Goal: Task Accomplishment & Management: Manage account settings

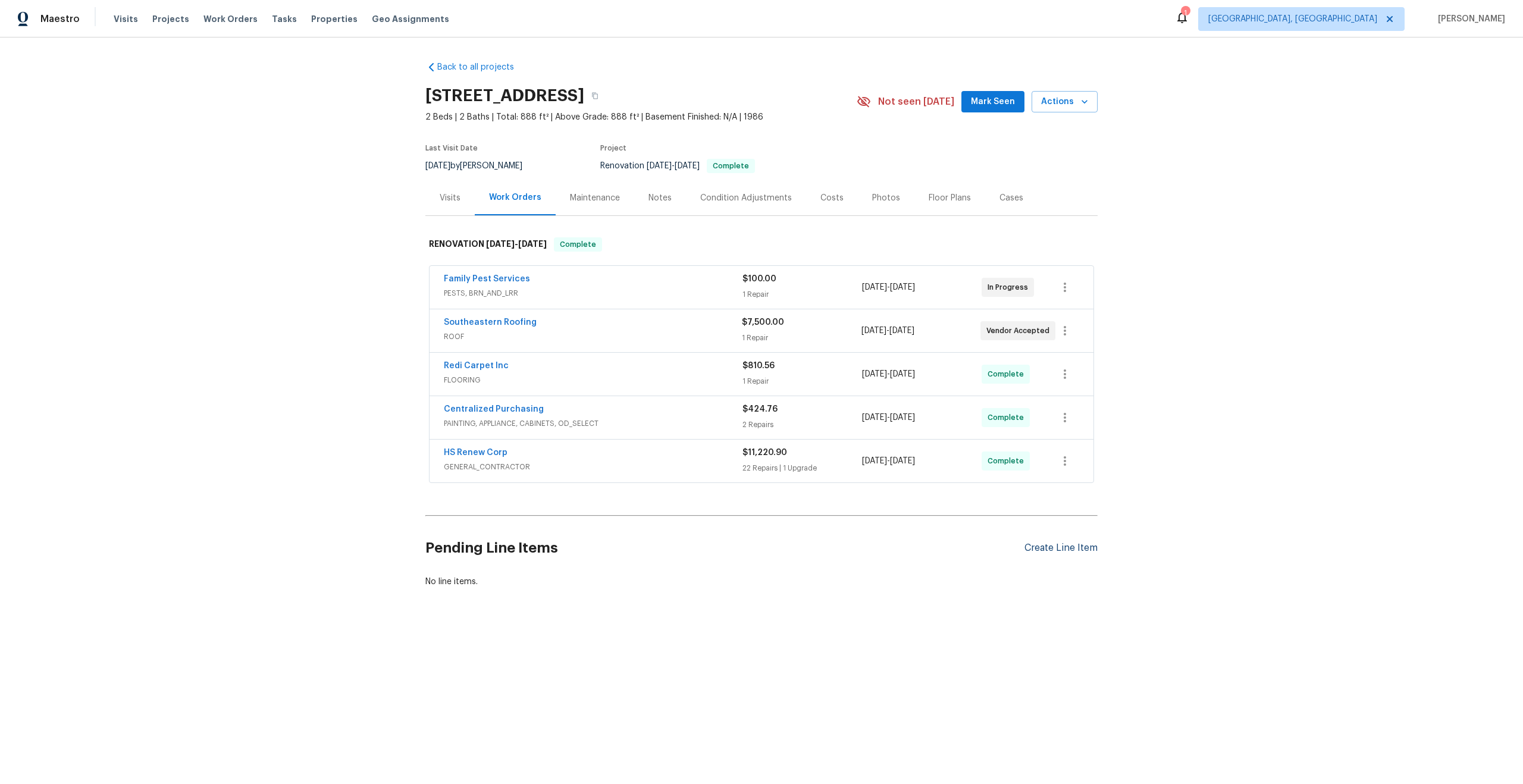
click at [1050, 548] on div "Create Line Item" at bounding box center [1061, 548] width 73 height 12
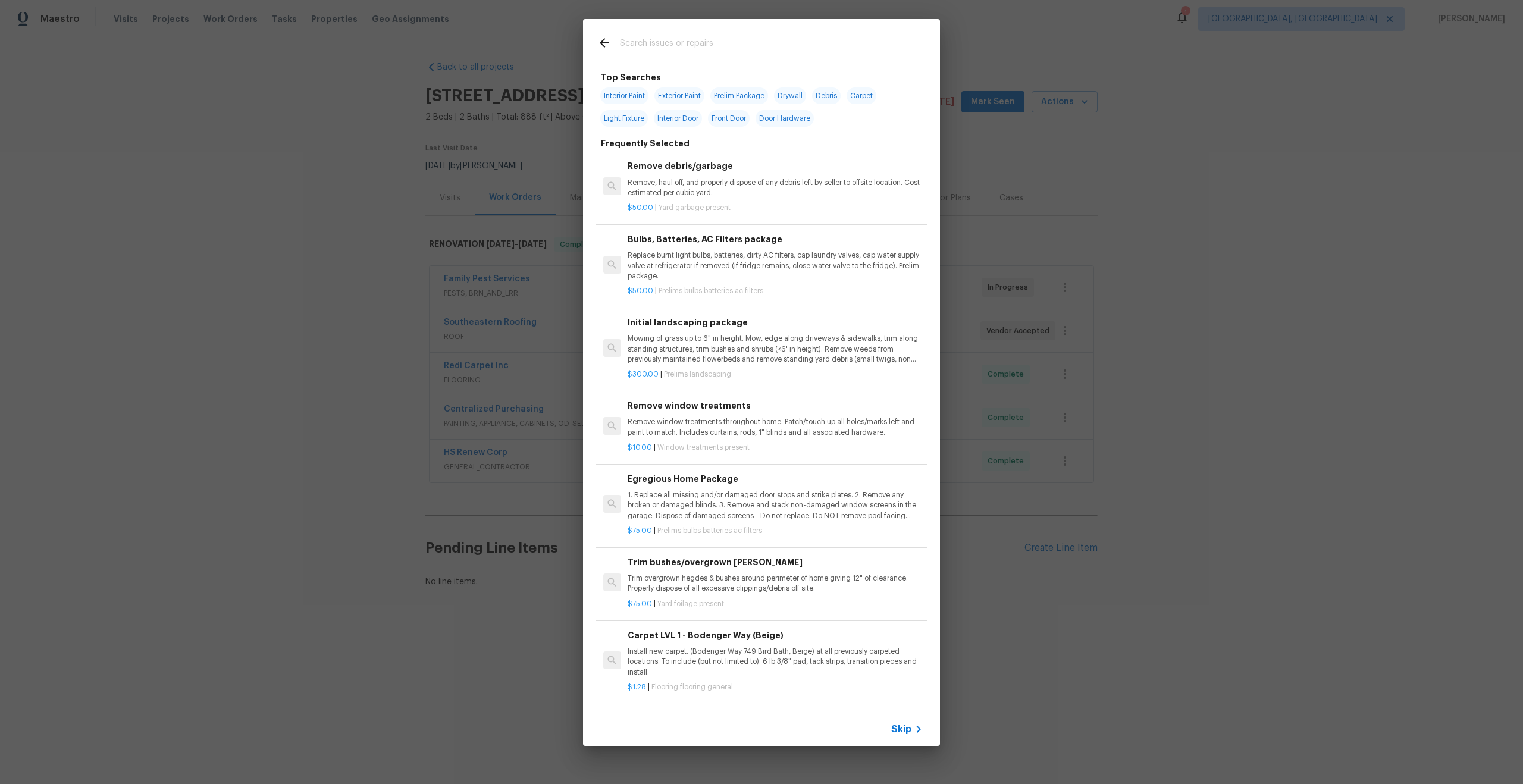
click at [901, 725] on span "Skip" at bounding box center [901, 729] width 20 height 12
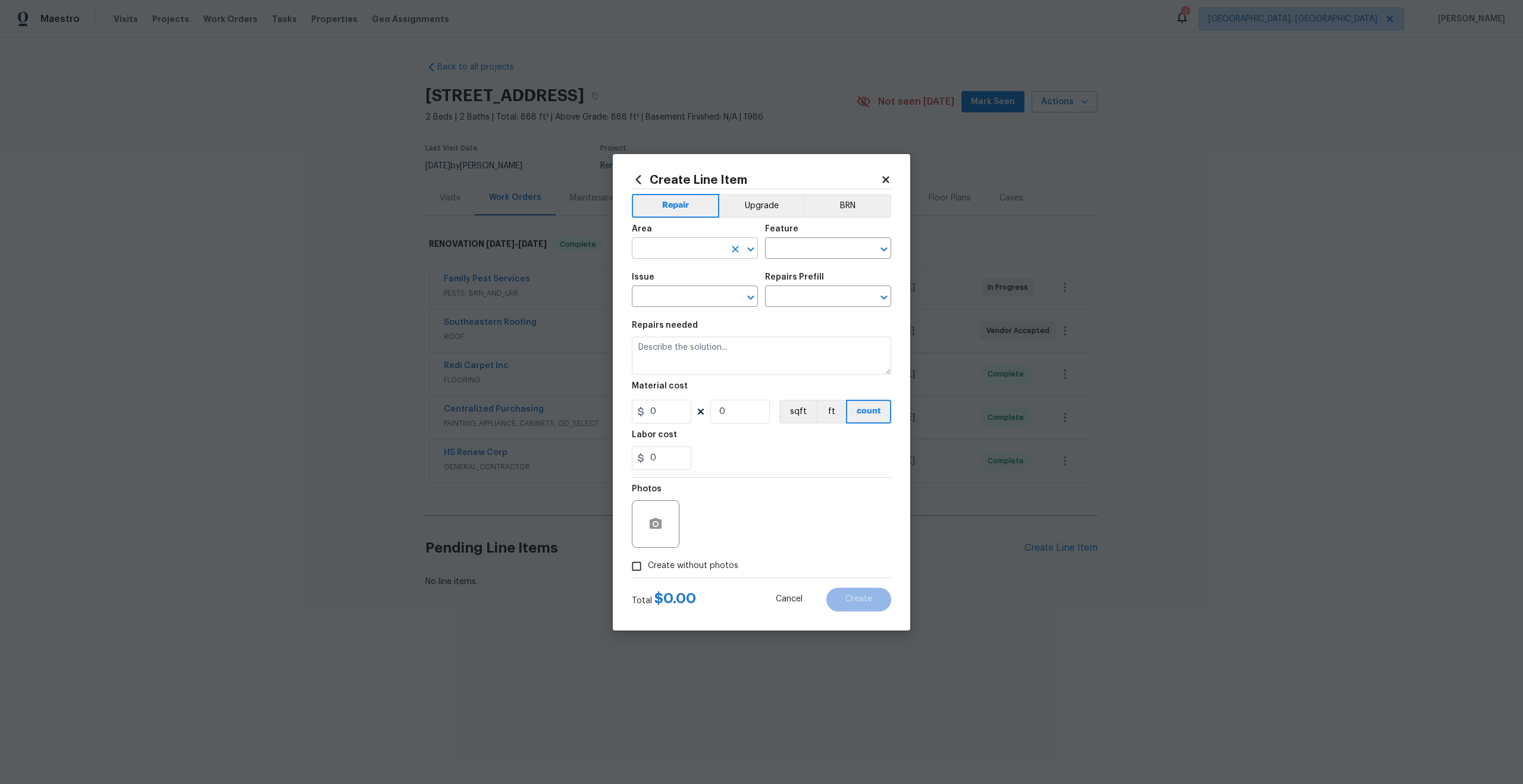
click at [668, 248] on input "text" at bounding box center [678, 249] width 93 height 19
click at [667, 301] on li "Interior Overall" at bounding box center [695, 295] width 126 height 20
type input "Interior Overall"
click at [793, 248] on input "text" at bounding box center [811, 249] width 93 height 19
click at [794, 297] on li "Overall" at bounding box center [828, 304] width 126 height 20
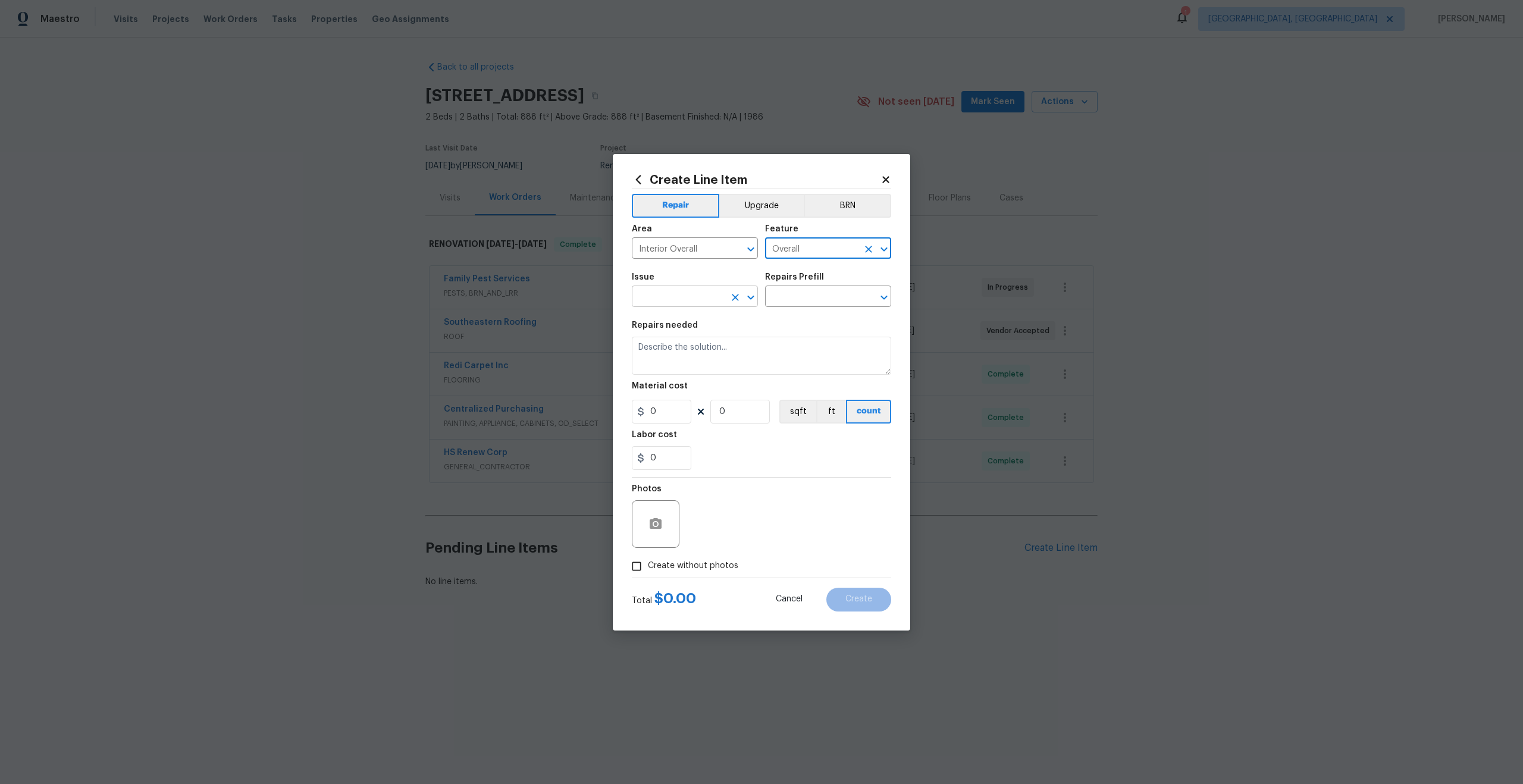
type input "Overall"
click at [682, 297] on input "text" at bounding box center [678, 298] width 93 height 19
click at [666, 349] on li "Photos" at bounding box center [695, 352] width 126 height 20
type input "Photos"
click at [810, 292] on input "text" at bounding box center [811, 298] width 93 height 19
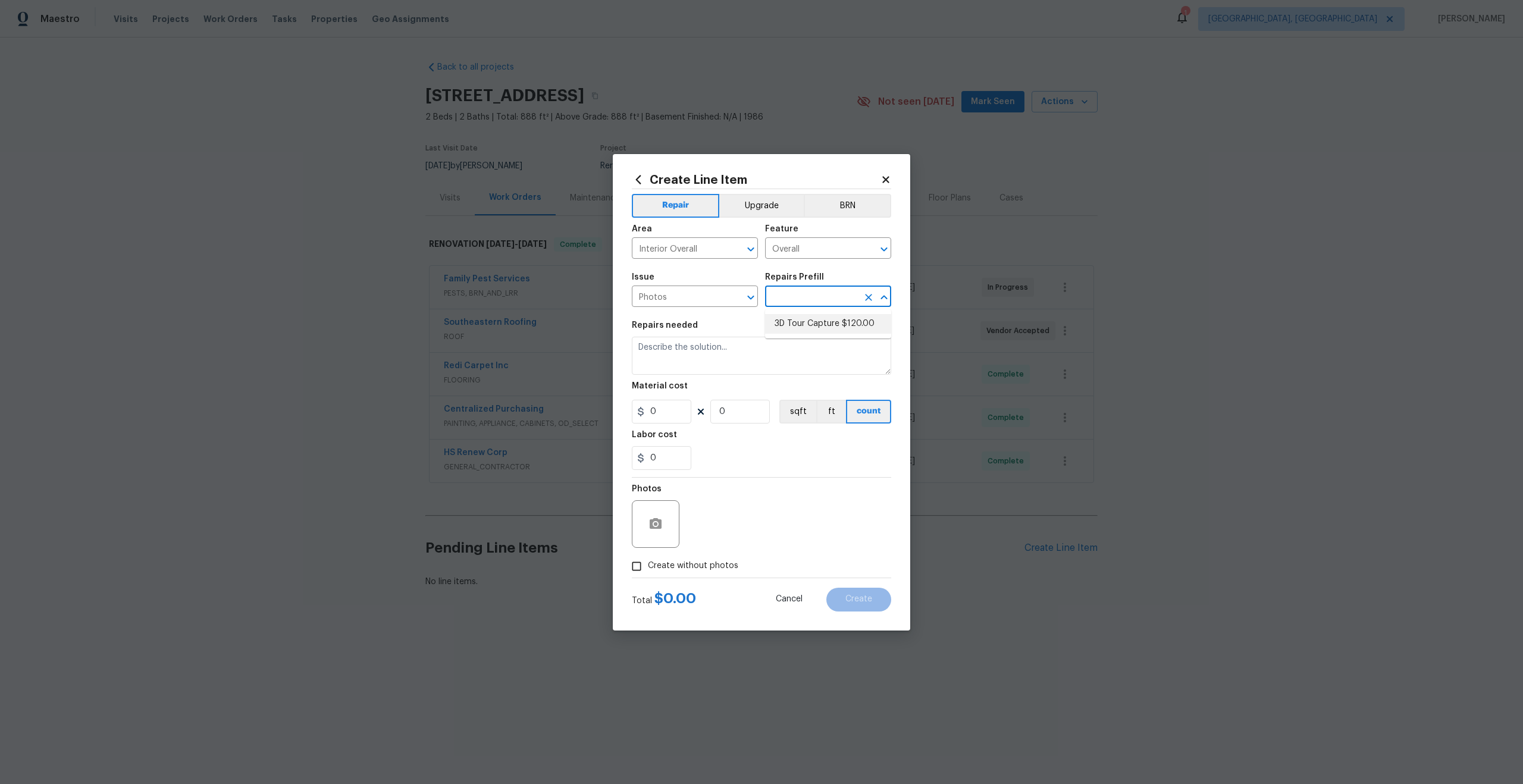
click at [808, 321] on li "3D Tour Capture $120.00" at bounding box center [828, 324] width 126 height 20
type input "3D Tour Capture $120.00"
type textarea "Capture 3D tour of home"
type input "1"
type input "120"
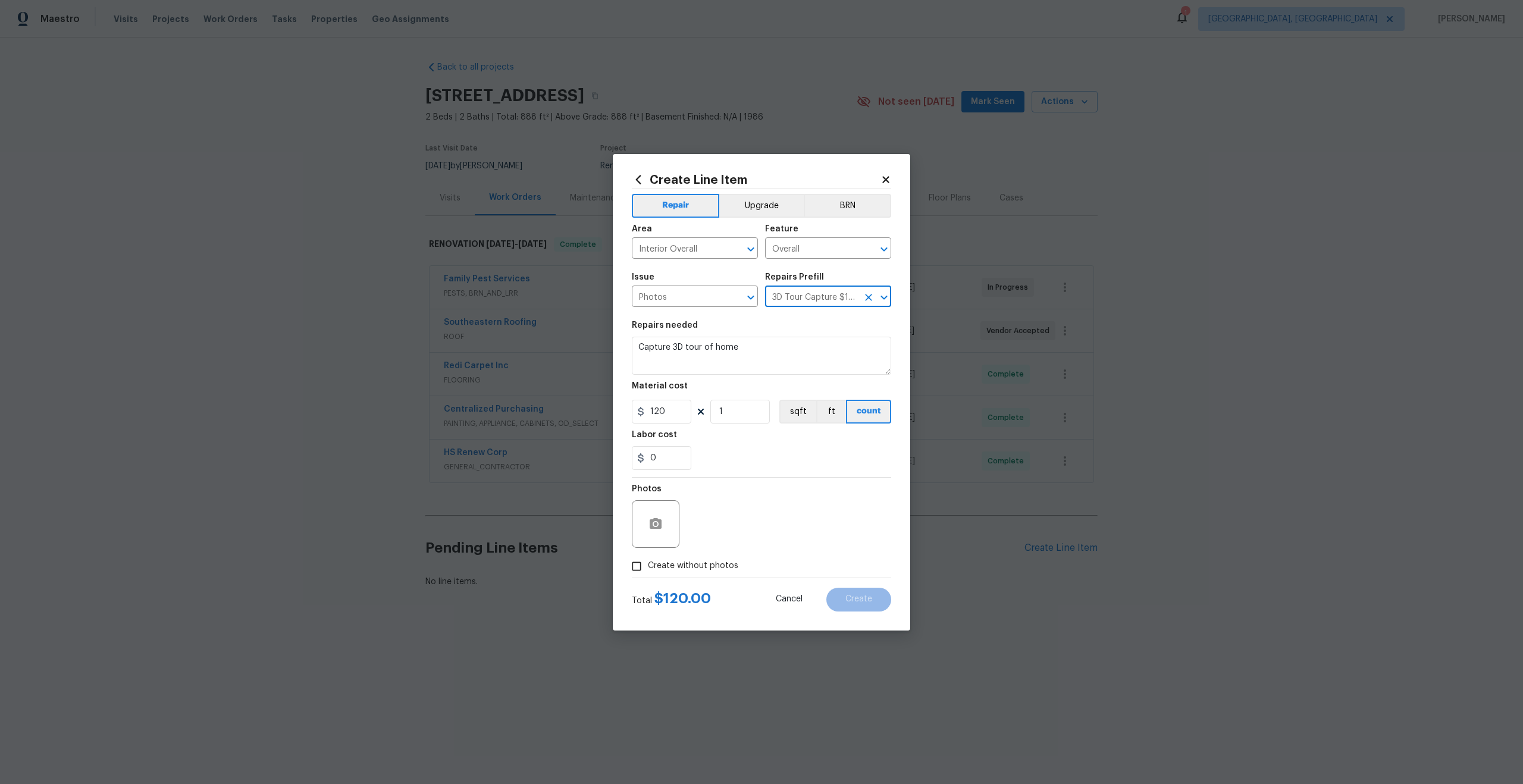
click at [644, 562] on input "Create without photos" at bounding box center [636, 566] width 22 height 22
checkbox input "true"
click at [738, 529] on textarea at bounding box center [790, 524] width 202 height 47
type textarea "."
click at [852, 592] on button "Create" at bounding box center [858, 599] width 65 height 24
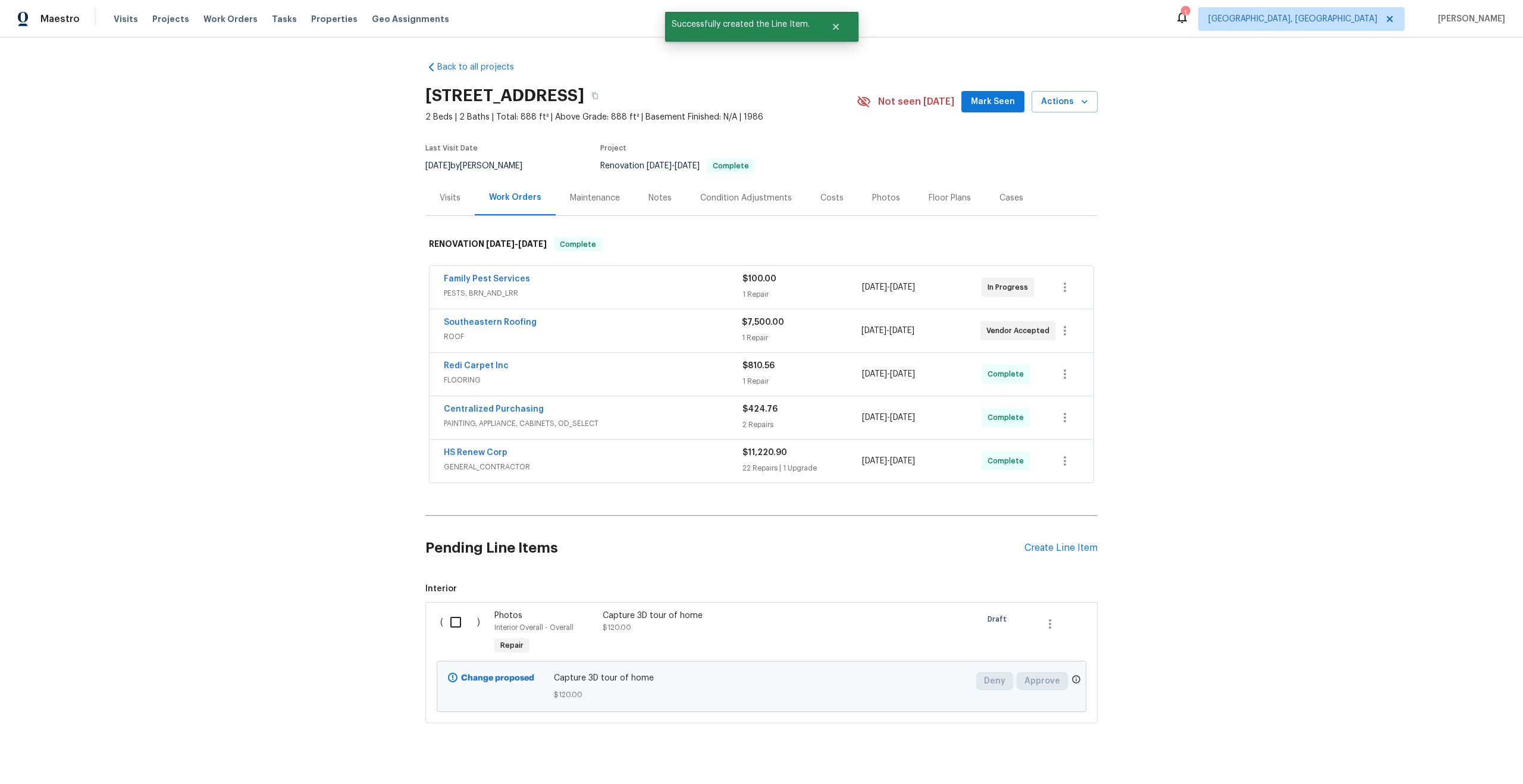
click at [458, 617] on input "checkbox" at bounding box center [460, 621] width 34 height 25
checkbox input "true"
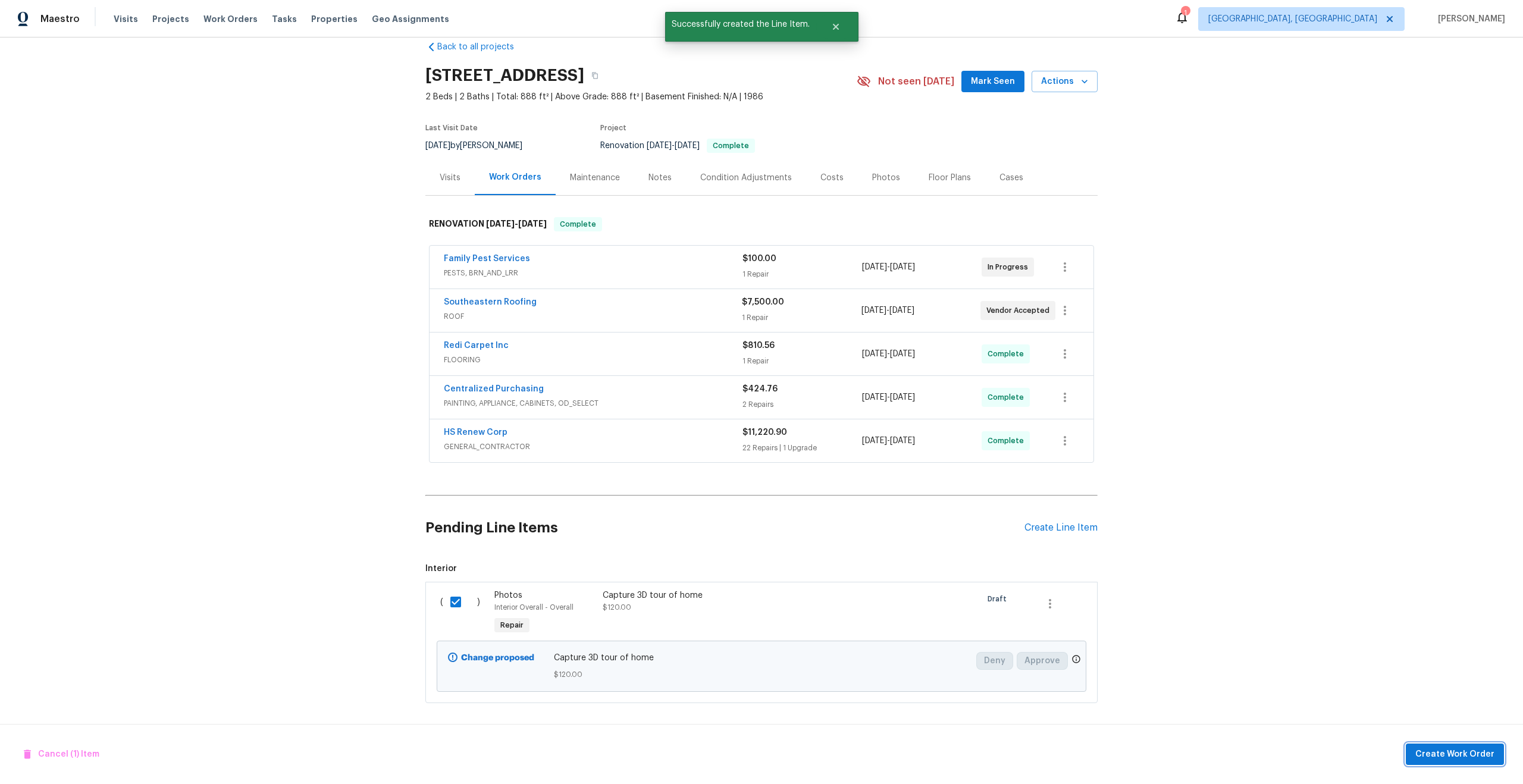
click at [1433, 757] on span "Create Work Order" at bounding box center [1455, 754] width 79 height 15
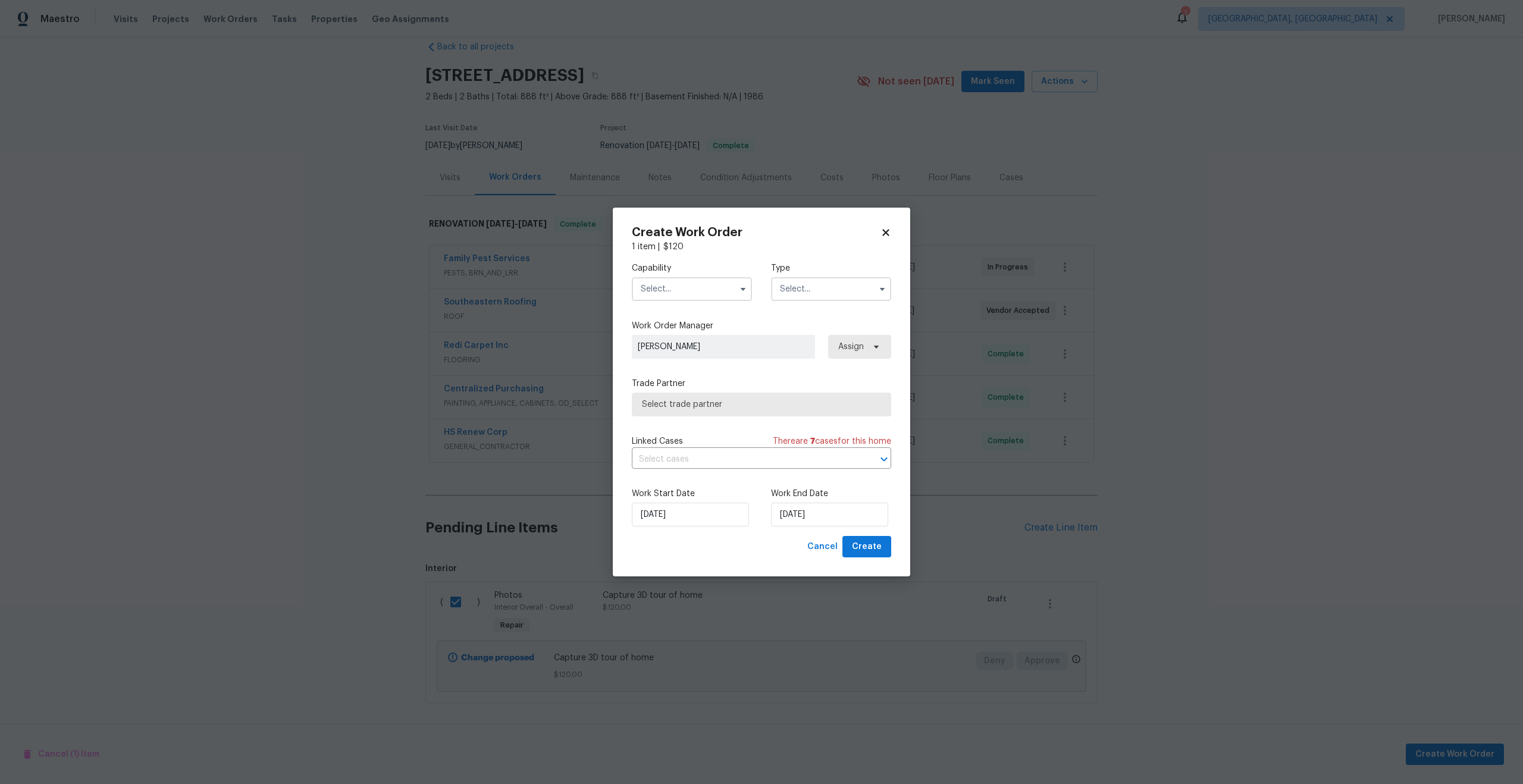
click at [686, 287] on input "text" at bounding box center [692, 289] width 120 height 24
click at [675, 359] on span "Photography" at bounding box center [670, 363] width 51 height 8
type input "Photography"
click at [800, 289] on input "text" at bounding box center [831, 289] width 120 height 24
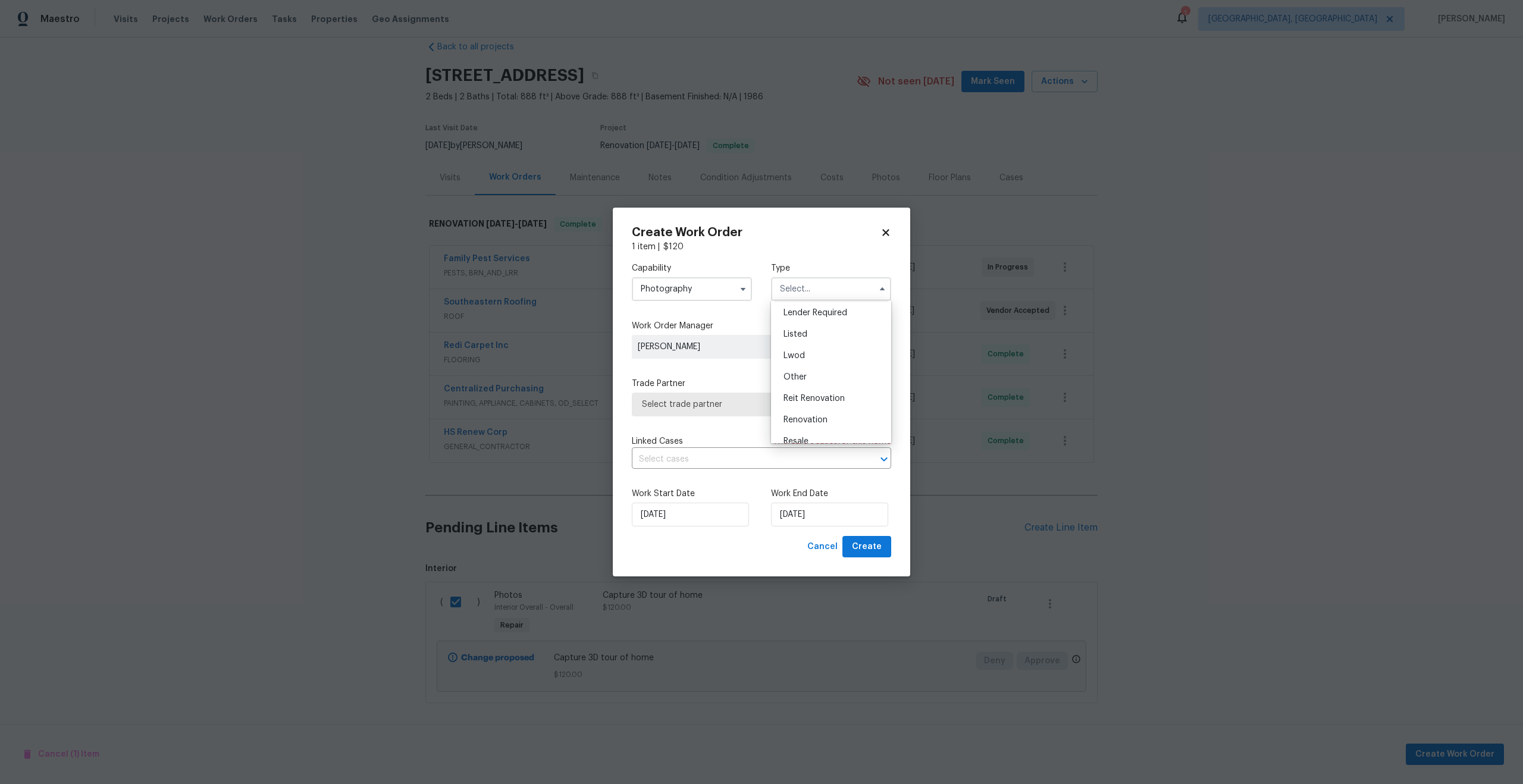
scroll to position [86, 0]
click at [803, 378] on span "Other" at bounding box center [795, 378] width 23 height 8
type input "Other"
click at [705, 415] on span "Select trade partner" at bounding box center [761, 404] width 259 height 24
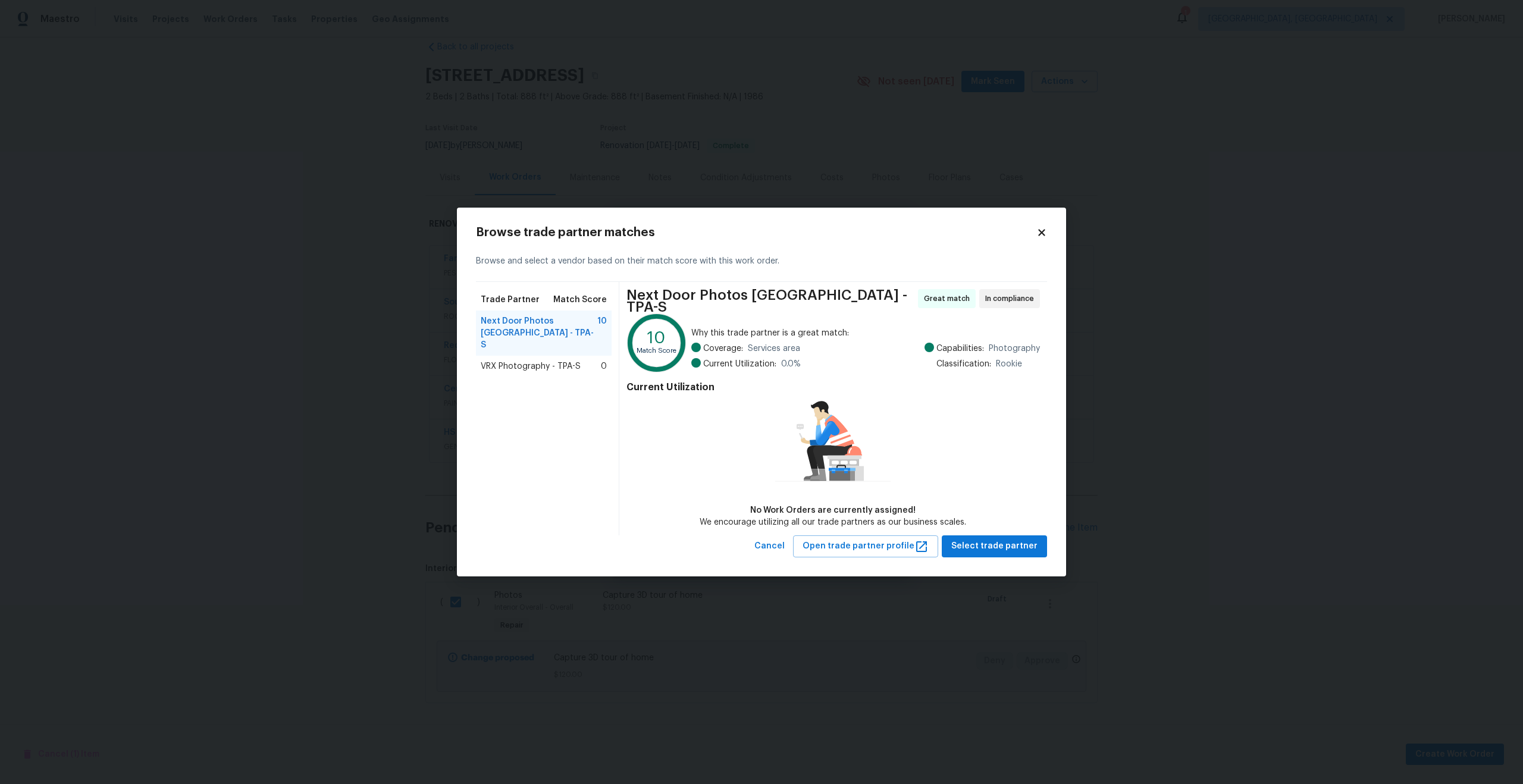
click at [537, 360] on span "VRX Photography - TPA-S" at bounding box center [531, 366] width 100 height 12
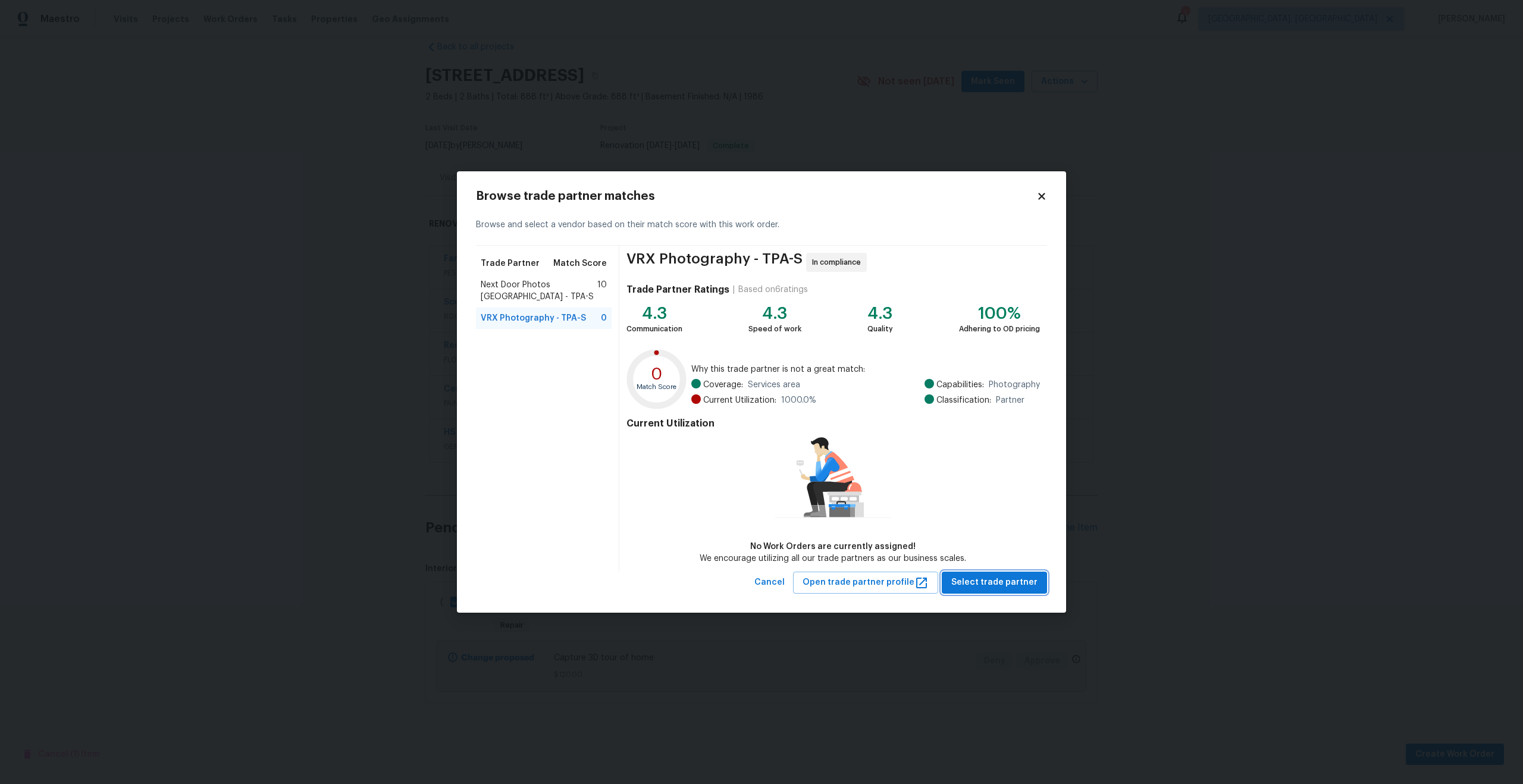
click at [1019, 586] on span "Select trade partner" at bounding box center [994, 582] width 86 height 15
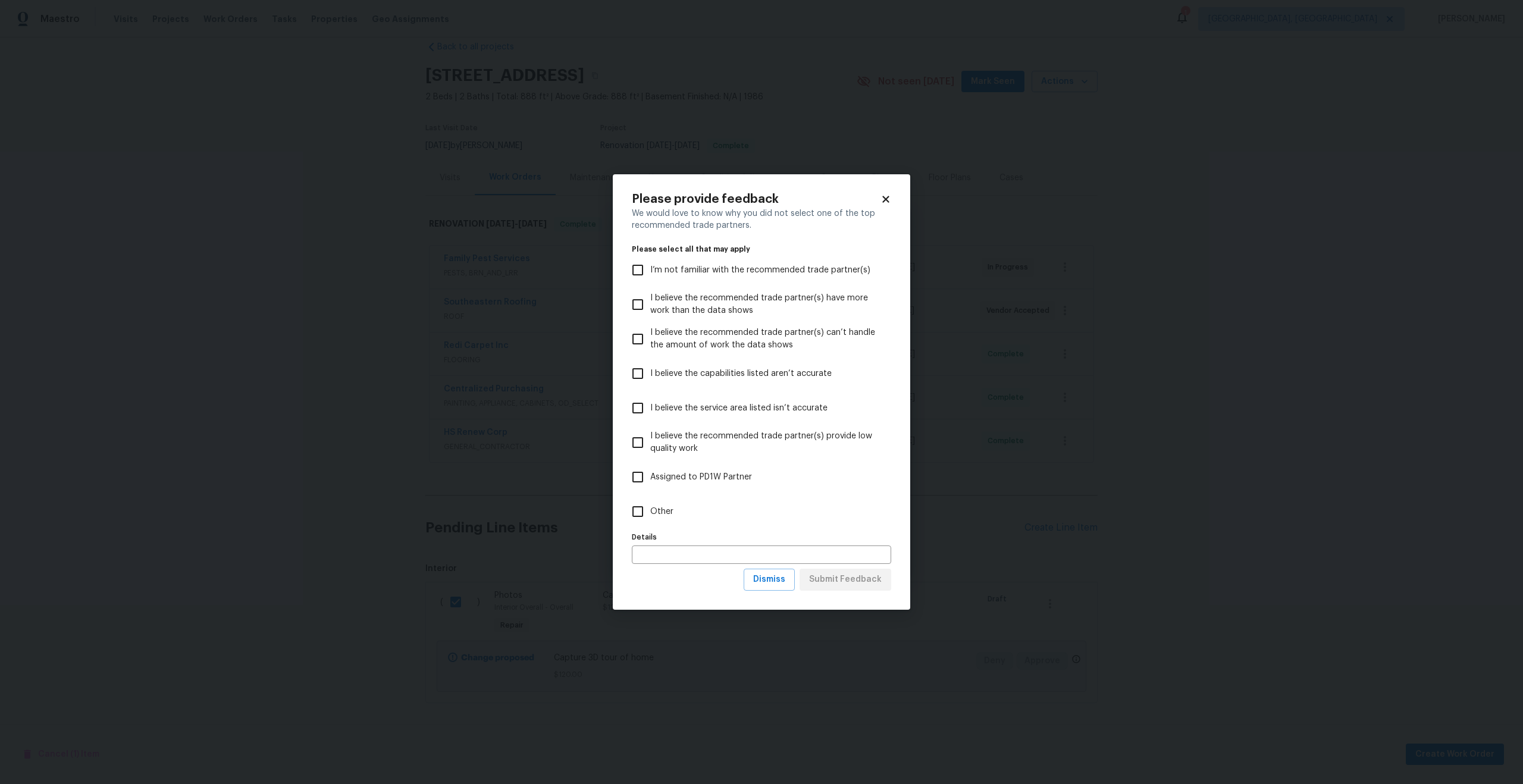
click at [887, 194] on icon at bounding box center [885, 199] width 11 height 11
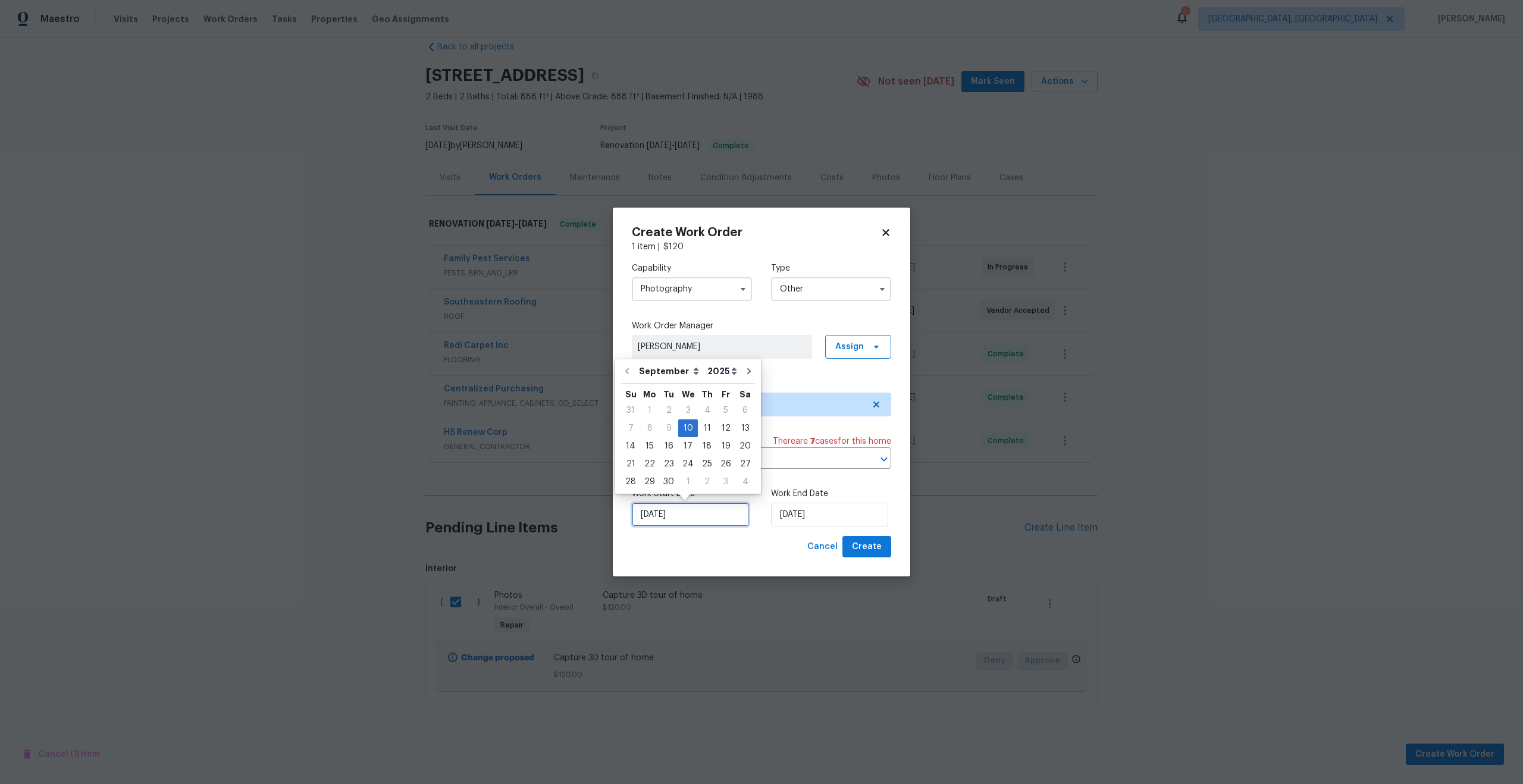
click at [705, 519] on input "10/09/2025" at bounding box center [690, 514] width 117 height 24
click at [686, 428] on div "10" at bounding box center [688, 428] width 20 height 17
click at [794, 518] on input "10/09/2025" at bounding box center [829, 514] width 117 height 24
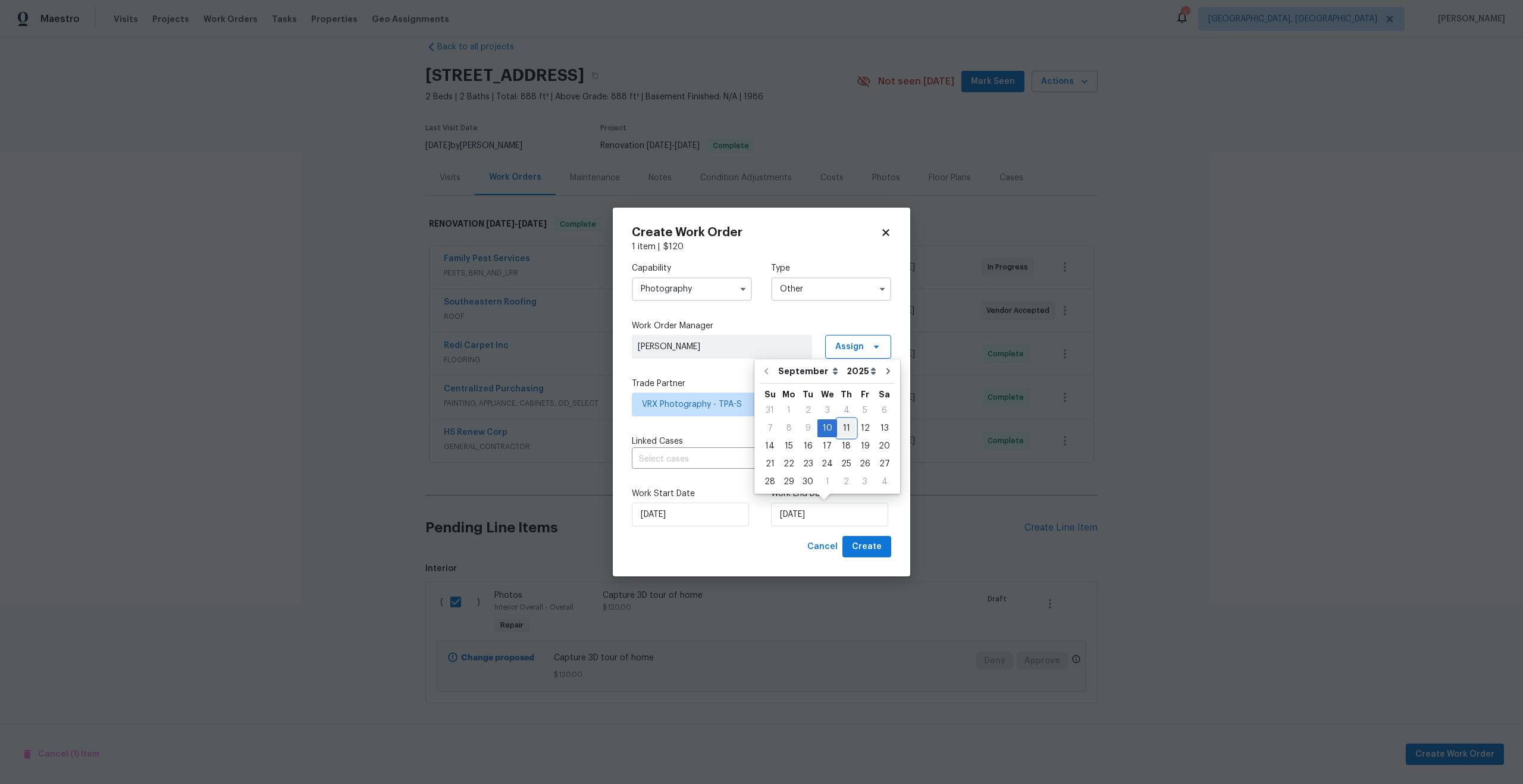
click at [843, 426] on div "11" at bounding box center [846, 428] width 19 height 17
type input "11/09/2025"
click at [874, 550] on span "Create" at bounding box center [867, 547] width 29 height 15
checkbox input "false"
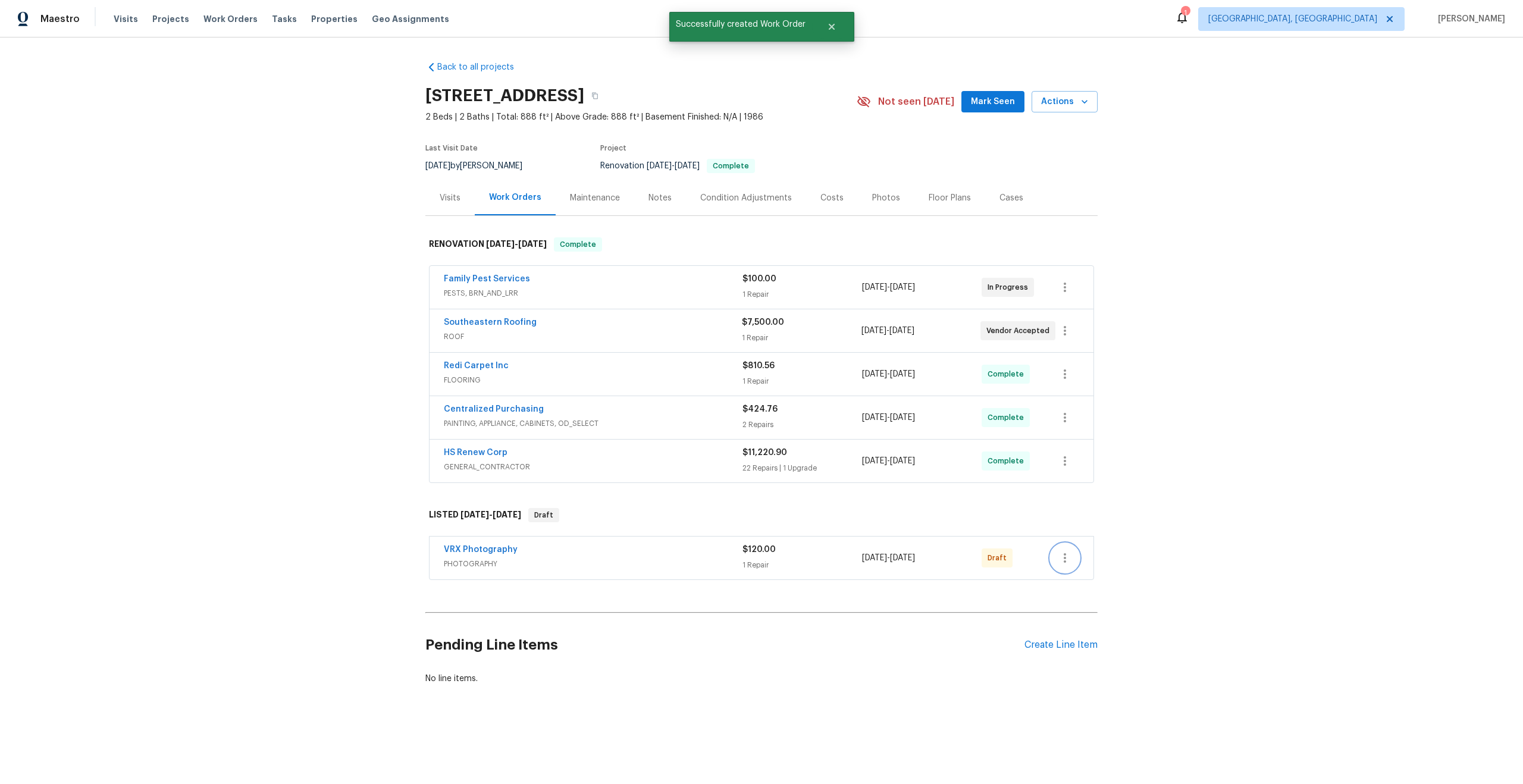
click at [1060, 558] on icon "button" at bounding box center [1065, 557] width 14 height 14
click at [1077, 555] on li "Send to Vendor" at bounding box center [1116, 558] width 133 height 20
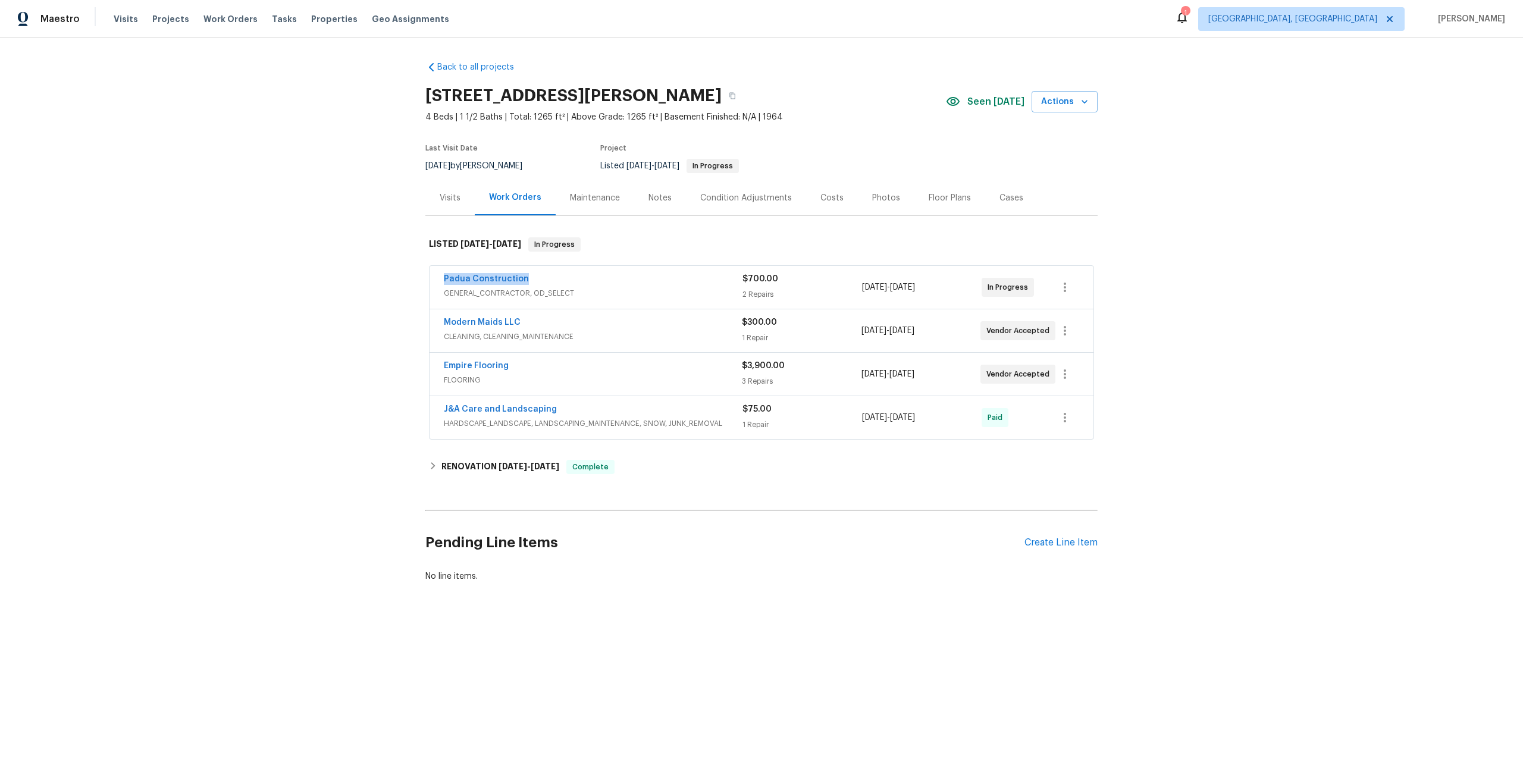
drag, startPoint x: 533, startPoint y: 276, endPoint x: 415, endPoint y: 273, distance: 118.0
click at [415, 273] on div "Back to all projects [STREET_ADDRESS][PERSON_NAME] 4 Beds | 1 1/2 Baths | Total…" at bounding box center [761, 350] width 1523 height 625
copy link "Padua Construction"
click at [466, 461] on h6 "RENOVATION 7/31/25 - 8/26/25" at bounding box center [500, 467] width 118 height 14
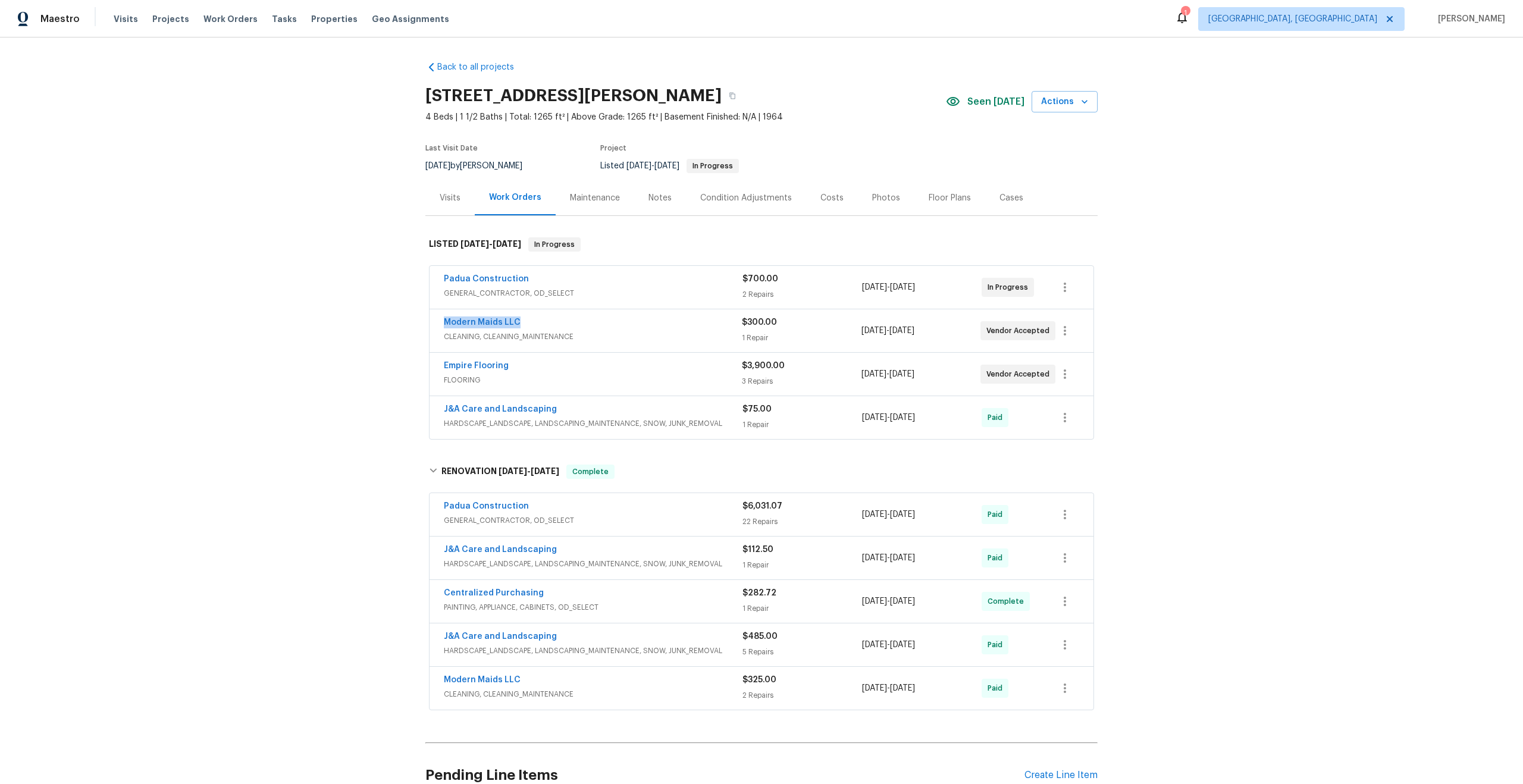
drag, startPoint x: 525, startPoint y: 321, endPoint x: 376, endPoint y: 317, distance: 149.1
click at [376, 319] on div "Back to all projects 581 Braxton Blvd, Fayetteville, NC 28311 4 Beds | 1 1/2 Ba…" at bounding box center [761, 411] width 1523 height 746
copy link "Modern Maids LLC"
drag, startPoint x: 517, startPoint y: 362, endPoint x: 373, endPoint y: 367, distance: 144.1
click at [373, 367] on div "Back to all projects 581 Braxton Blvd, Fayetteville, NC 28311 4 Beds | 1 1/2 Ba…" at bounding box center [761, 411] width 1523 height 746
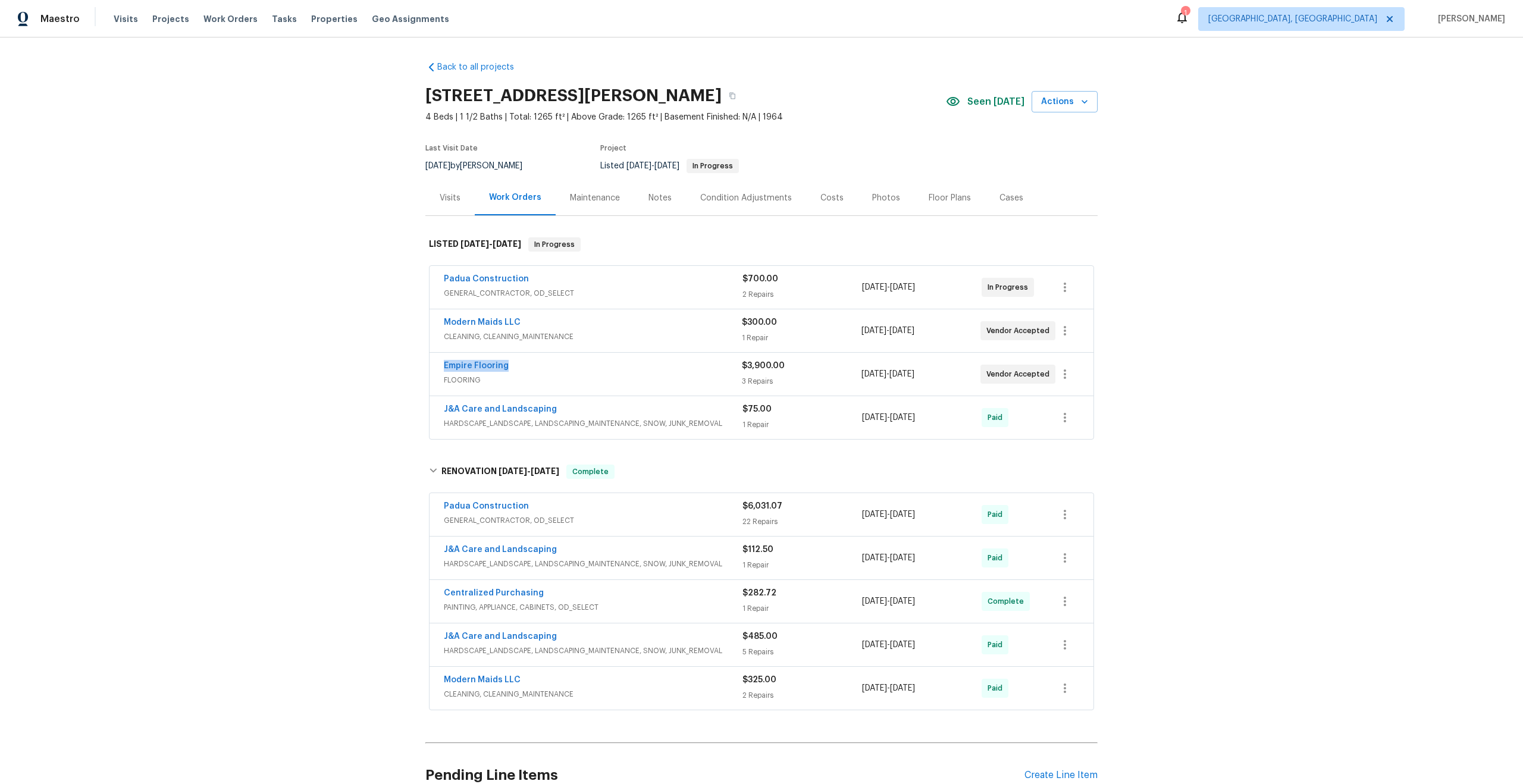
copy link "Empire Flooring"
click at [736, 95] on icon "button" at bounding box center [732, 95] width 7 height 7
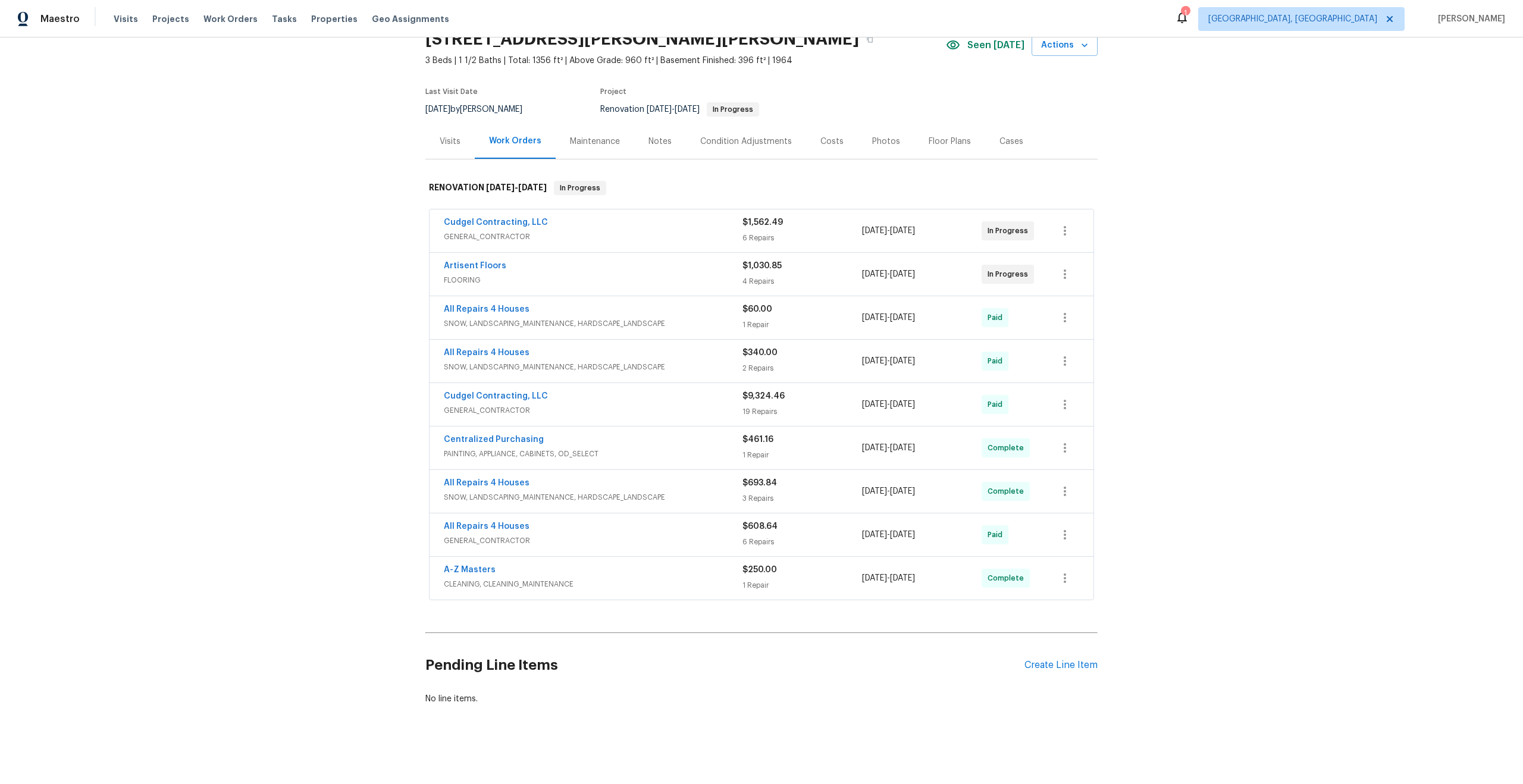
scroll to position [58, 0]
click at [1045, 662] on div "Create Line Item" at bounding box center [1061, 664] width 73 height 12
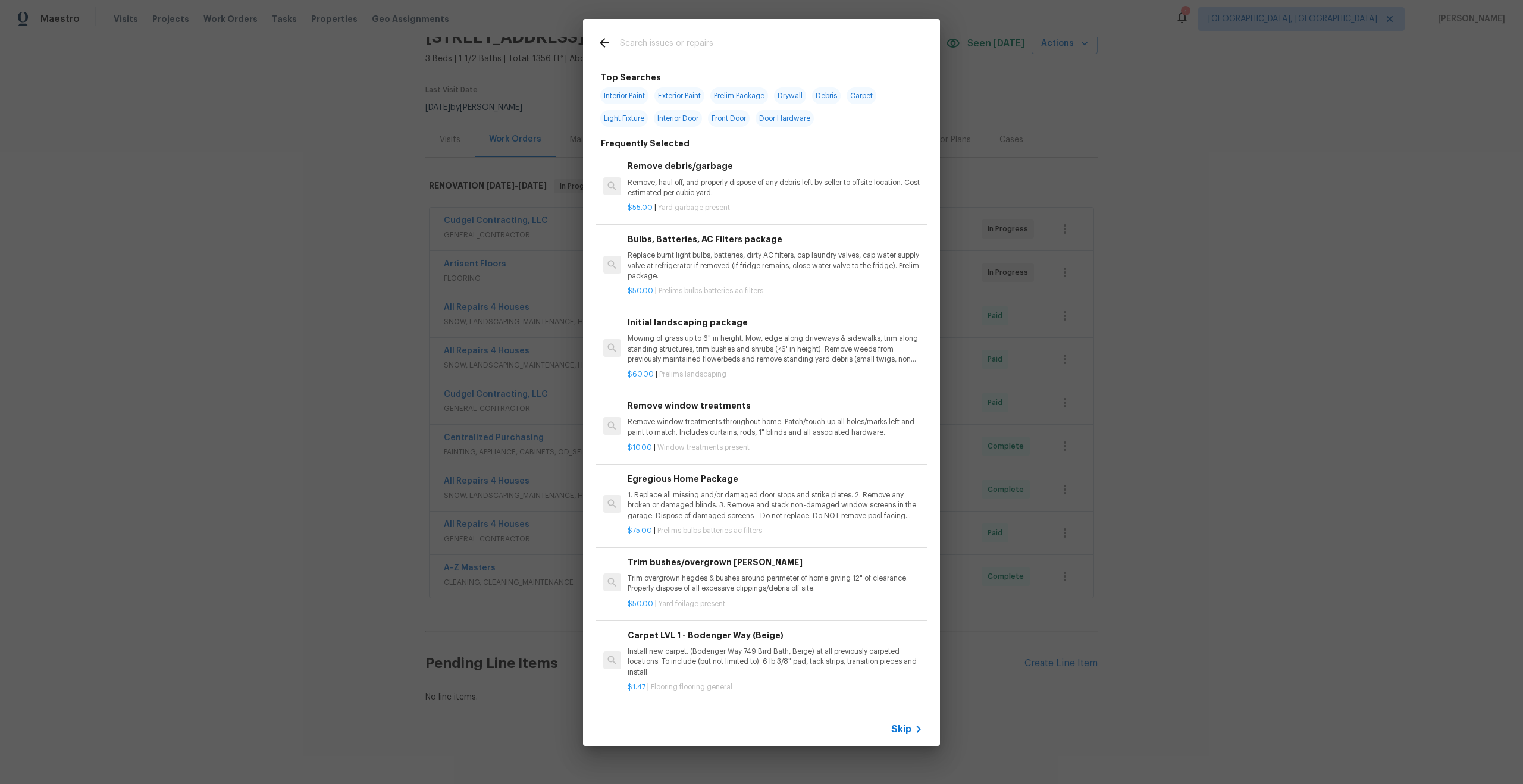
click at [906, 726] on span "Skip" at bounding box center [901, 729] width 20 height 12
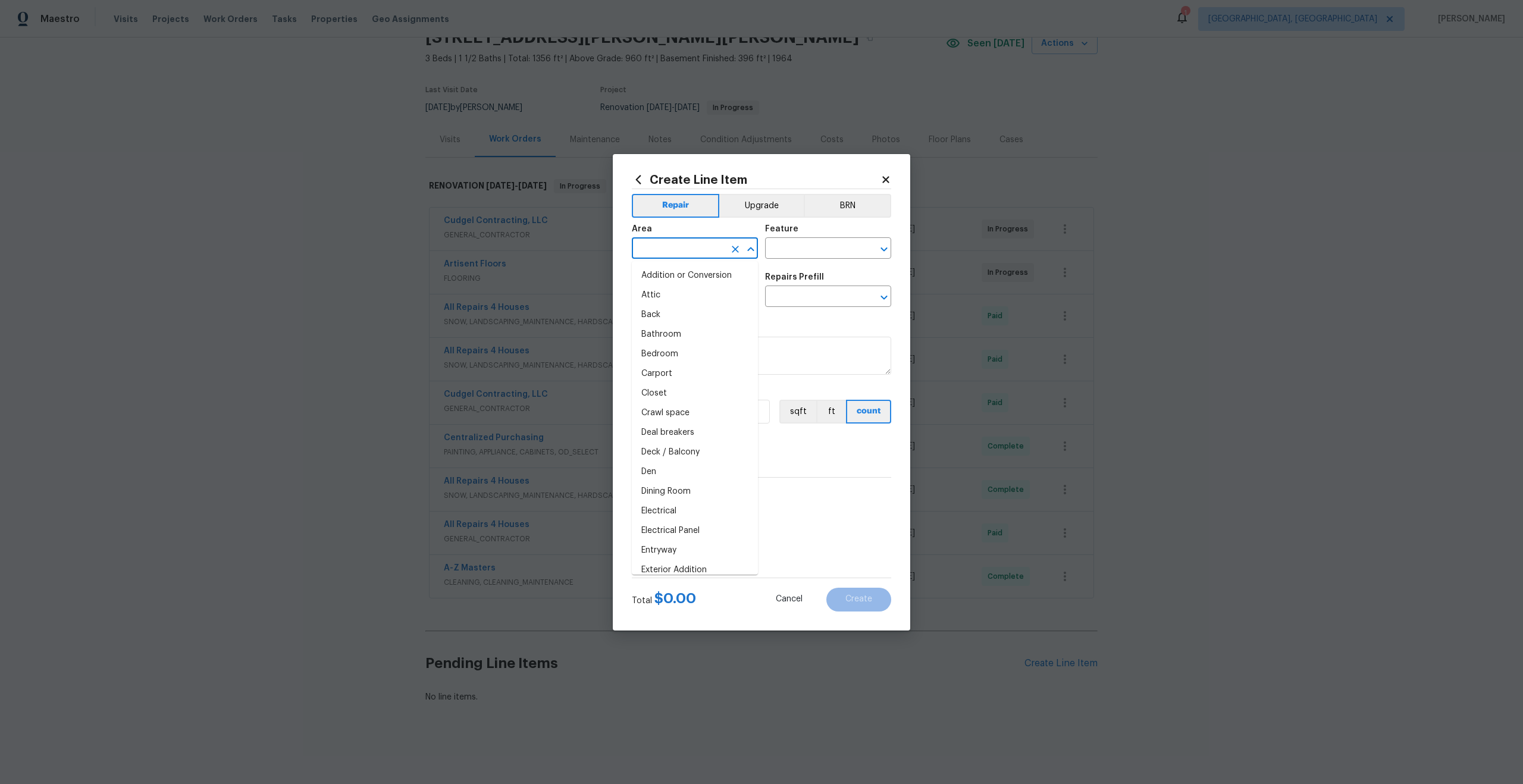
click at [676, 241] on input "text" at bounding box center [678, 249] width 93 height 19
click at [681, 293] on li "Interior Overall" at bounding box center [695, 295] width 126 height 20
type input "Interior Overall"
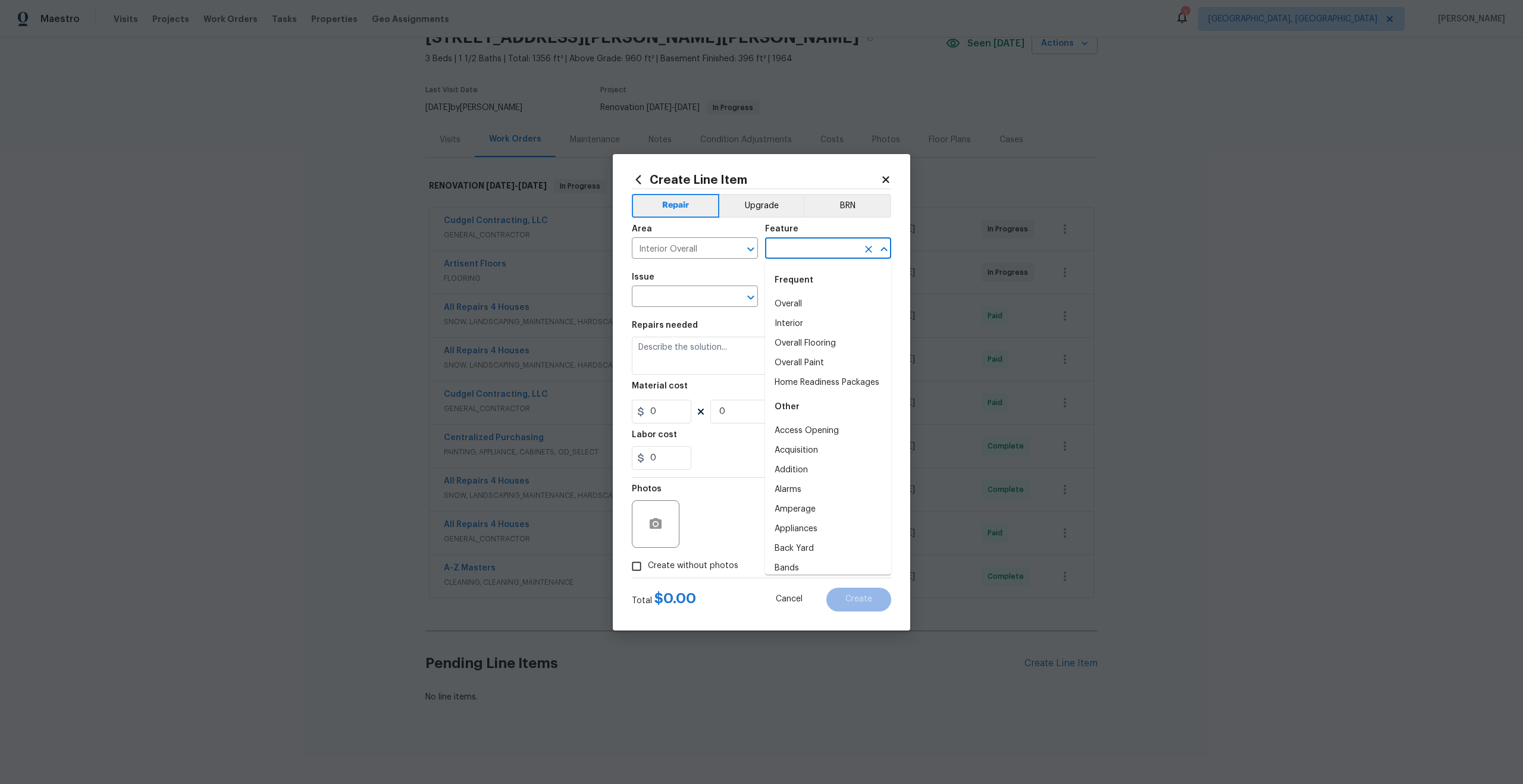
click at [774, 248] on input "text" at bounding box center [811, 249] width 93 height 19
click at [788, 302] on li "Overall" at bounding box center [828, 304] width 126 height 20
type input "Overall"
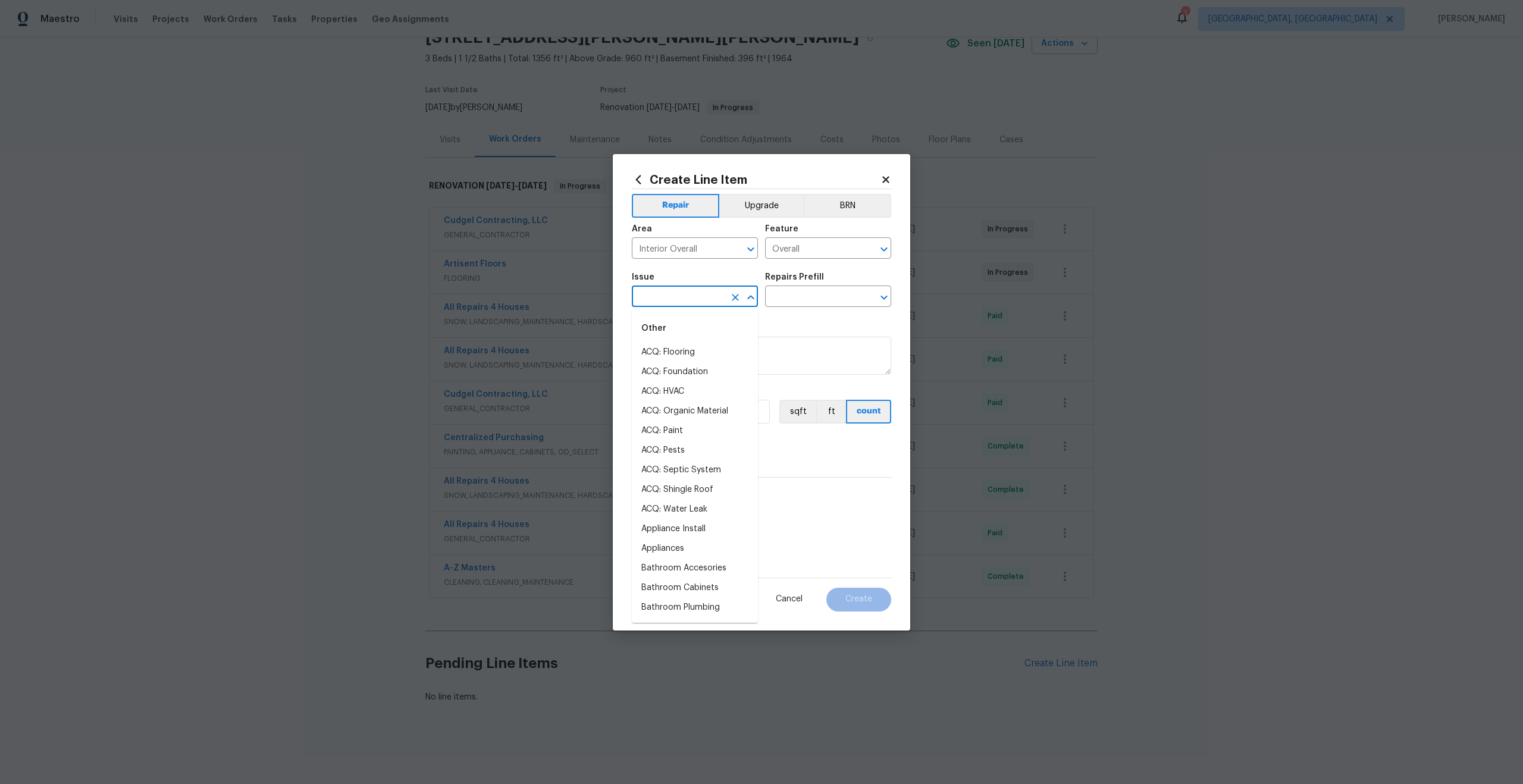
click at [671, 289] on input "text" at bounding box center [678, 298] width 93 height 19
click at [673, 358] on li "Photos" at bounding box center [695, 352] width 126 height 20
type input "Photos"
click at [786, 304] on input "text" at bounding box center [811, 298] width 93 height 19
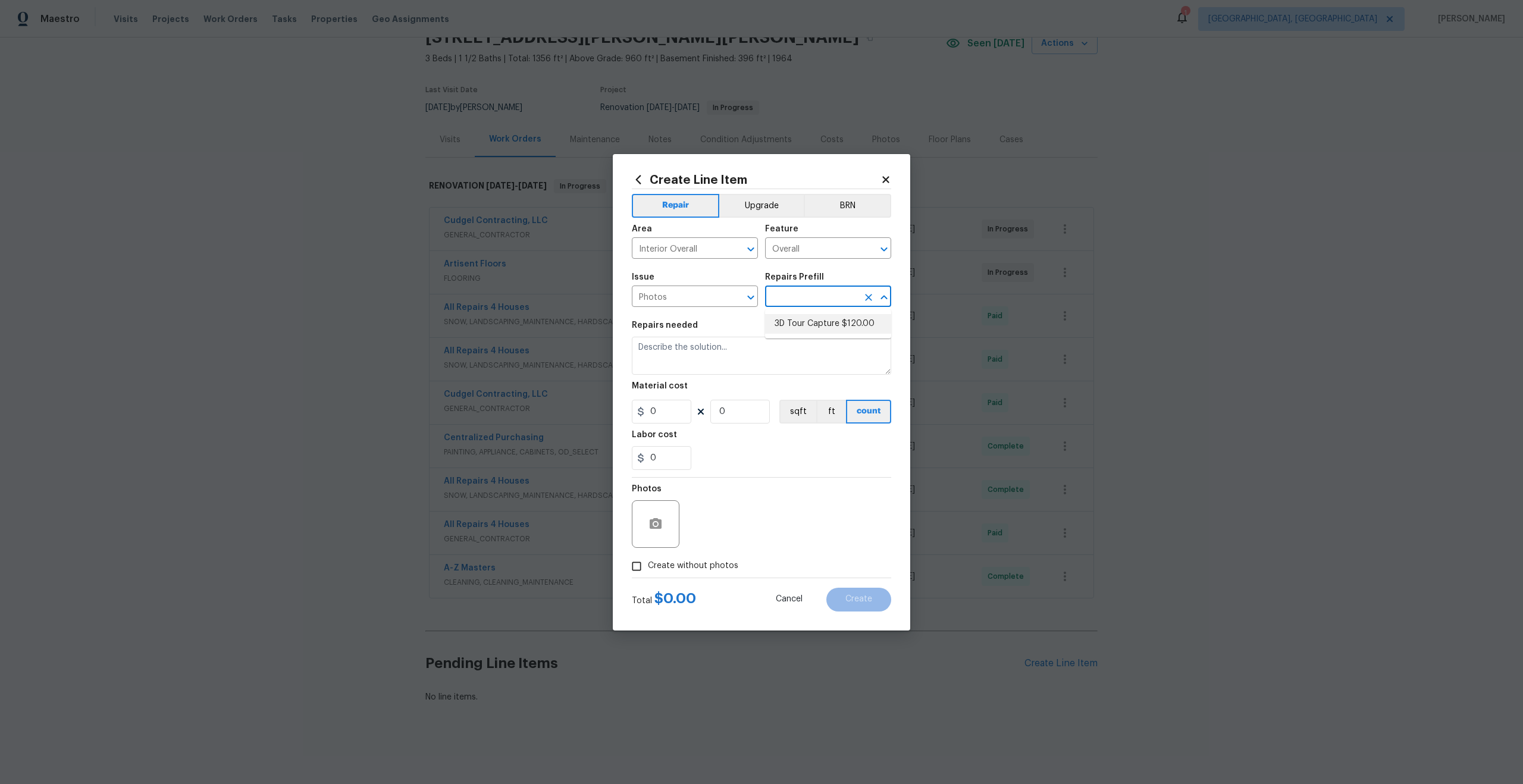
click at [786, 322] on li "3D Tour Capture $120.00" at bounding box center [828, 324] width 126 height 20
type input "3D Tour Capture $120.00"
type textarea "Capture 3D tour of home"
type input "1"
type input "120"
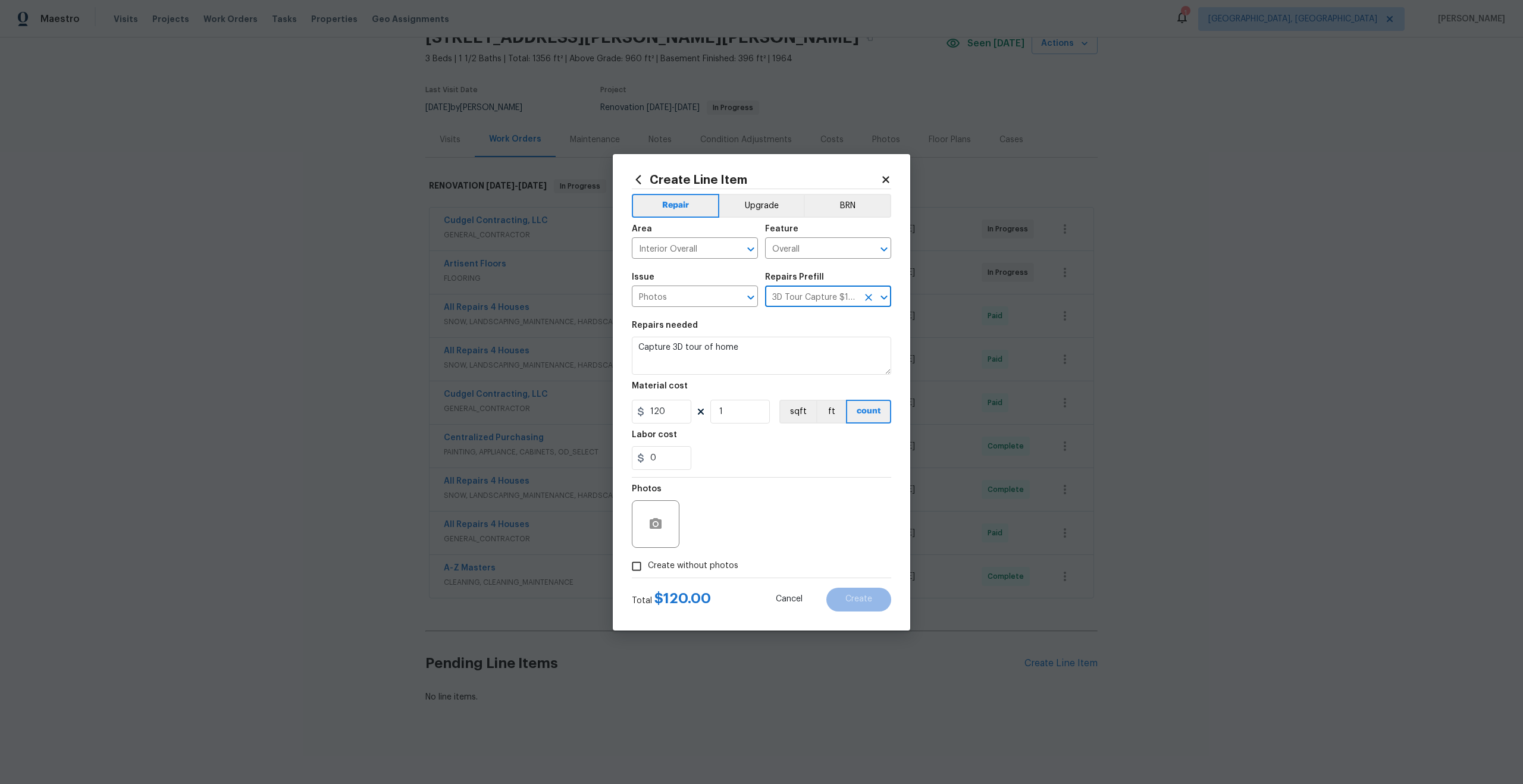
click at [640, 569] on input "Create without photos" at bounding box center [636, 566] width 22 height 22
checkbox input "true"
click at [708, 543] on textarea at bounding box center [790, 524] width 202 height 47
type textarea "."
click at [852, 598] on span "Create" at bounding box center [858, 599] width 27 height 9
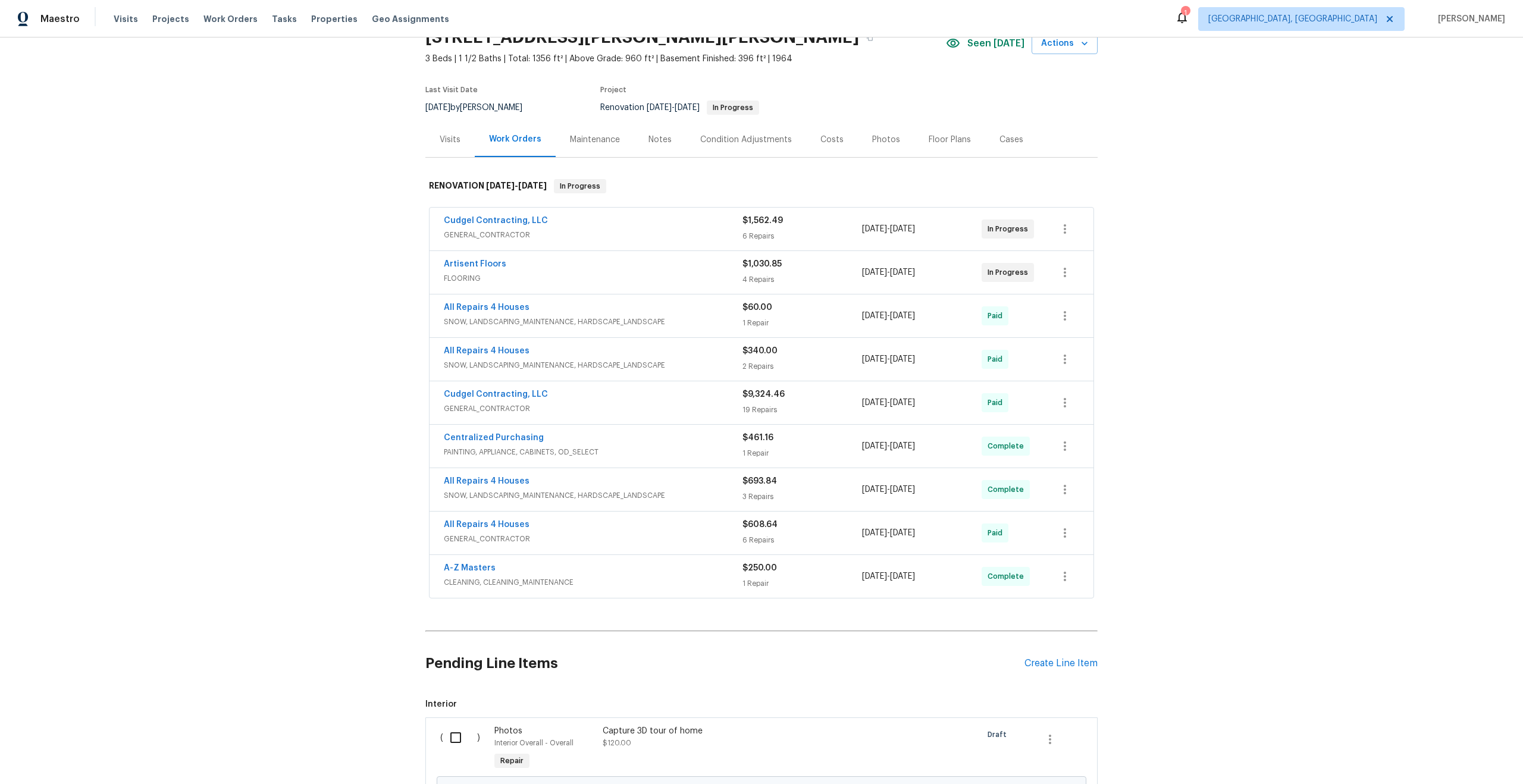
scroll to position [194, 0]
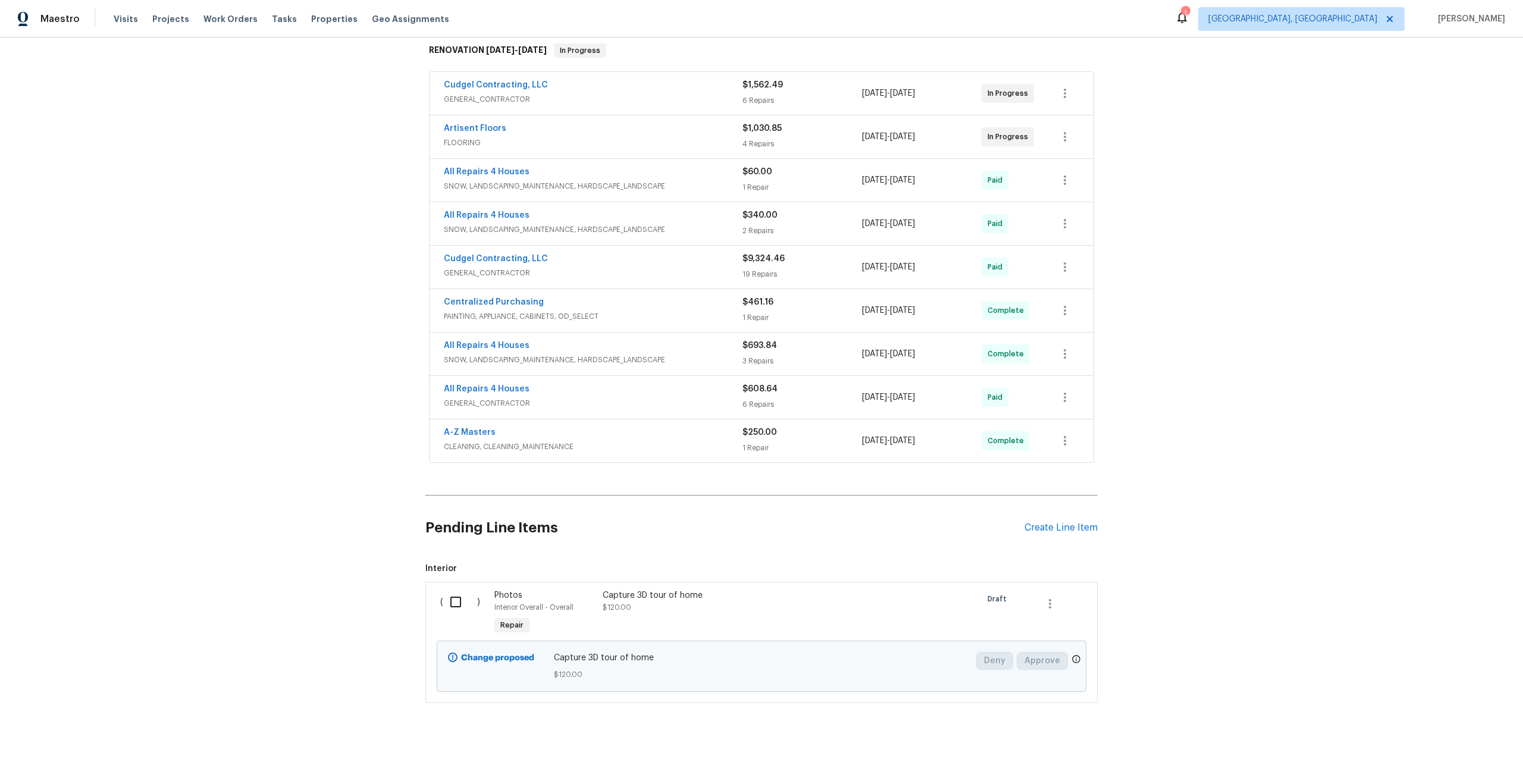
click at [456, 605] on input "checkbox" at bounding box center [460, 602] width 34 height 25
checkbox input "true"
click at [1421, 751] on span "Create Work Order" at bounding box center [1455, 754] width 79 height 15
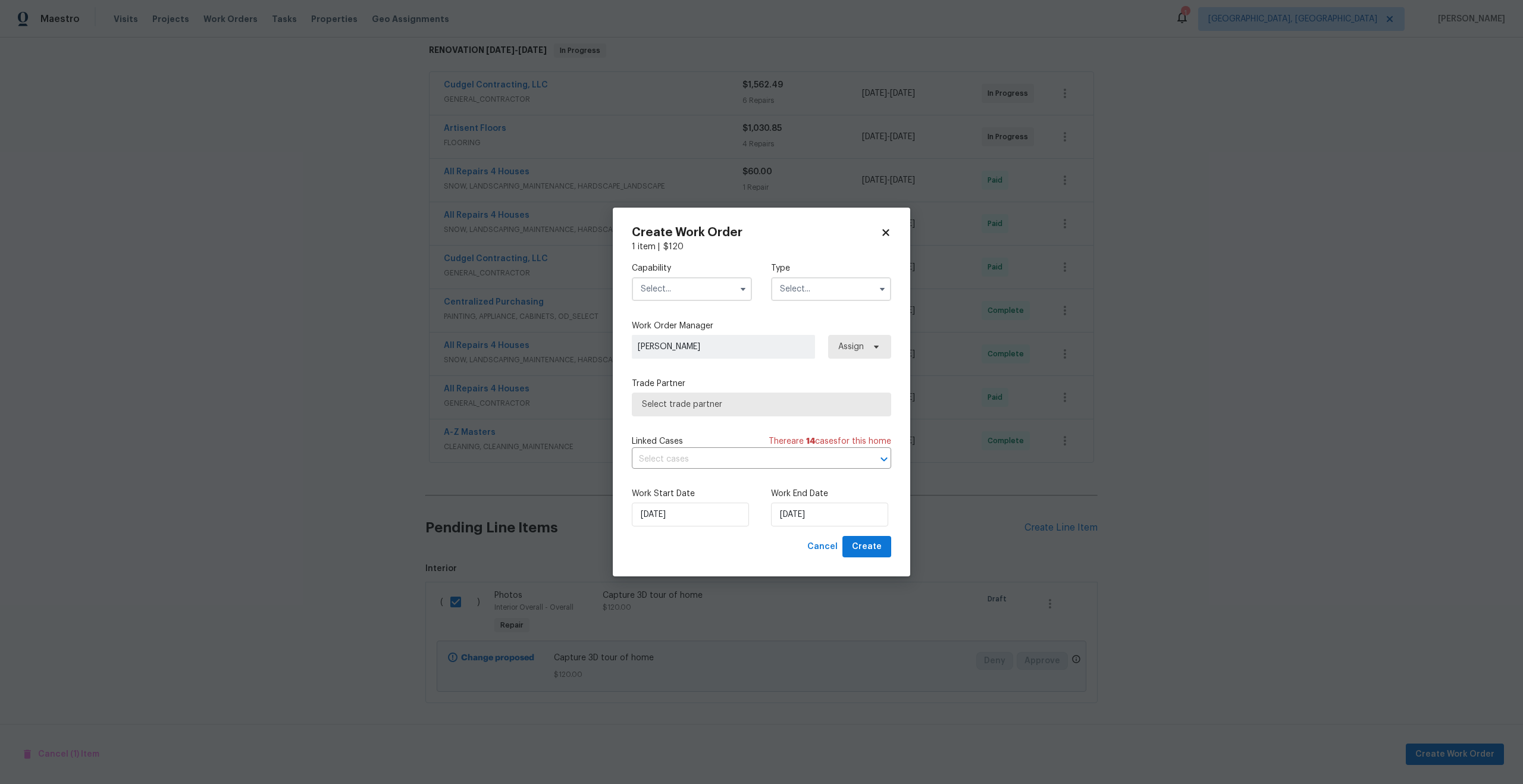
click at [693, 289] on input "text" at bounding box center [692, 289] width 120 height 24
click at [668, 320] on span "Photography" at bounding box center [670, 322] width 51 height 8
type input "Photography"
click at [827, 287] on input "text" at bounding box center [831, 289] width 120 height 24
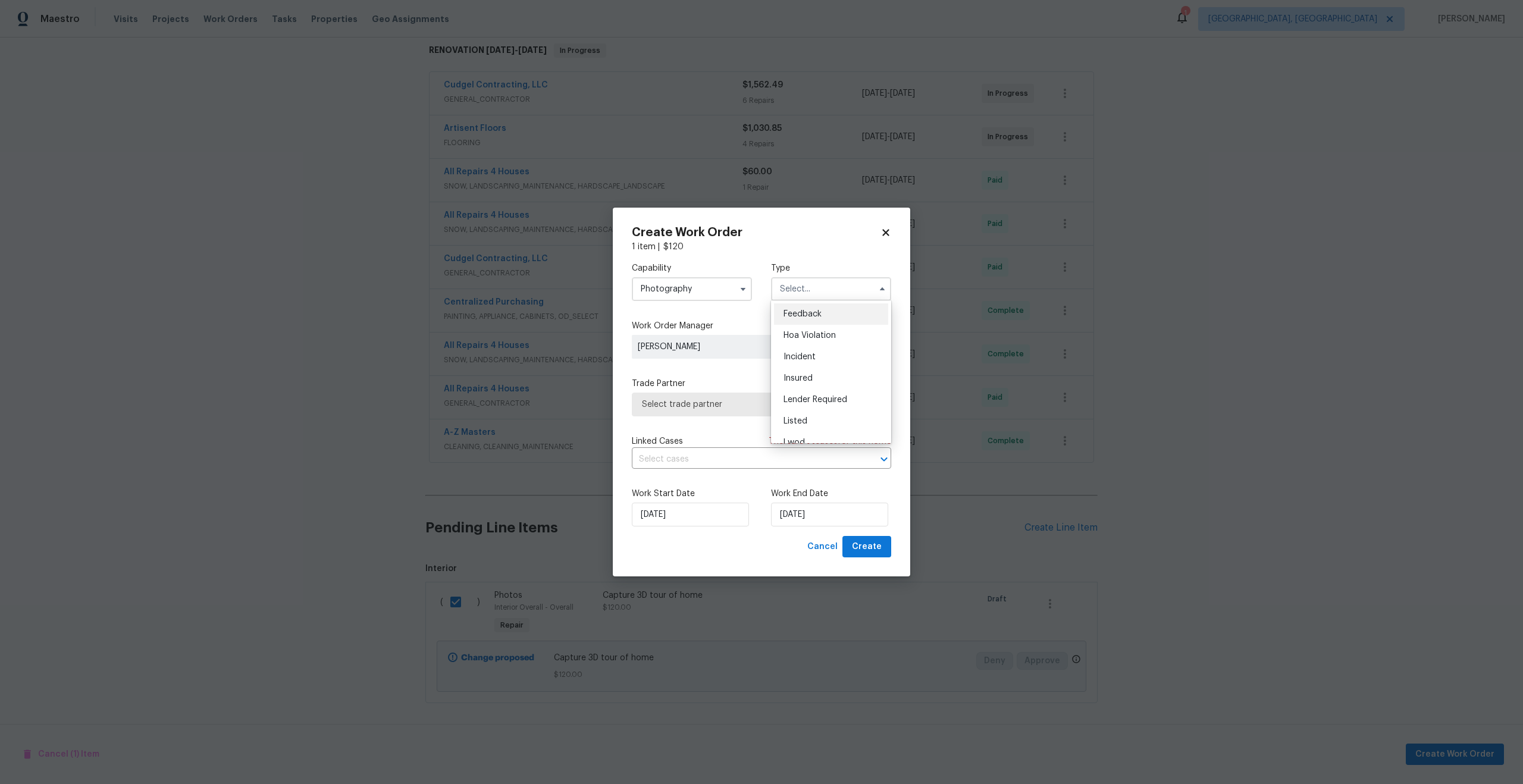
scroll to position [141, 0]
click at [810, 317] on div "Other" at bounding box center [831, 322] width 114 height 21
type input "Other"
click at [718, 410] on span "Select trade partner" at bounding box center [761, 404] width 259 height 24
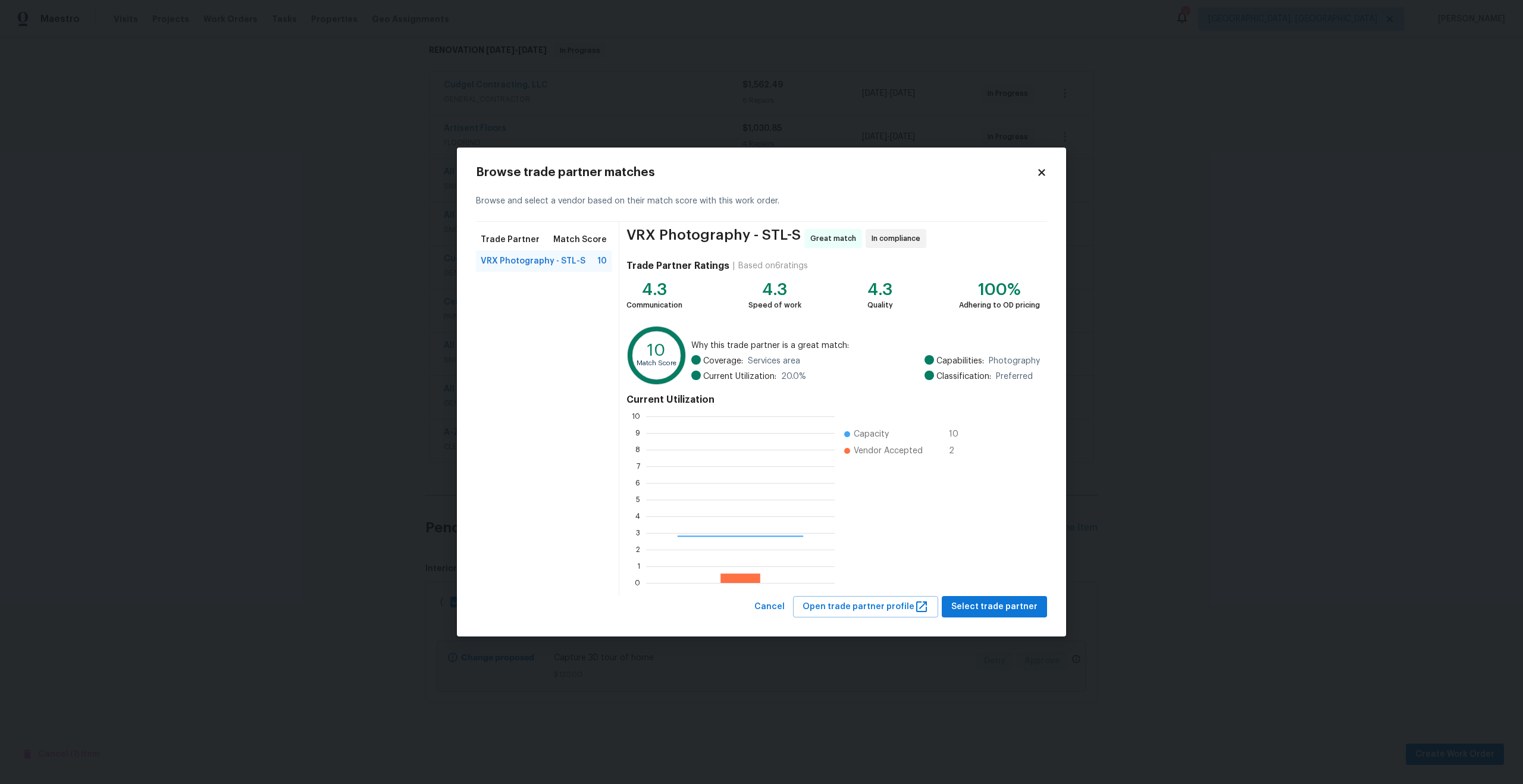
scroll to position [166, 189]
click at [995, 609] on span "Select trade partner" at bounding box center [994, 607] width 86 height 15
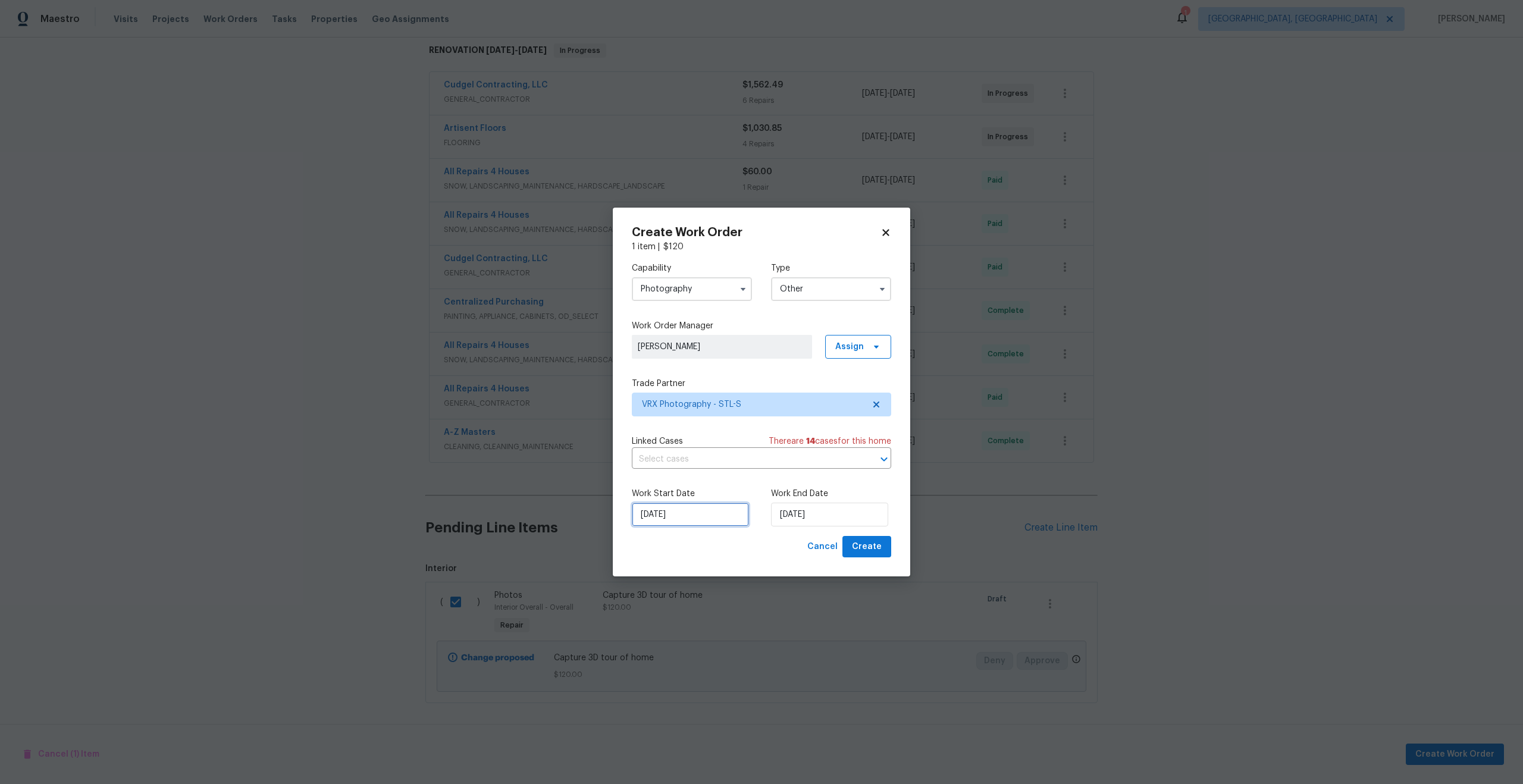
click at [697, 513] on input "[DATE]" at bounding box center [690, 514] width 117 height 24
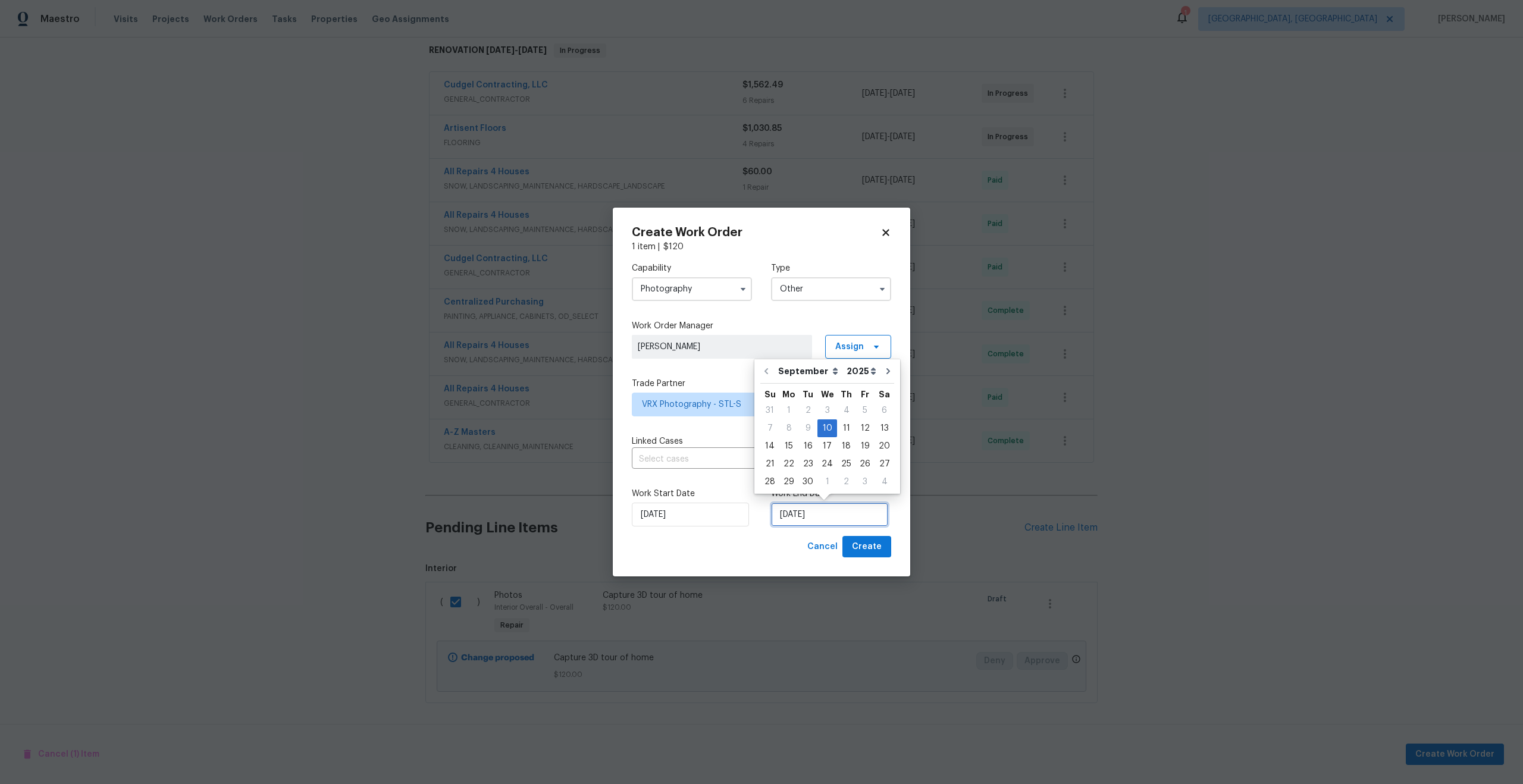
click at [835, 515] on input "[DATE]" at bounding box center [829, 514] width 117 height 24
click at [842, 427] on div "11" at bounding box center [846, 428] width 19 height 17
type input "[DATE]"
click at [870, 543] on span "Create" at bounding box center [867, 547] width 29 height 15
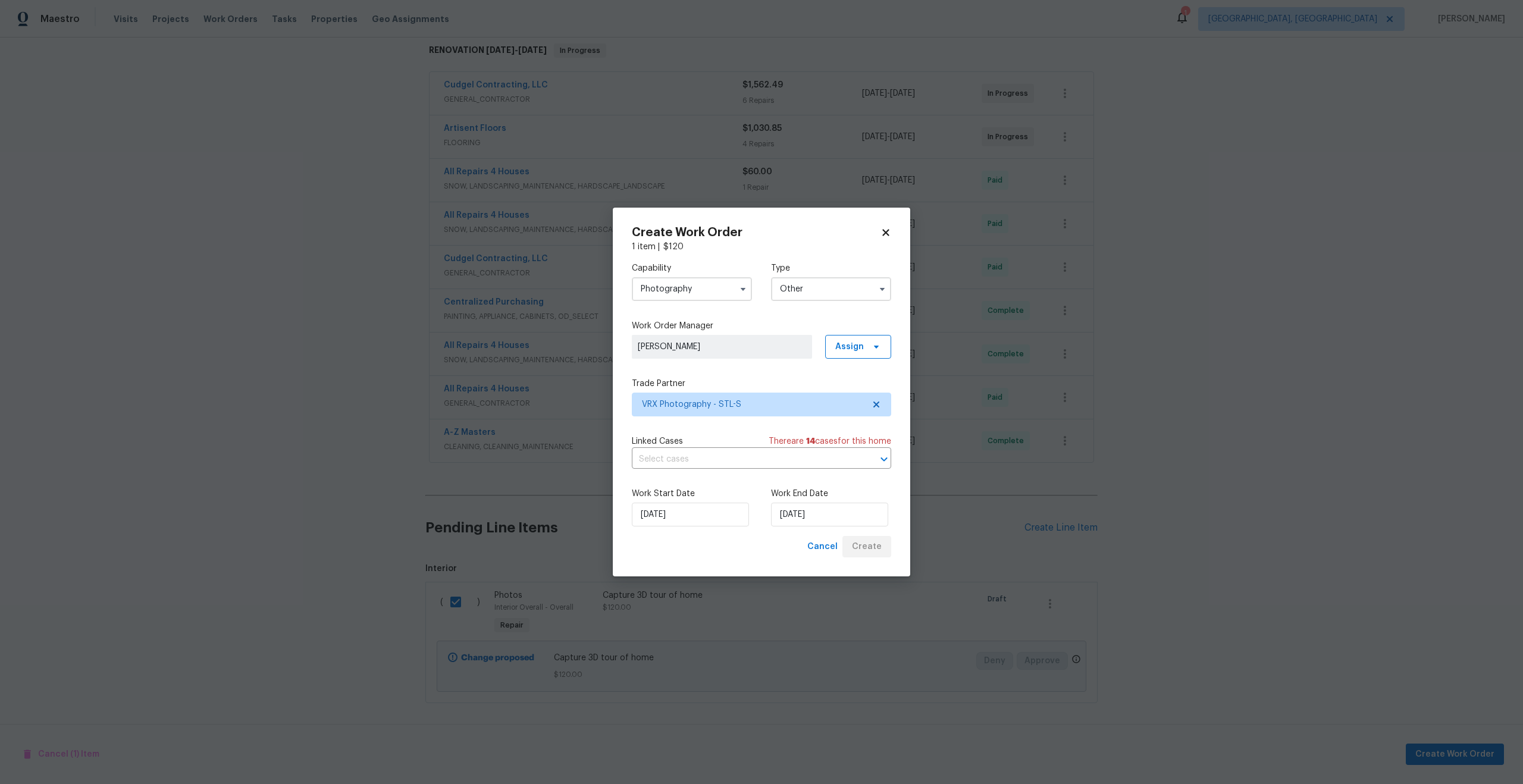
checkbox input "false"
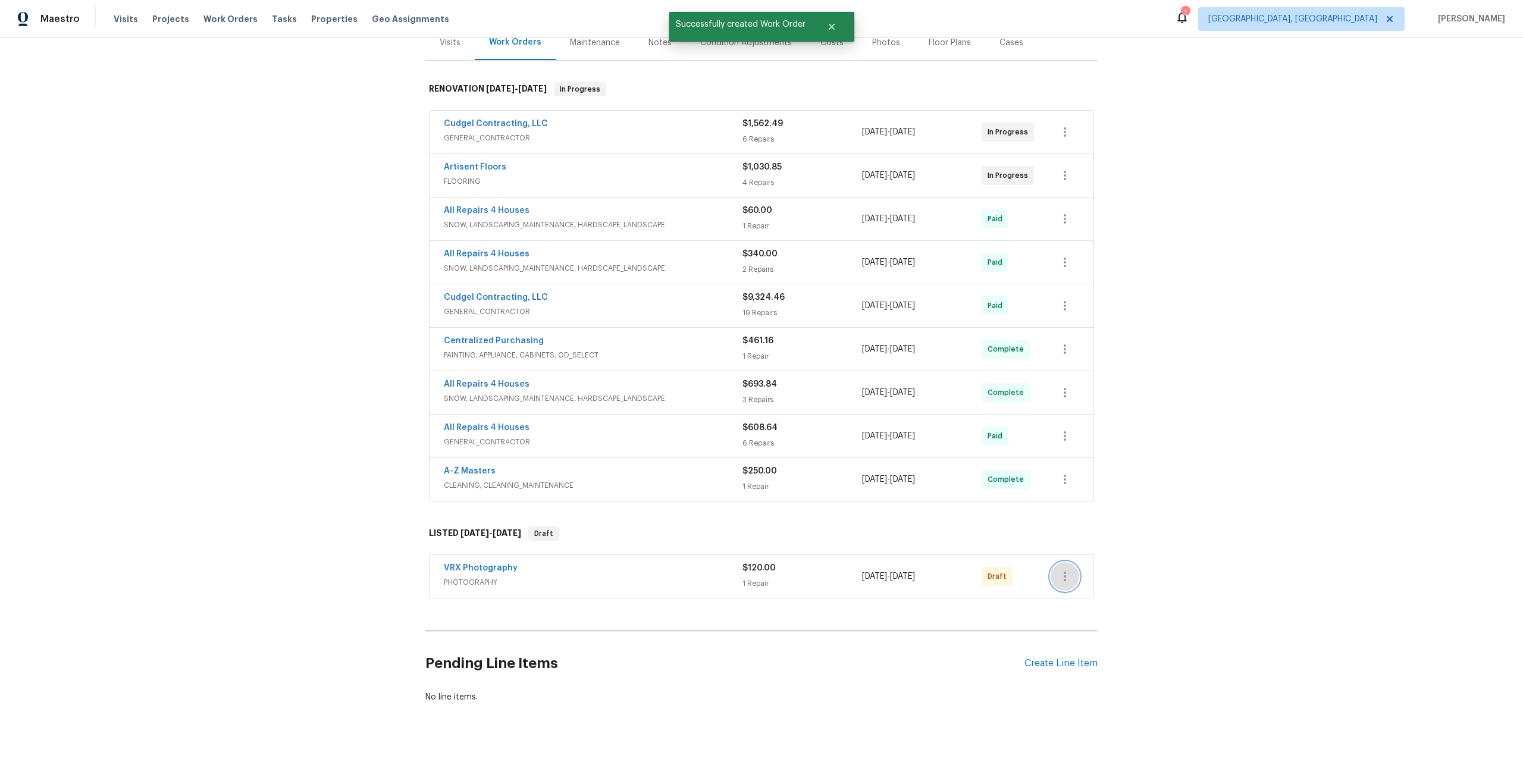
click at [1068, 576] on icon "button" at bounding box center [1065, 576] width 14 height 14
click at [1069, 575] on li "Send to Vendor" at bounding box center [1116, 576] width 133 height 20
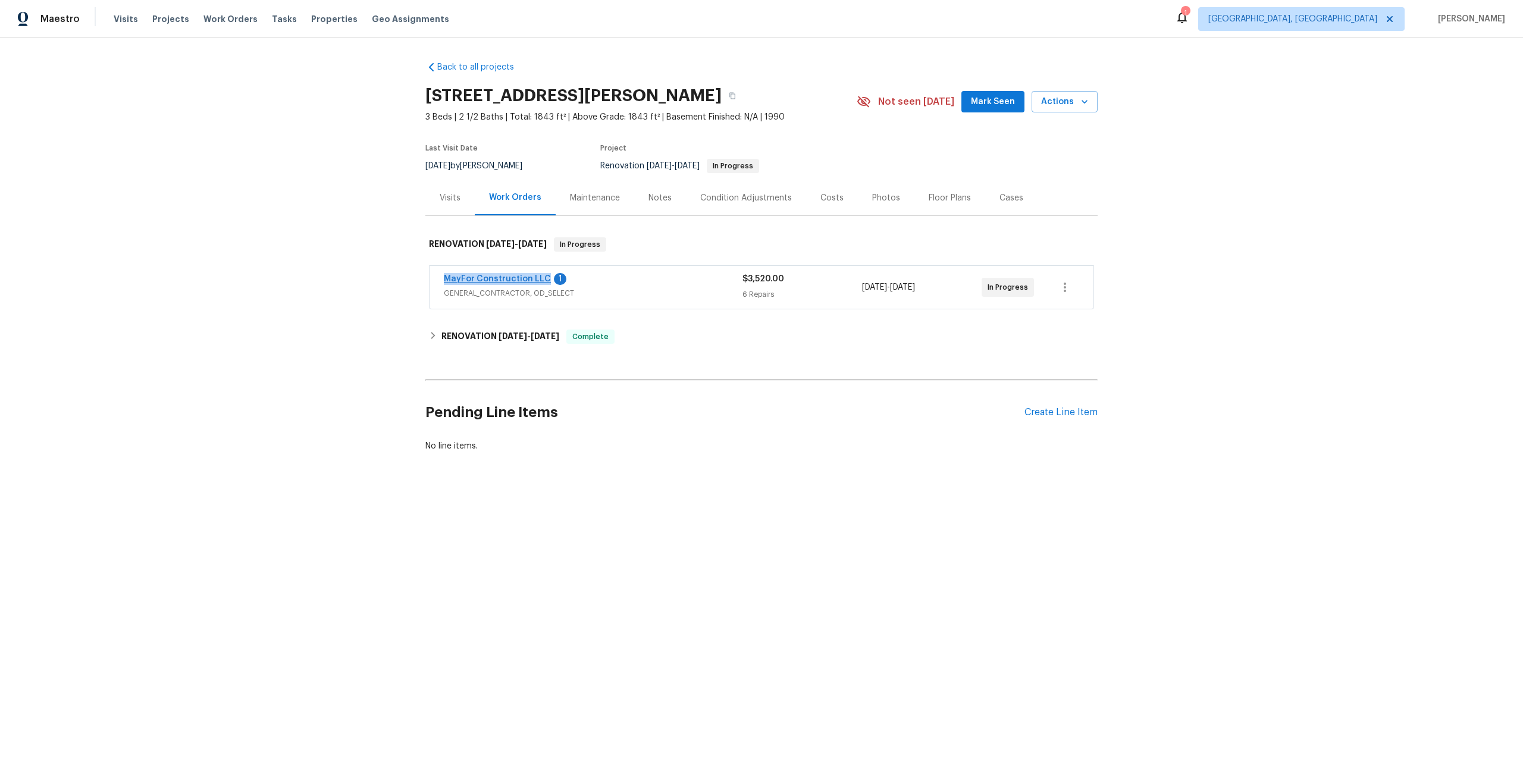
drag, startPoint x: 437, startPoint y: 277, endPoint x: 542, endPoint y: 282, distance: 105.1
click at [542, 282] on div "MayFor Construction LLC 1 GENERAL_CONTRACTOR, OD_SELECT $3,520.00 6 Repairs [DA…" at bounding box center [761, 287] width 664 height 43
copy link "MayFor Construction LLC"
click at [690, 95] on icon "button" at bounding box center [686, 95] width 7 height 7
click at [586, 344] on div "RENOVATION [DATE] - [DATE] Complete" at bounding box center [761, 337] width 672 height 29
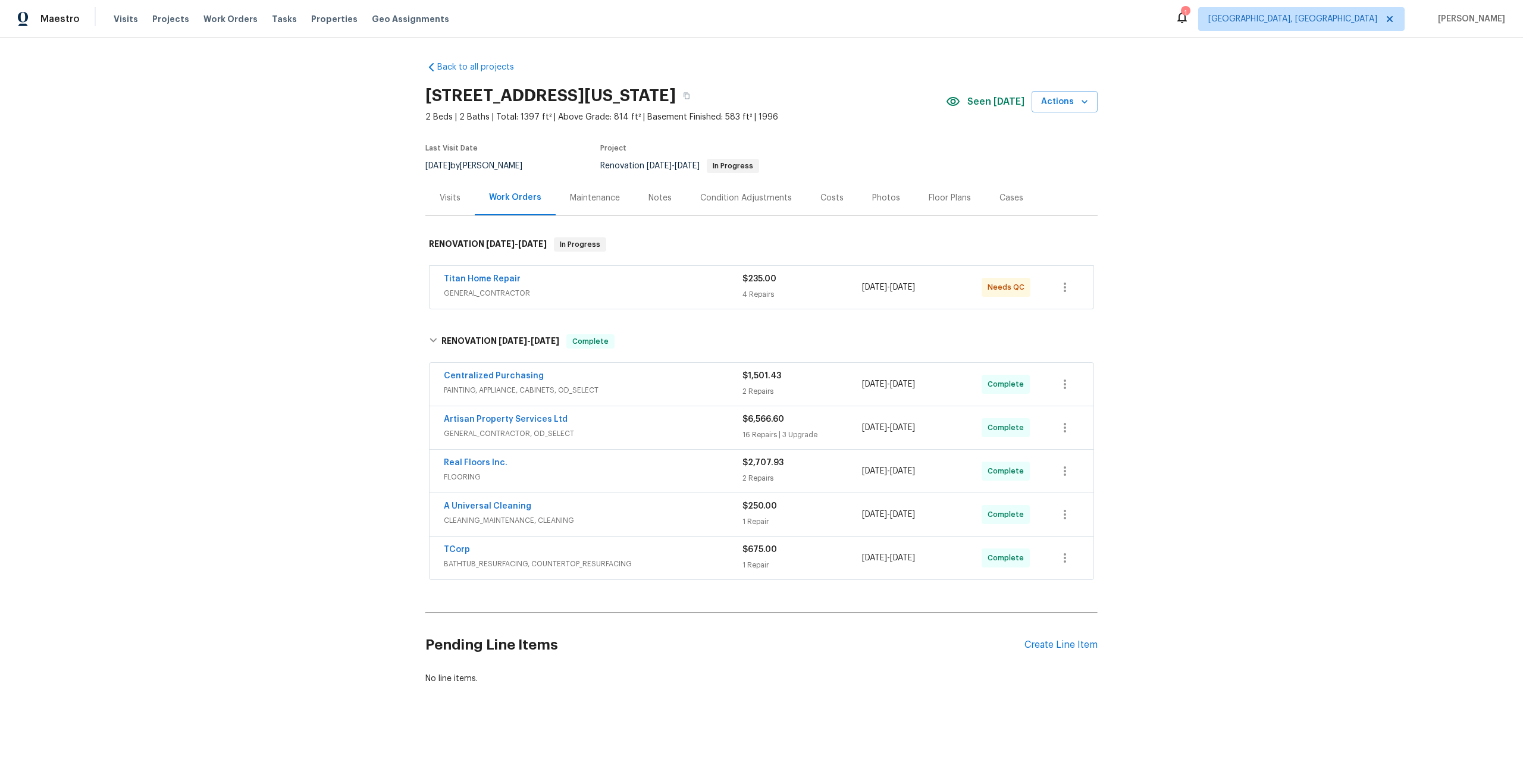
click at [604, 282] on div "Titan Home Repair" at bounding box center [593, 280] width 298 height 14
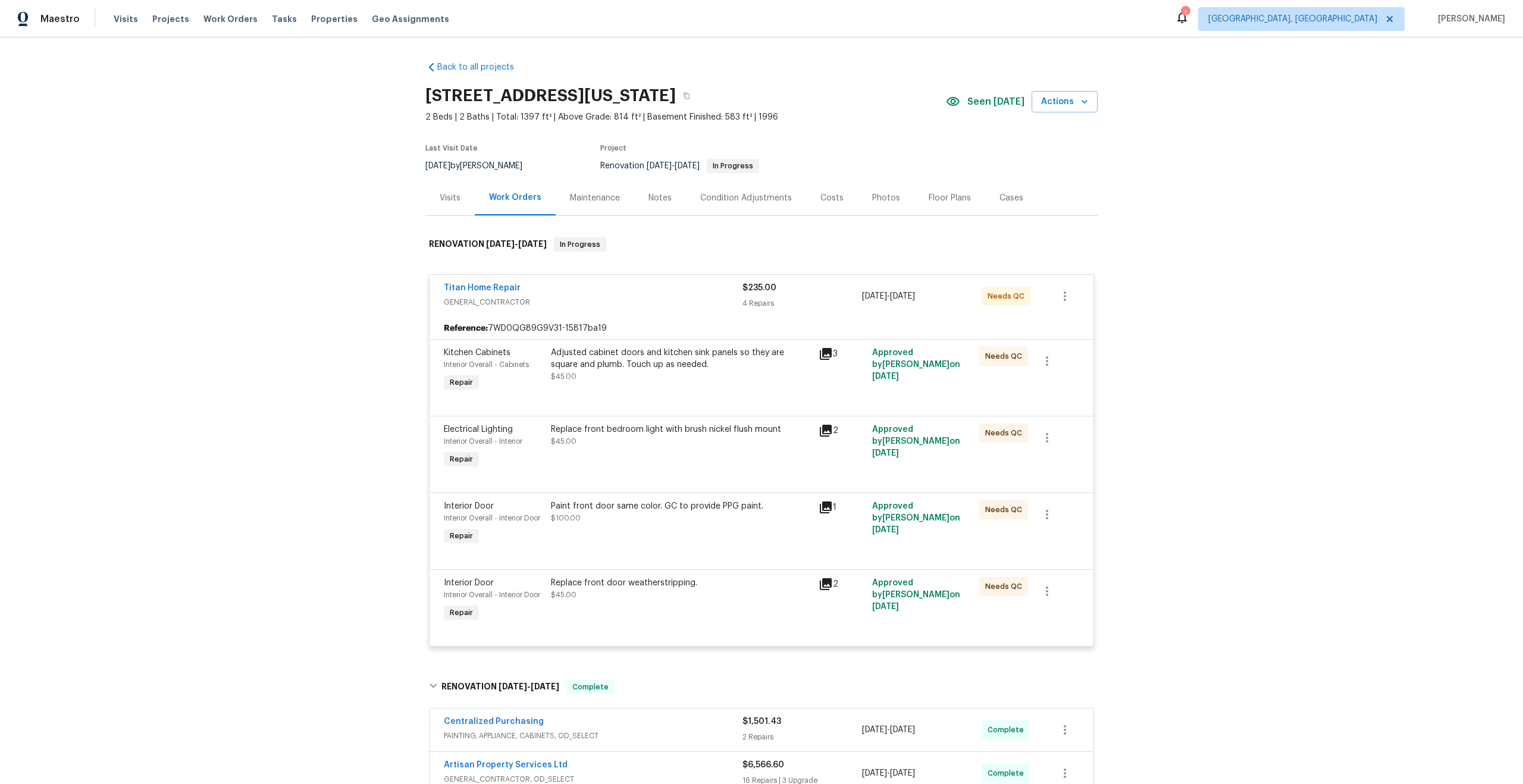
click at [604, 282] on div "Titan Home Repair" at bounding box center [593, 289] width 298 height 14
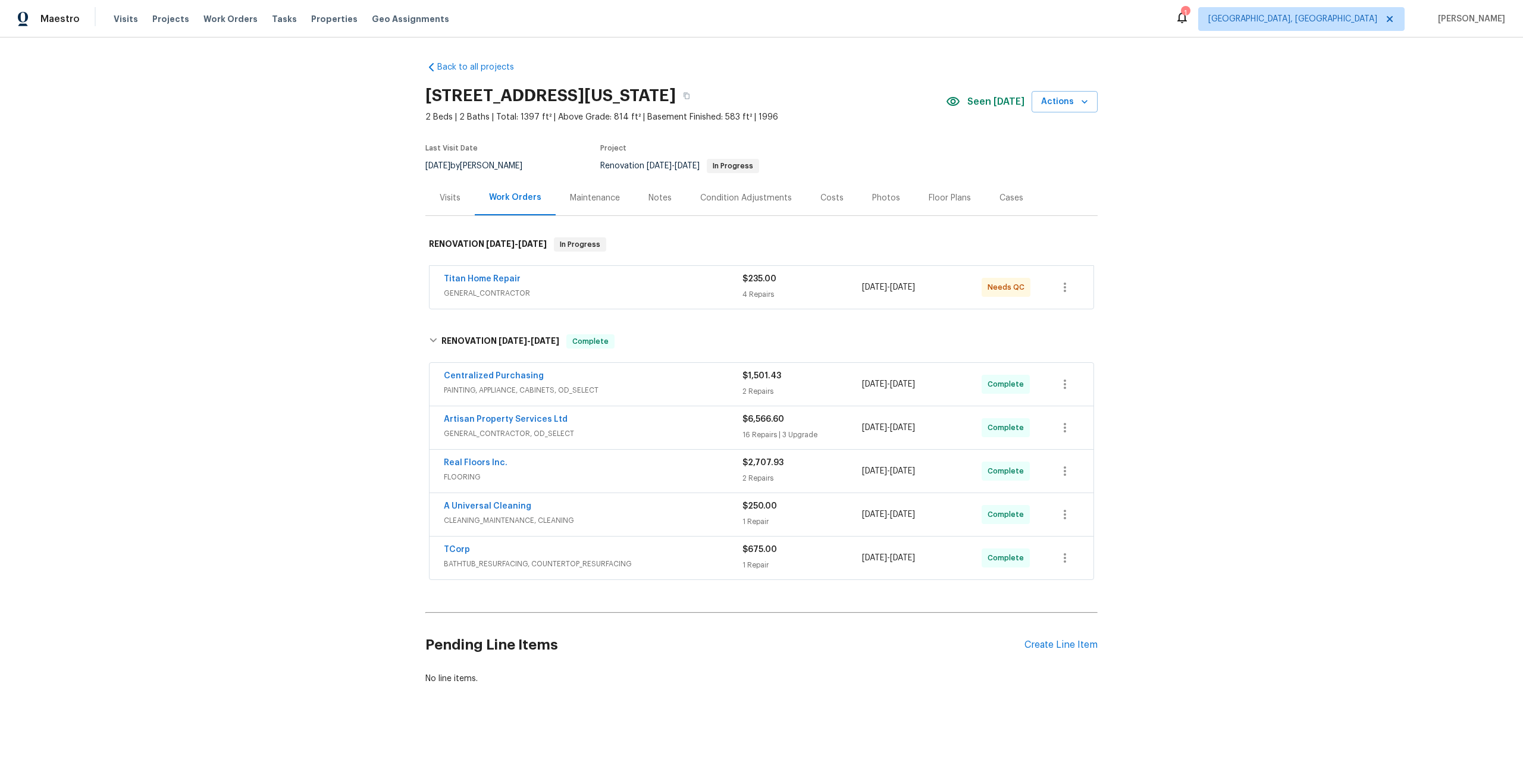
click at [1048, 638] on div "Pending Line Items Create Line Item" at bounding box center [761, 644] width 672 height 55
click at [1048, 644] on div "Create Line Item" at bounding box center [1061, 645] width 73 height 12
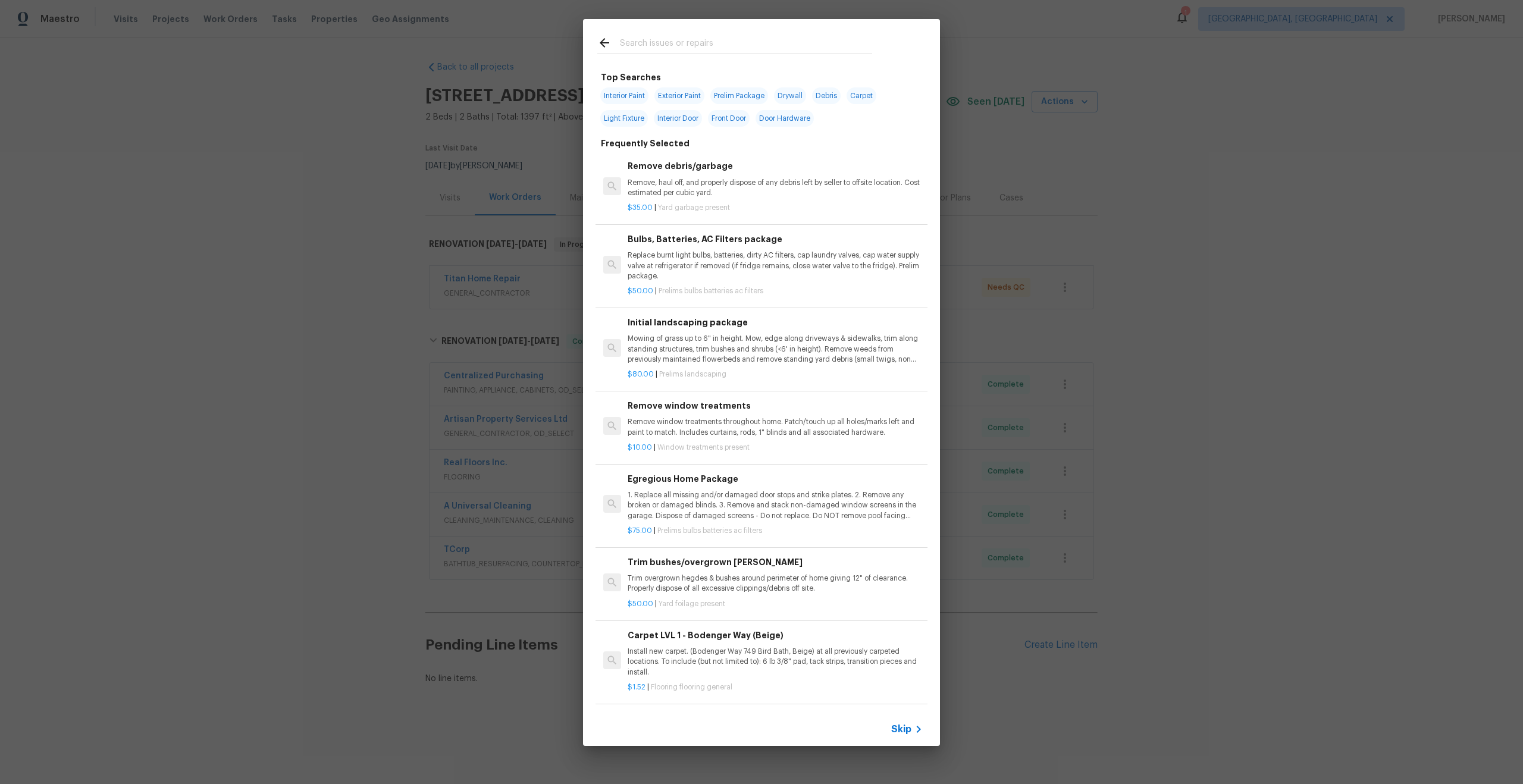
click at [897, 736] on div "Skip" at bounding box center [761, 729] width 357 height 33
click at [906, 722] on div "Skip" at bounding box center [908, 729] width 35 height 14
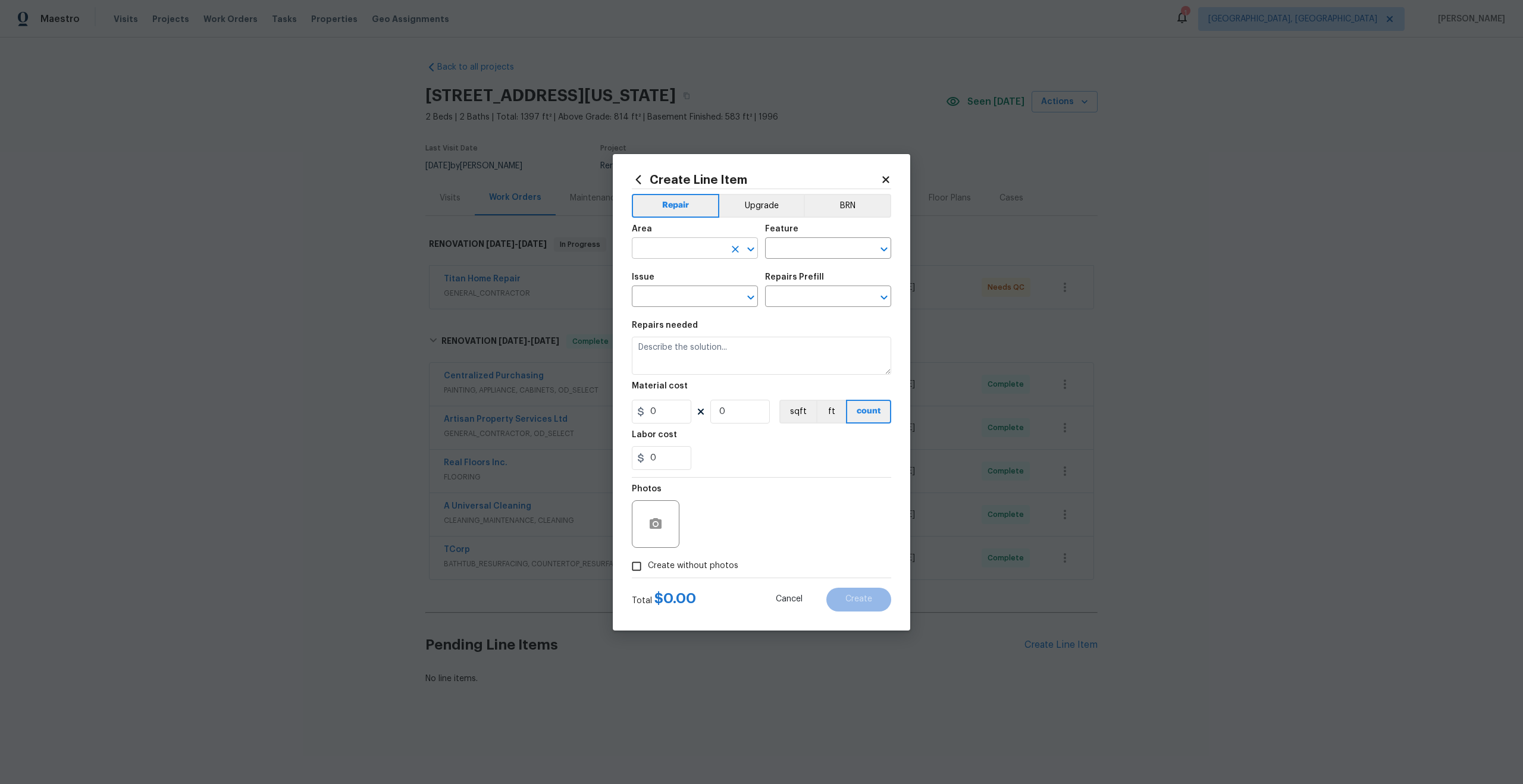
click at [686, 244] on input "text" at bounding box center [678, 249] width 93 height 19
click at [691, 288] on li "Interior Overall" at bounding box center [695, 295] width 126 height 20
type input "Interior Overall"
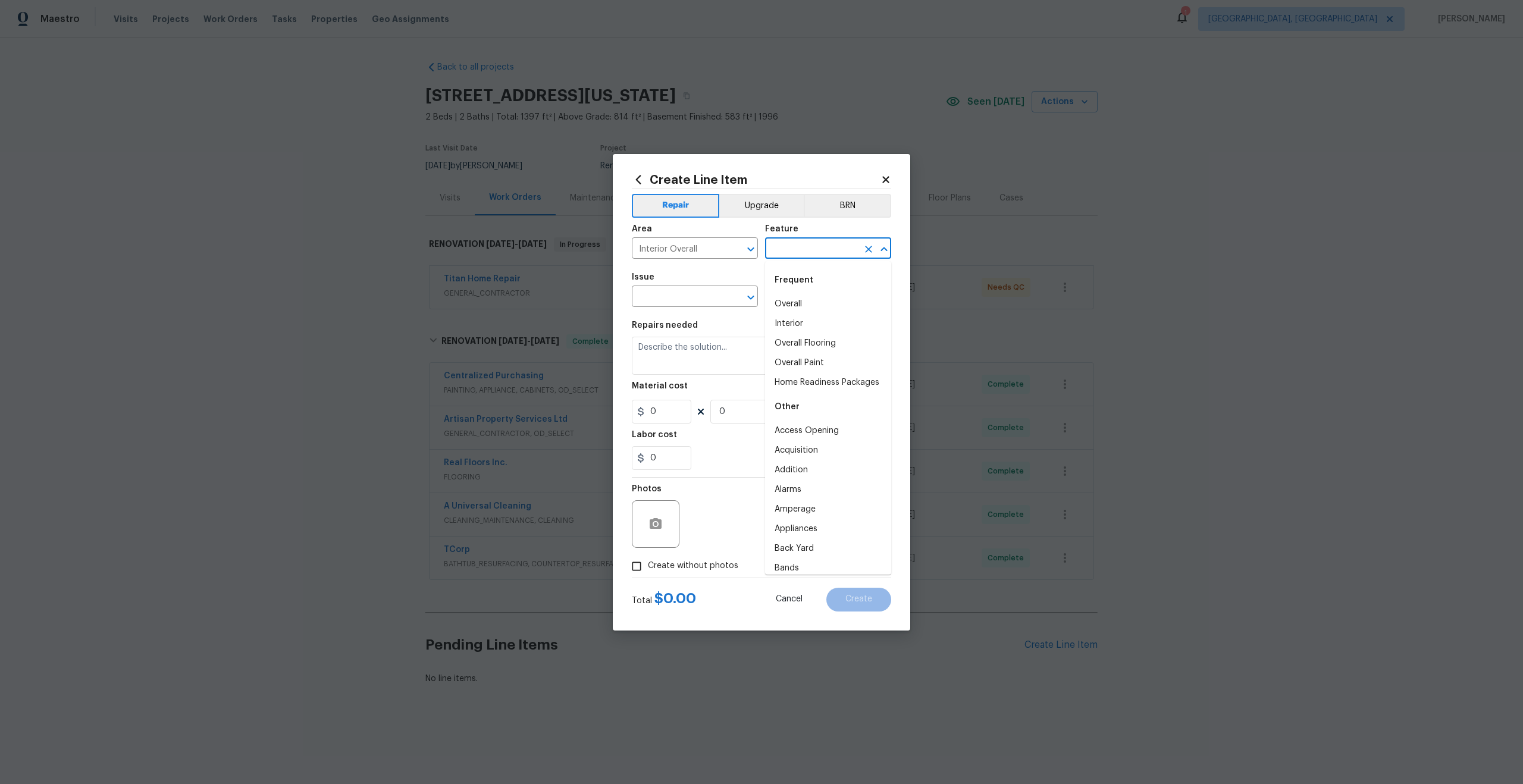
click at [790, 245] on input "text" at bounding box center [811, 249] width 93 height 19
click at [793, 299] on li "Overall" at bounding box center [828, 304] width 126 height 20
type input "Overall"
click at [684, 299] on input "text" at bounding box center [678, 298] width 93 height 19
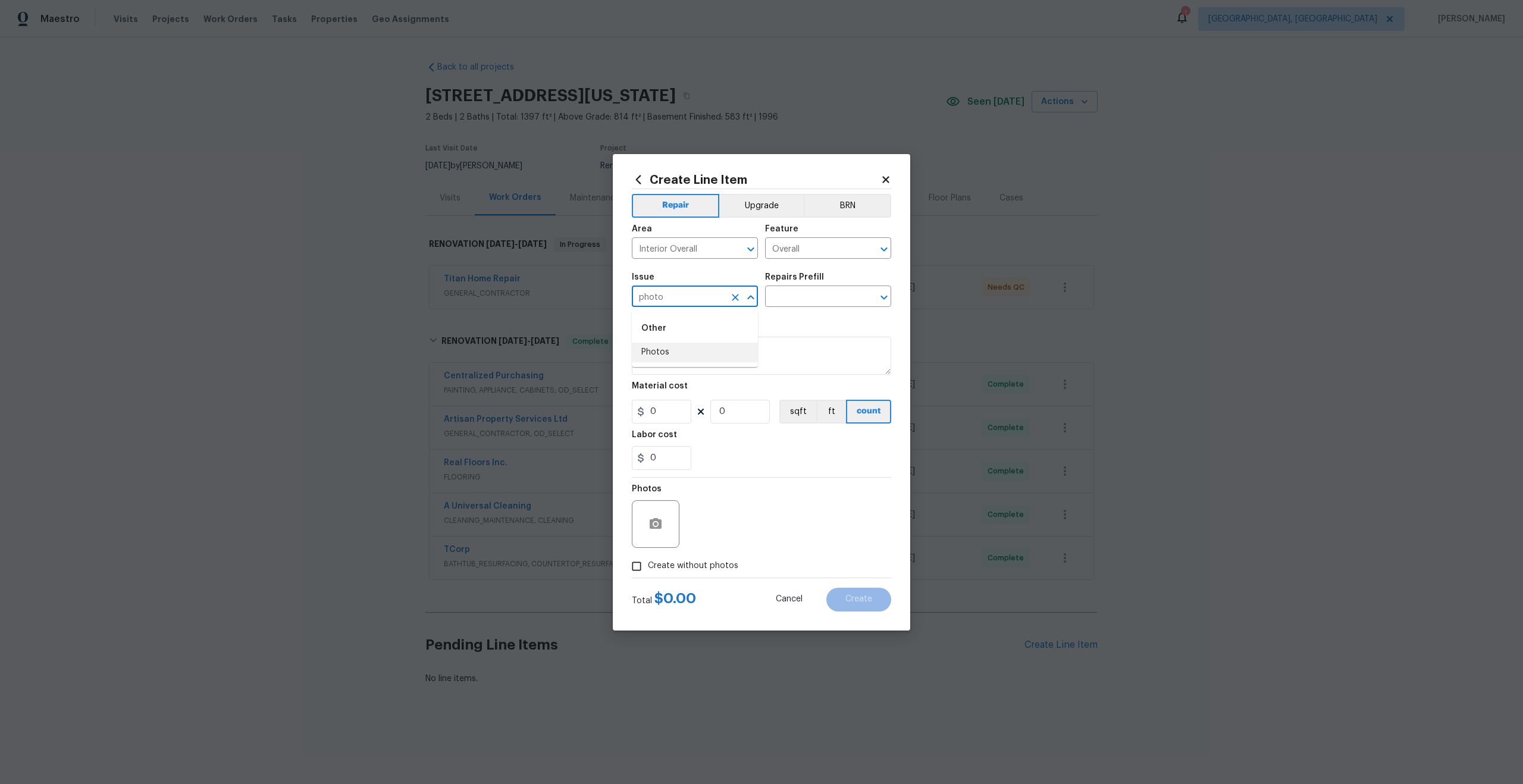
click at [681, 354] on li "Photos" at bounding box center [695, 352] width 126 height 20
type input "Photos"
click at [787, 307] on div "Issue Photos ​ Repairs Prefill ​" at bounding box center [761, 289] width 259 height 48
click at [793, 298] on input "text" at bounding box center [811, 298] width 93 height 19
click at [793, 325] on li "3D Tour Capture $120.00" at bounding box center [828, 324] width 126 height 20
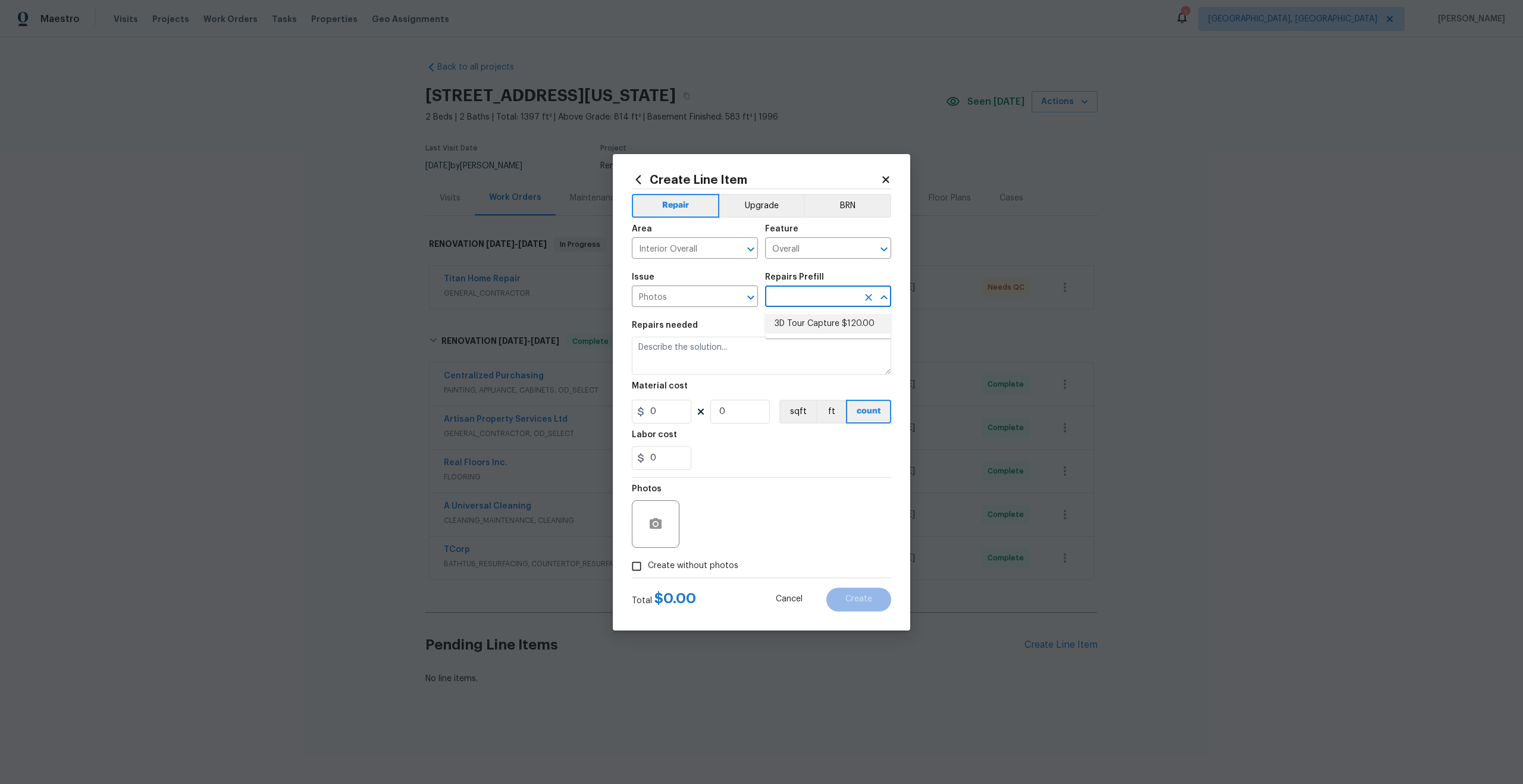
type input "3D Tour Capture $120.00"
type textarea "Capture 3D tour of home"
type input "1"
type input "120"
click at [636, 571] on input "Create without photos" at bounding box center [636, 566] width 22 height 22
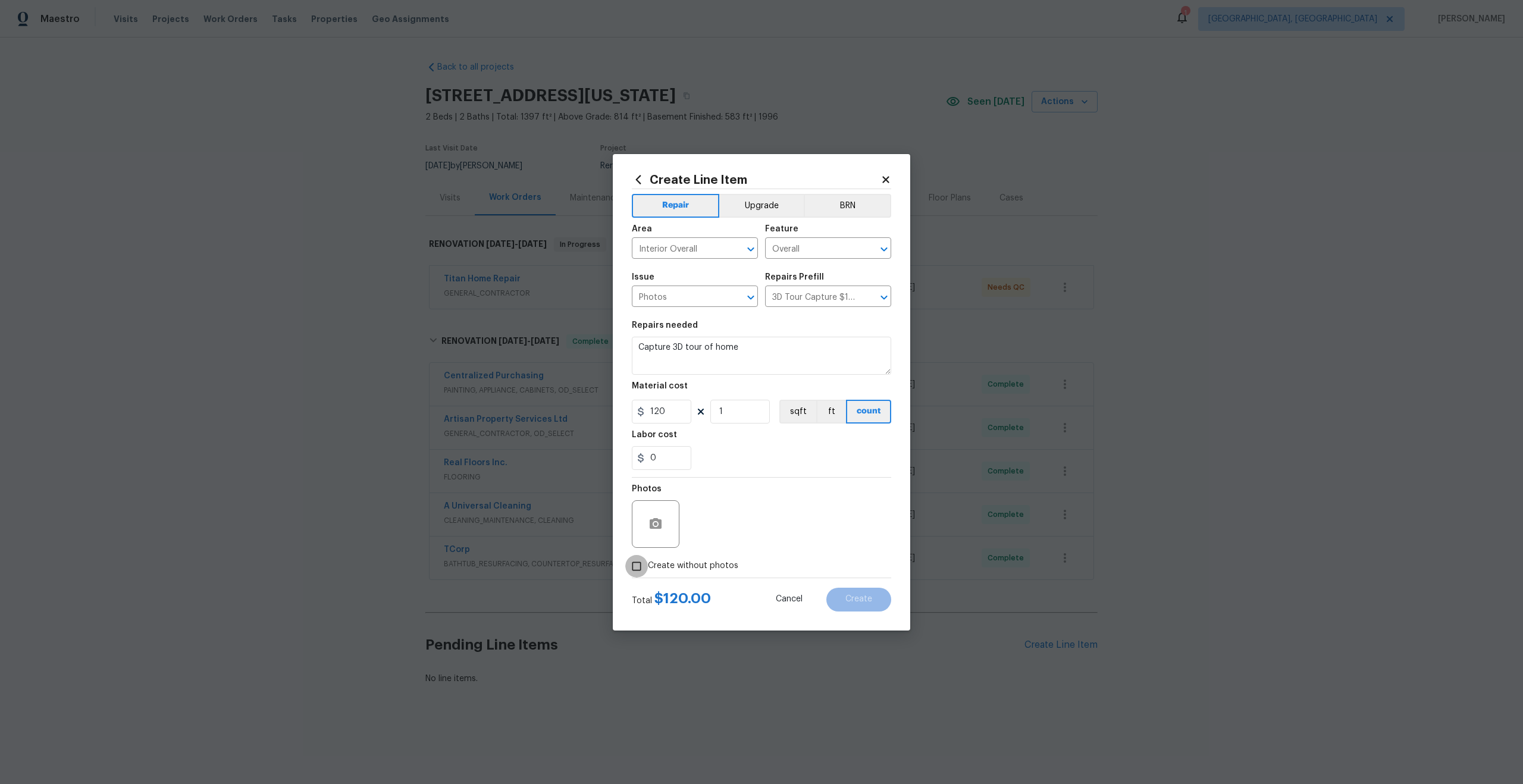
checkbox input "true"
click at [711, 531] on textarea at bounding box center [790, 524] width 202 height 47
type textarea "."
click at [850, 601] on span "Create" at bounding box center [858, 599] width 27 height 9
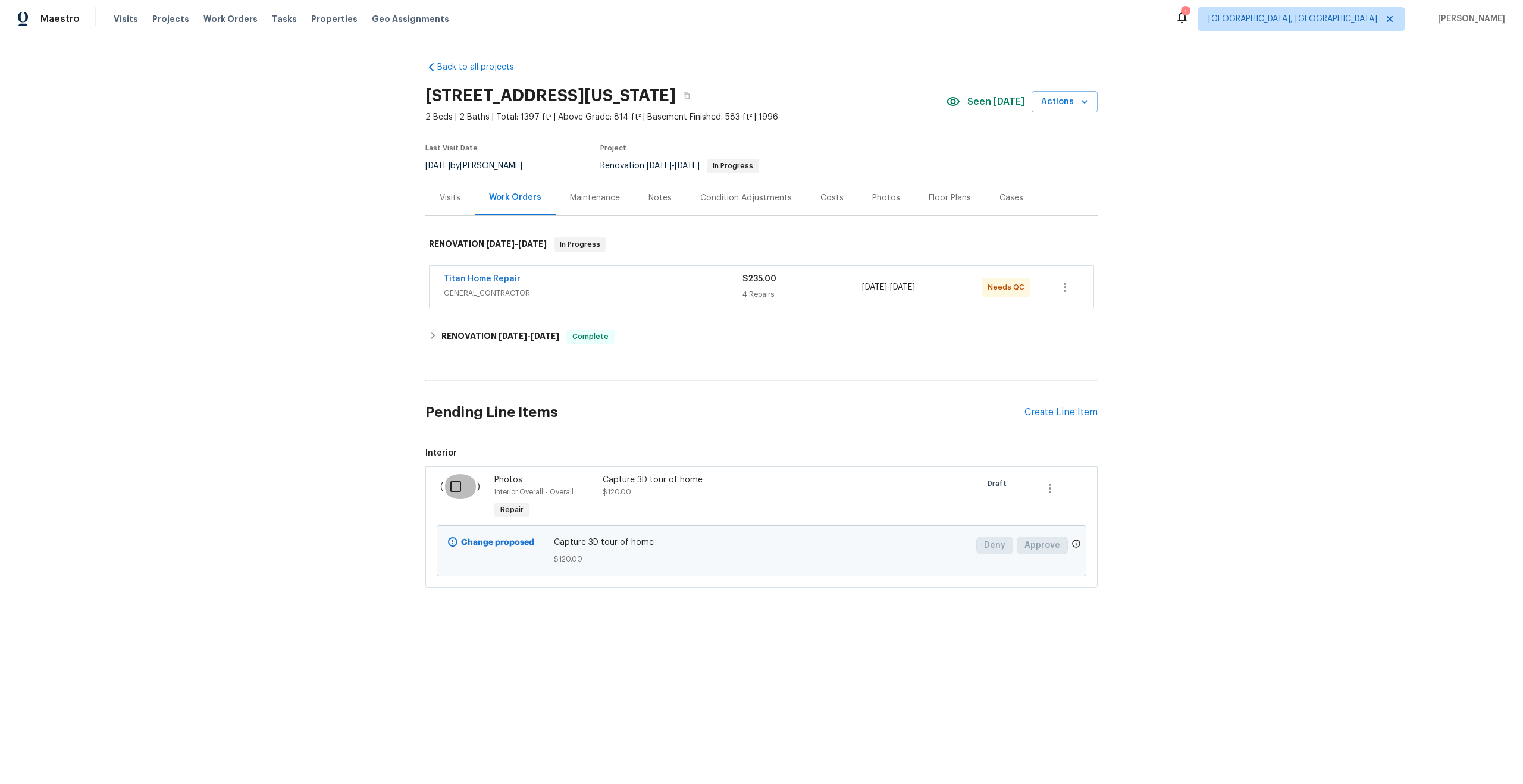
click at [453, 485] on input "checkbox" at bounding box center [460, 486] width 34 height 25
checkbox input "true"
click at [1437, 753] on span "Create Work Order" at bounding box center [1455, 754] width 79 height 15
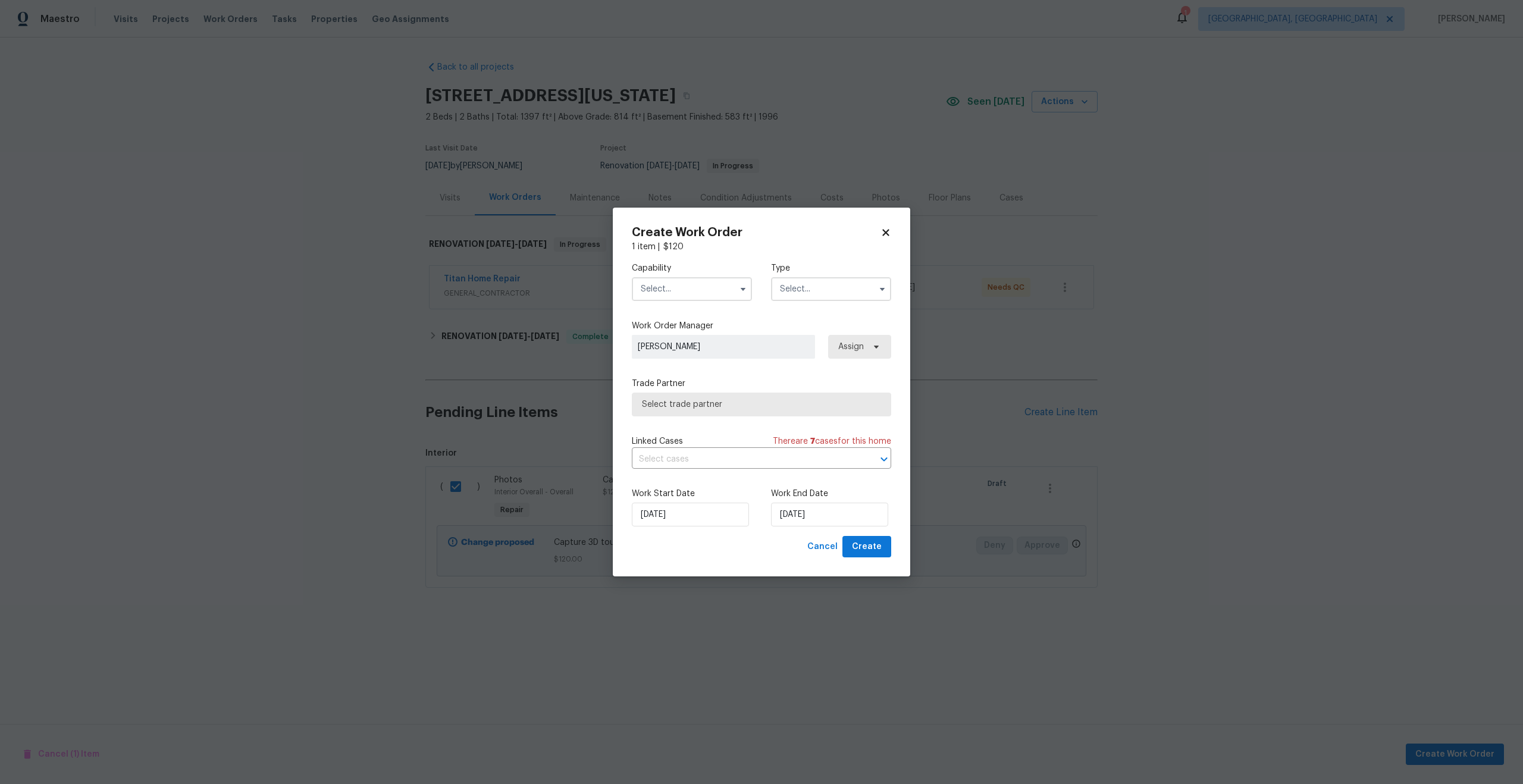
click at [674, 281] on input "text" at bounding box center [692, 289] width 120 height 24
click at [670, 332] on span "Photography" at bounding box center [670, 335] width 51 height 8
type input "Photography"
click at [825, 305] on div "Capability Photography Type" at bounding box center [761, 282] width 259 height 58
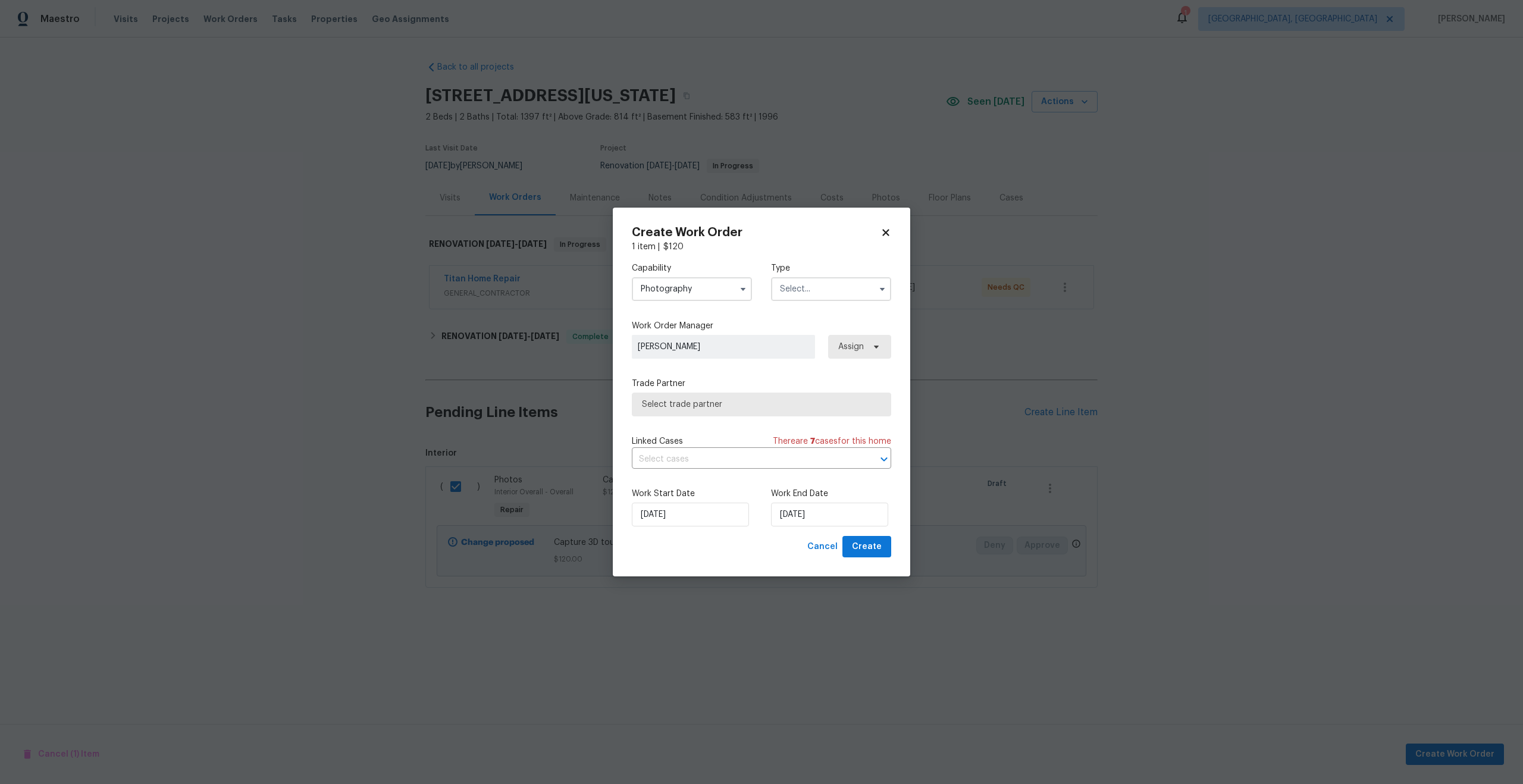
click at [825, 291] on input "text" at bounding box center [831, 289] width 120 height 24
click at [803, 359] on span "Other" at bounding box center [795, 362] width 23 height 8
type input "Other"
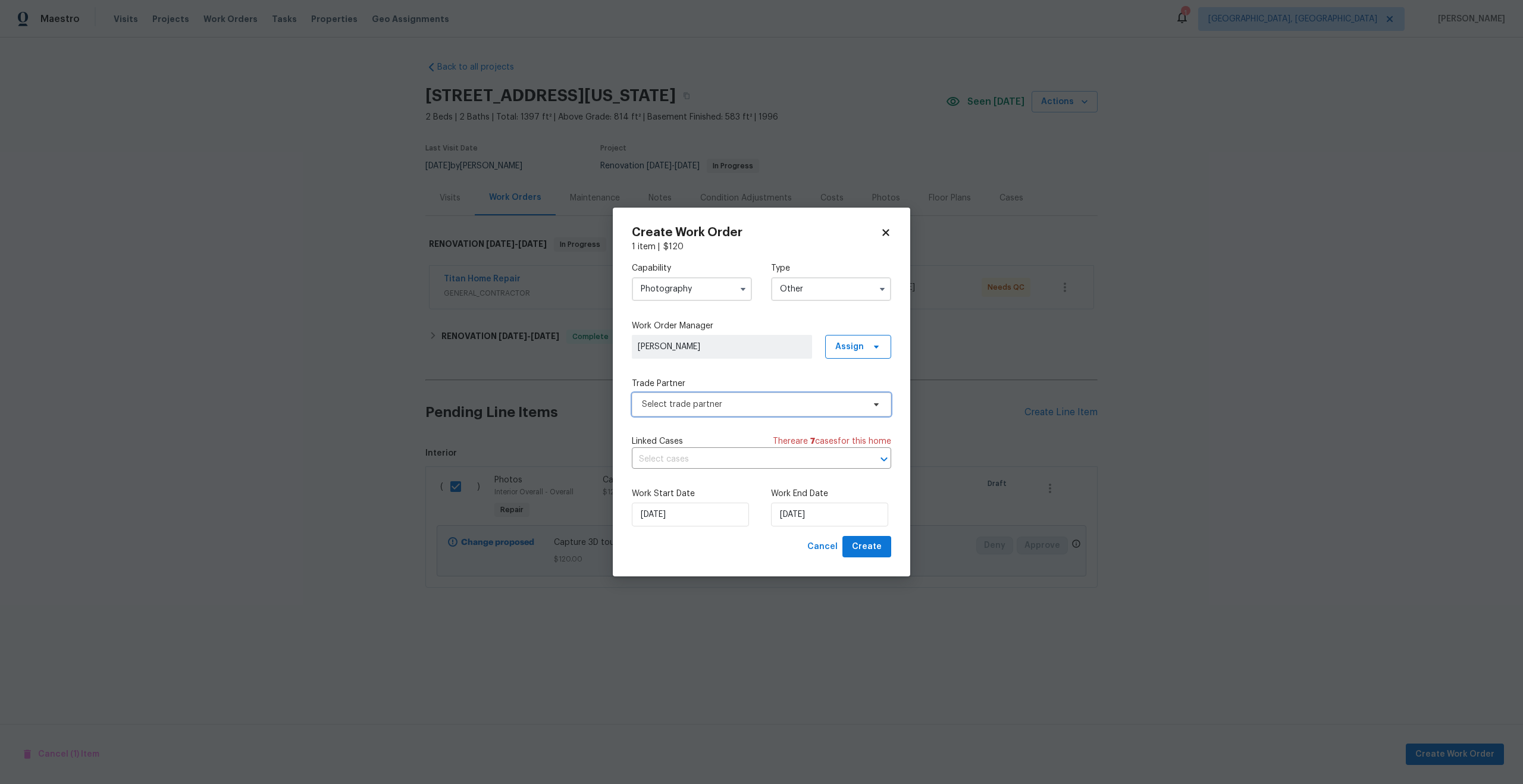
click at [736, 394] on span "Select trade partner" at bounding box center [761, 404] width 259 height 24
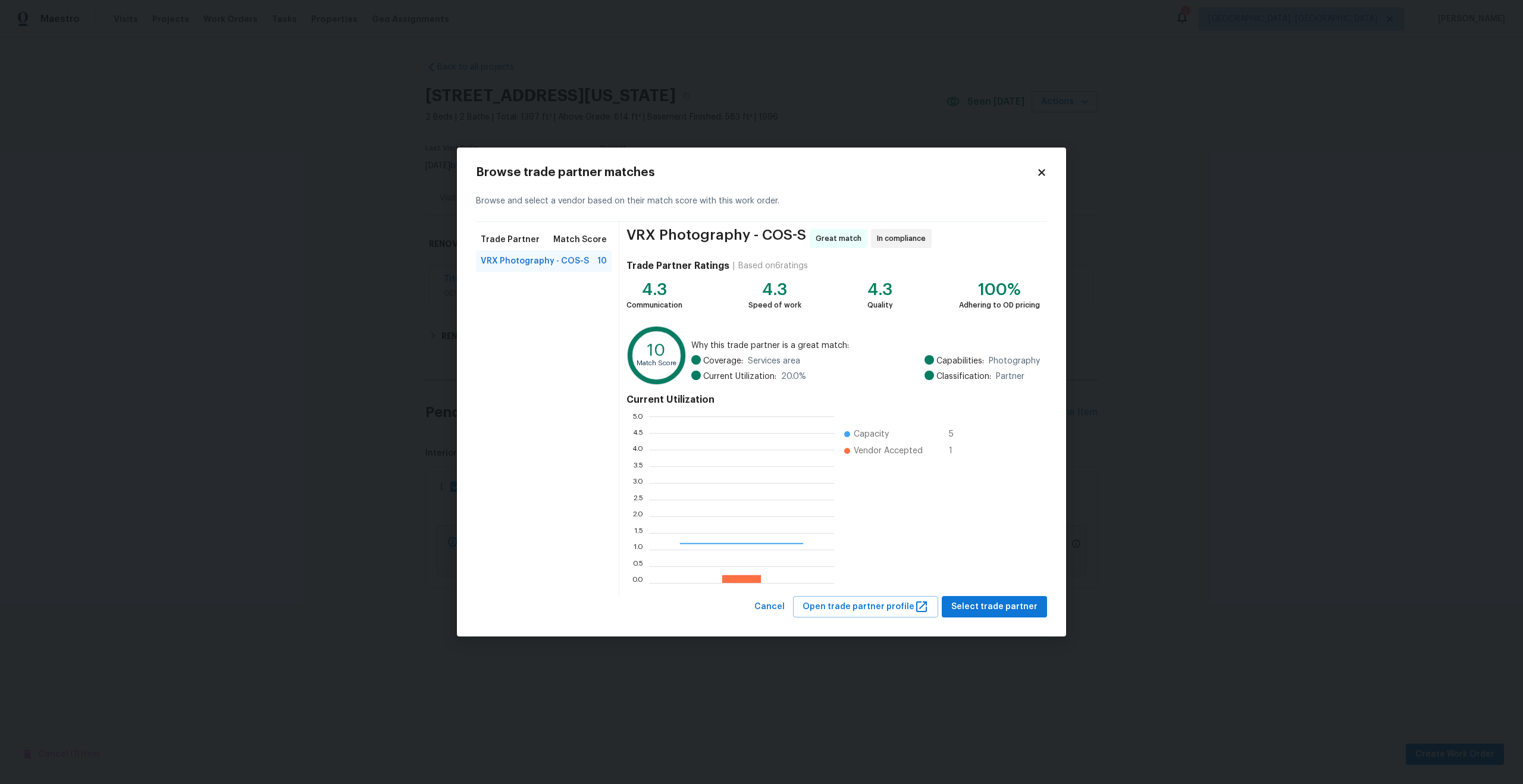
scroll to position [166, 185]
click at [985, 602] on span "Select trade partner" at bounding box center [994, 607] width 86 height 15
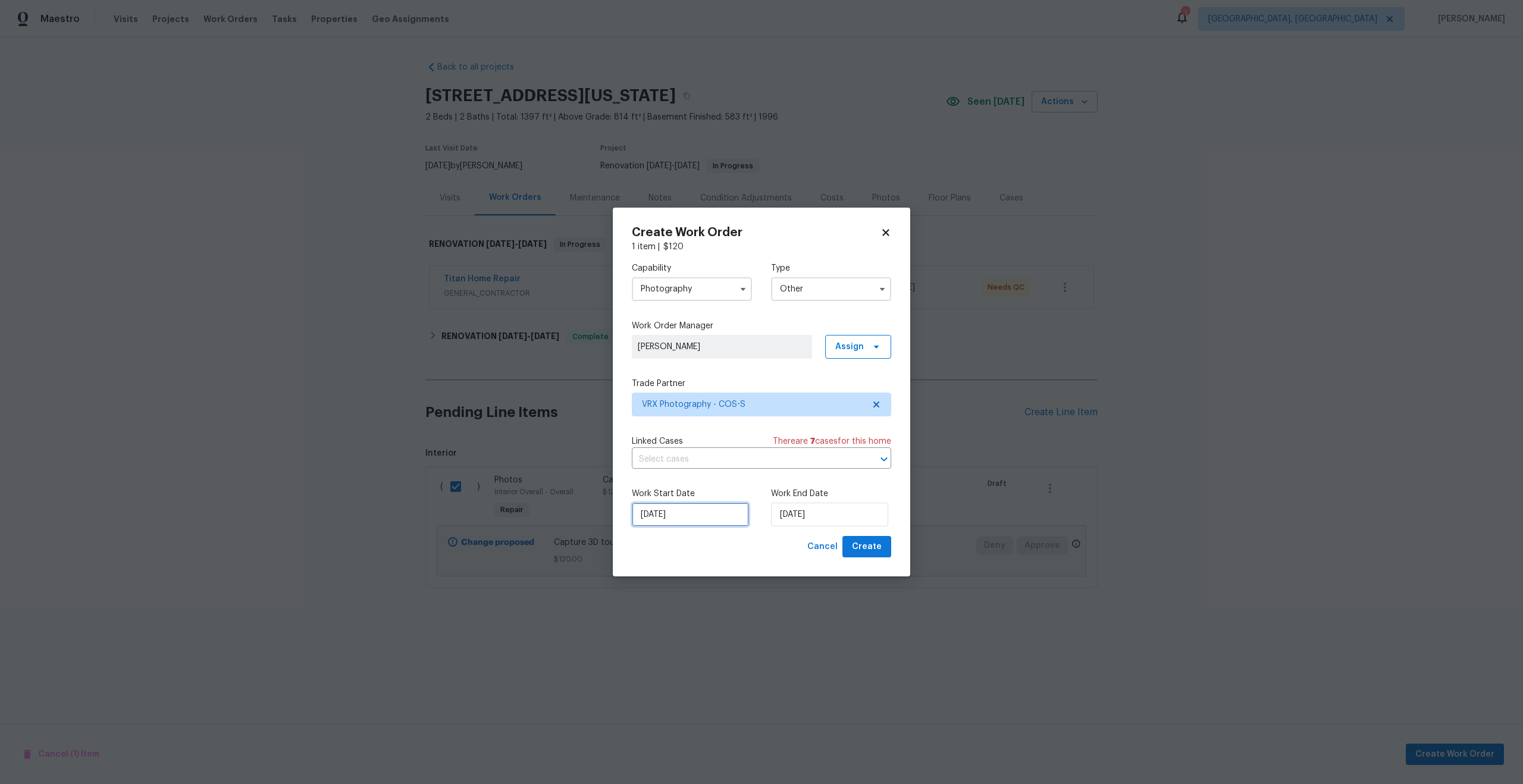
click at [697, 508] on input "[DATE]" at bounding box center [690, 514] width 117 height 24
click at [689, 424] on div "10" at bounding box center [688, 428] width 20 height 17
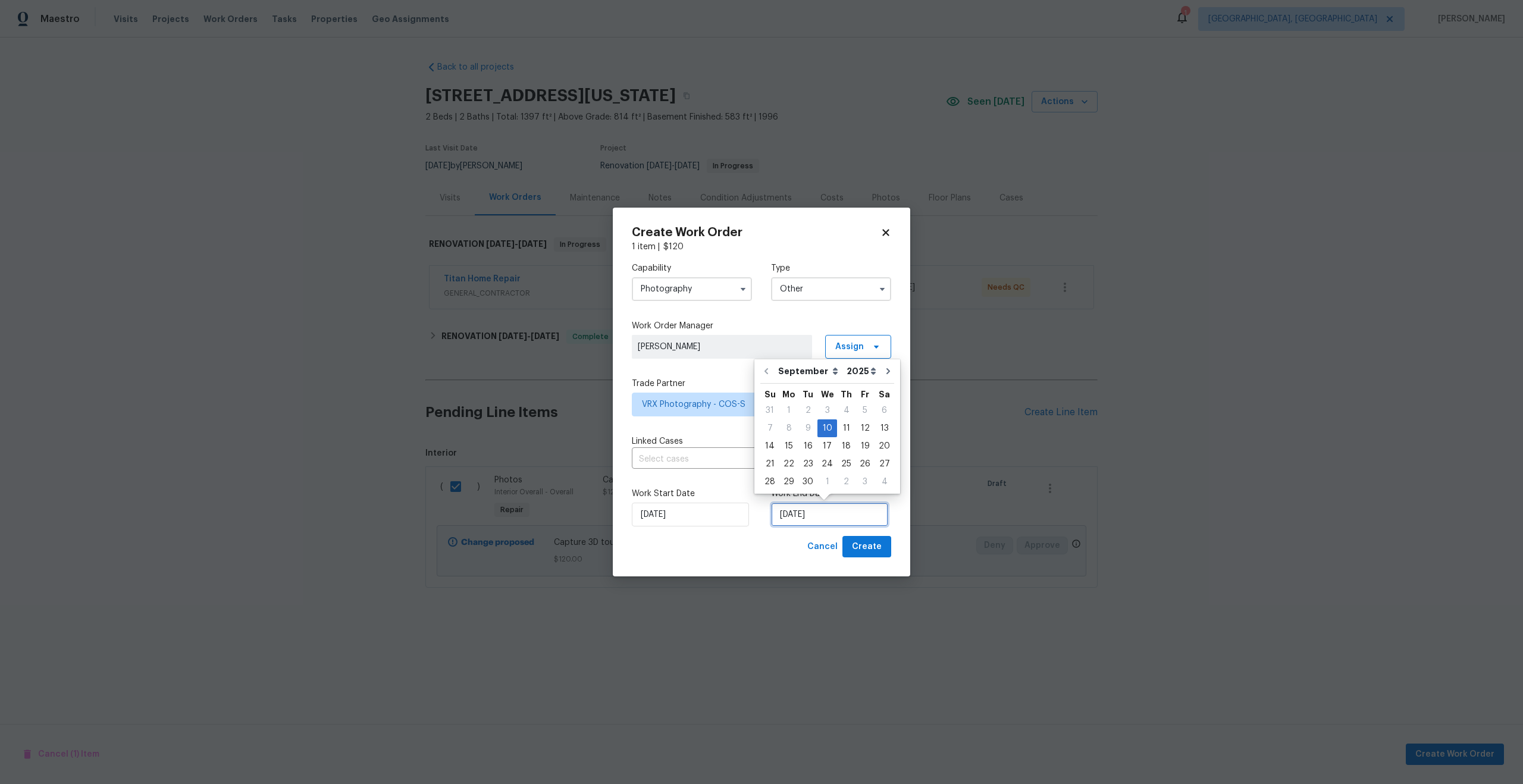
click at [842, 509] on input "10/09/2025" at bounding box center [829, 514] width 117 height 24
click at [844, 428] on div "11" at bounding box center [846, 428] width 19 height 17
type input "11/09/2025"
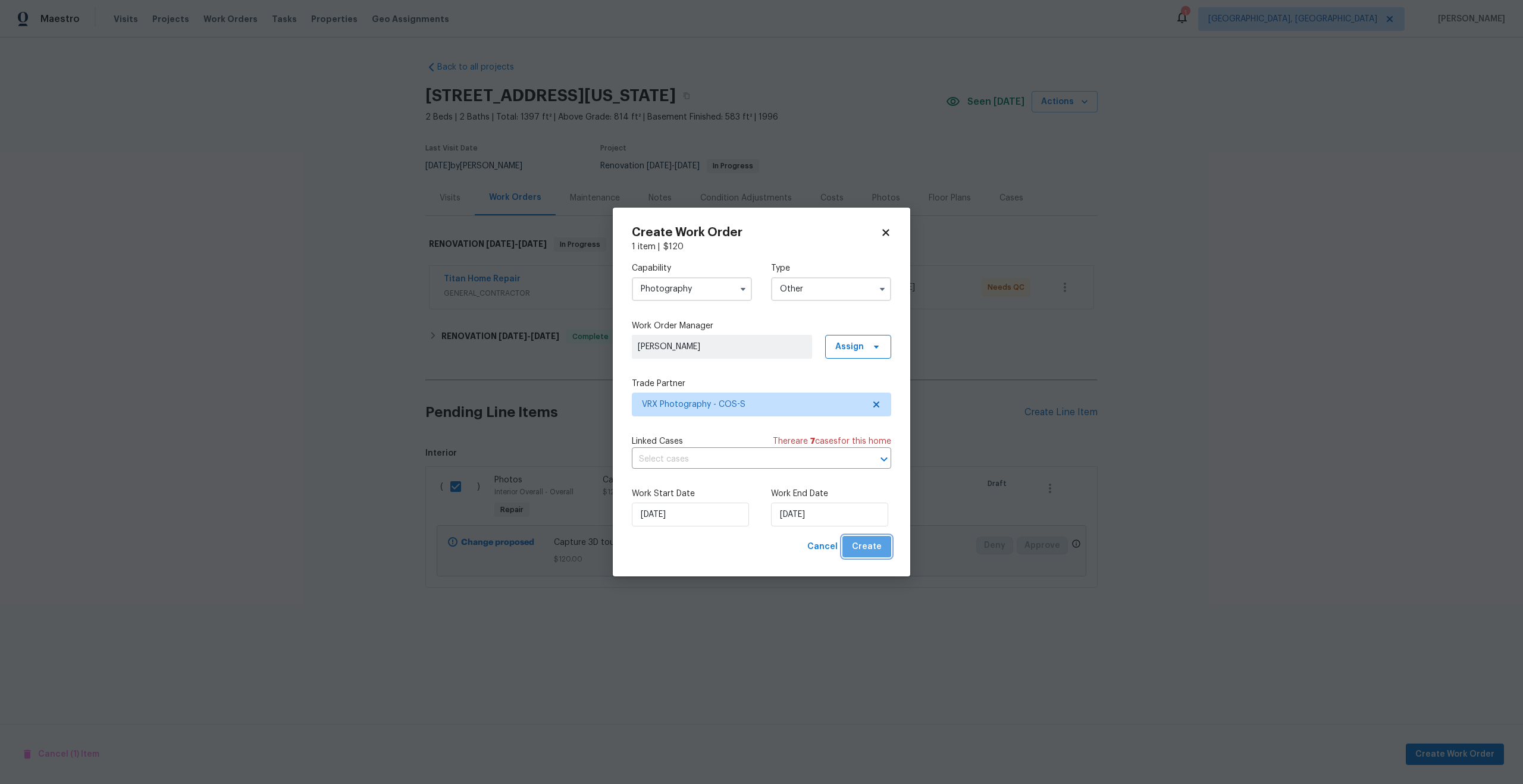
click at [874, 546] on span "Create" at bounding box center [867, 547] width 29 height 15
click at [799, 459] on input "text" at bounding box center [745, 459] width 226 height 19
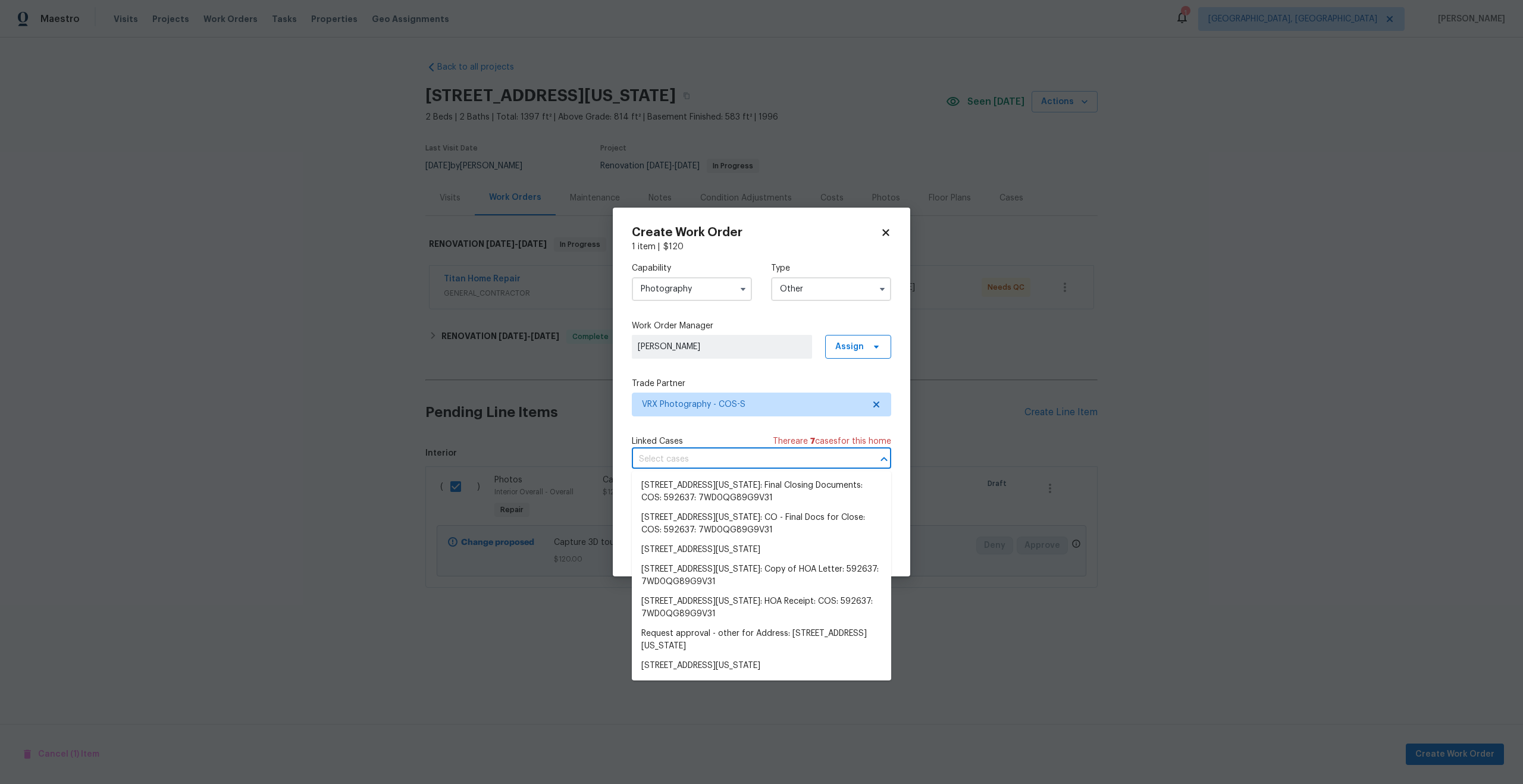
checkbox input "false"
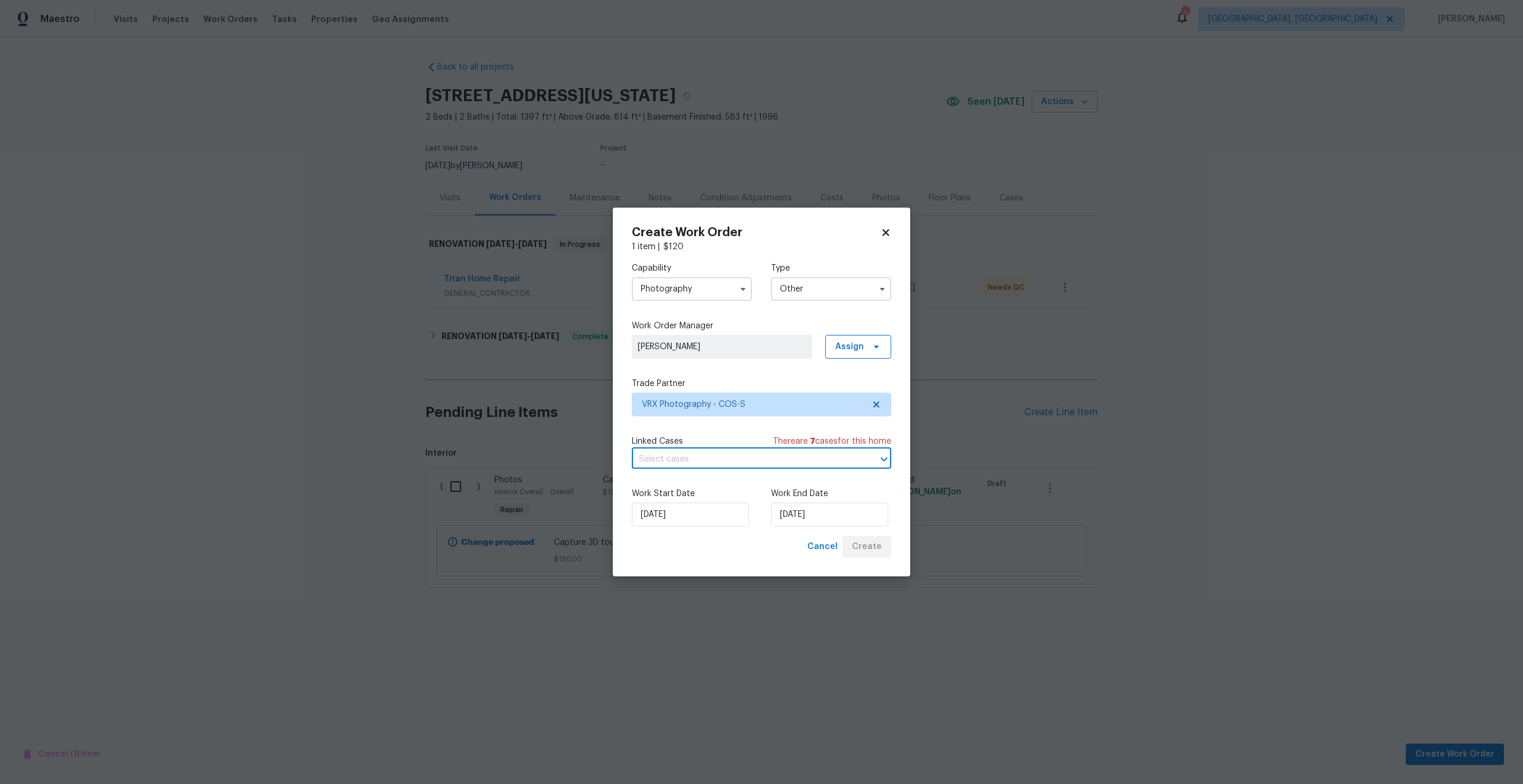
click at [799, 459] on input "text" at bounding box center [745, 459] width 226 height 19
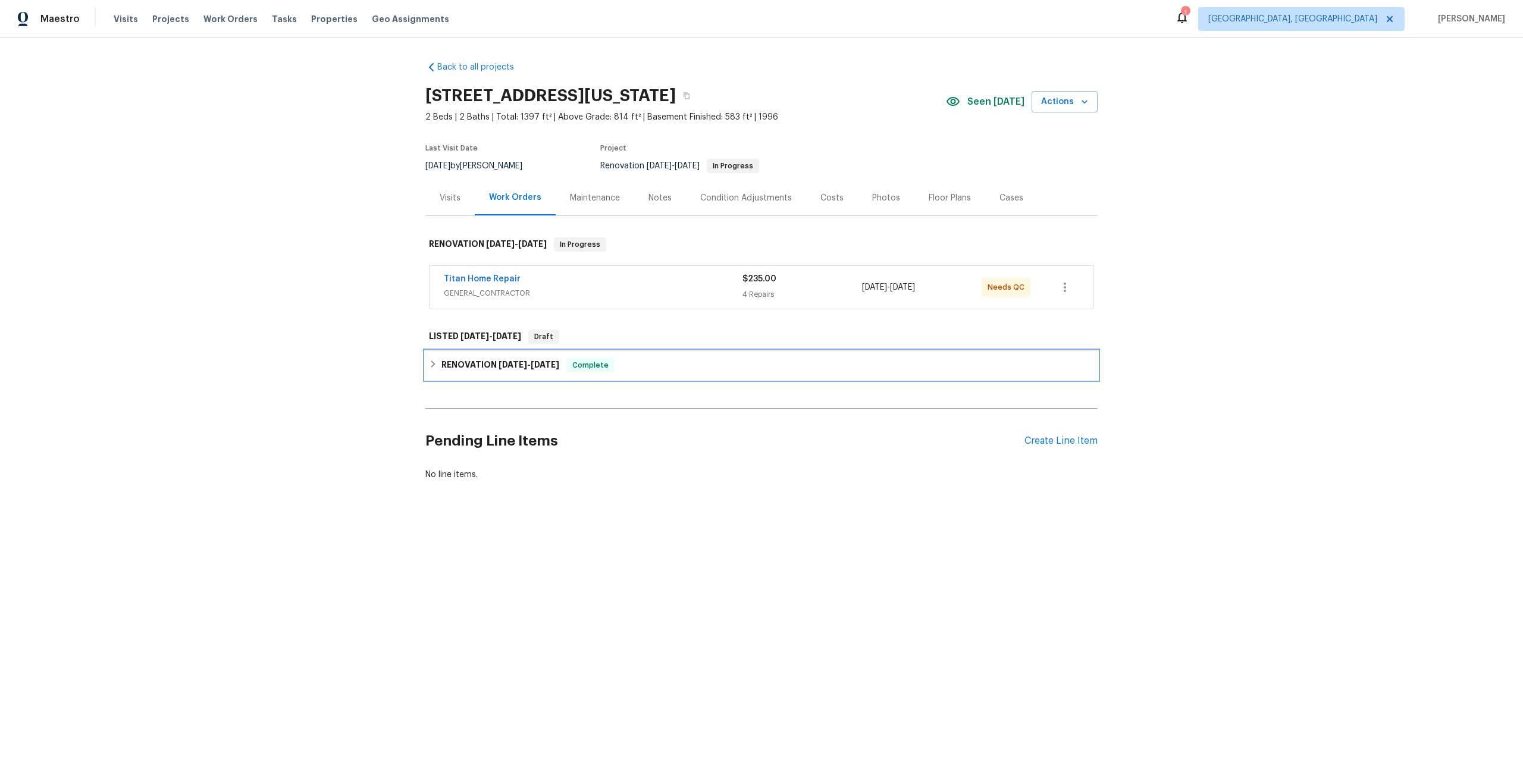
click at [661, 367] on div "RENOVATION 8/21/25 - 9/2/25 Complete" at bounding box center [761, 365] width 665 height 14
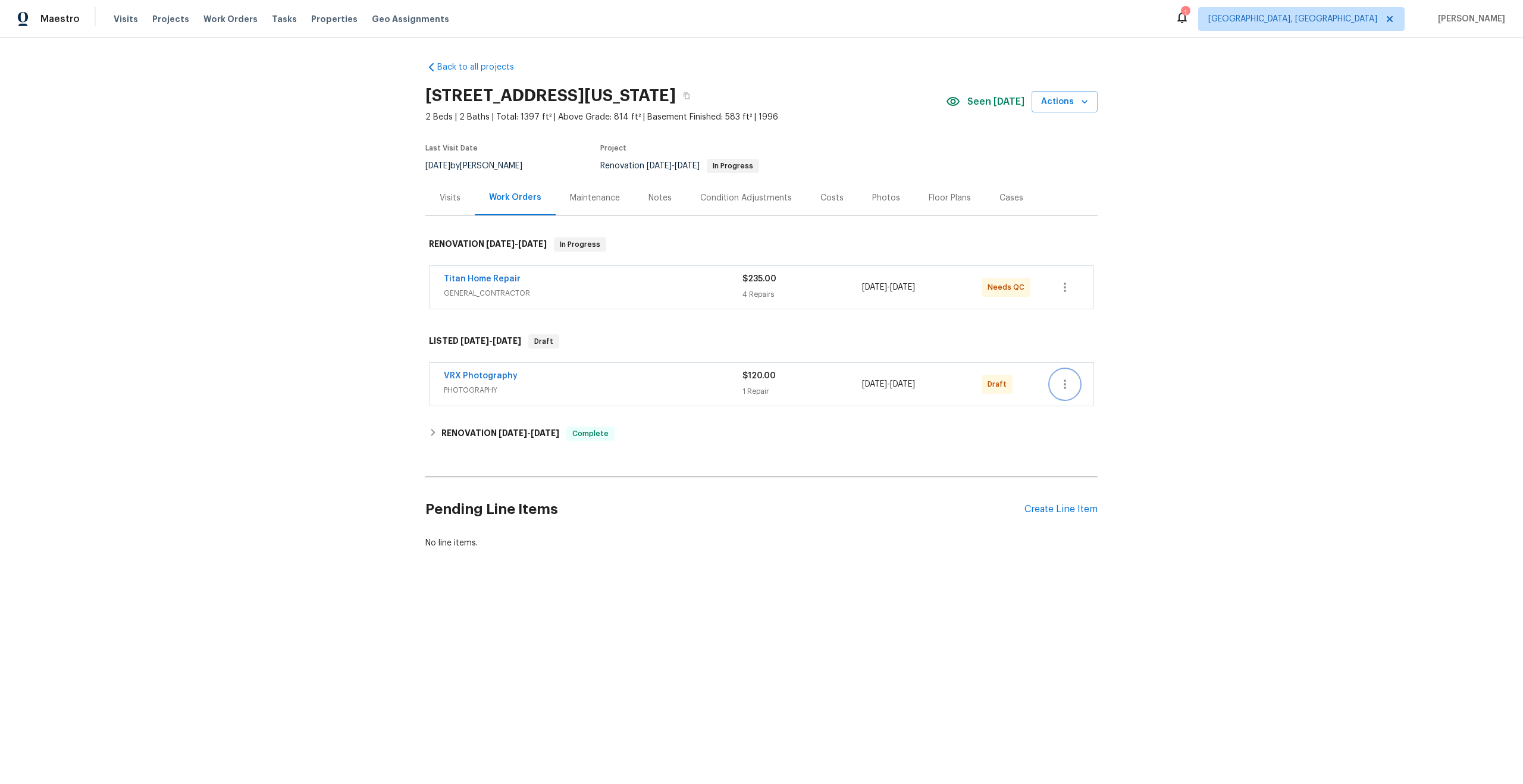
click at [1070, 383] on icon "button" at bounding box center [1065, 384] width 14 height 14
click at [1070, 383] on li "Send to Vendor" at bounding box center [1115, 384] width 129 height 20
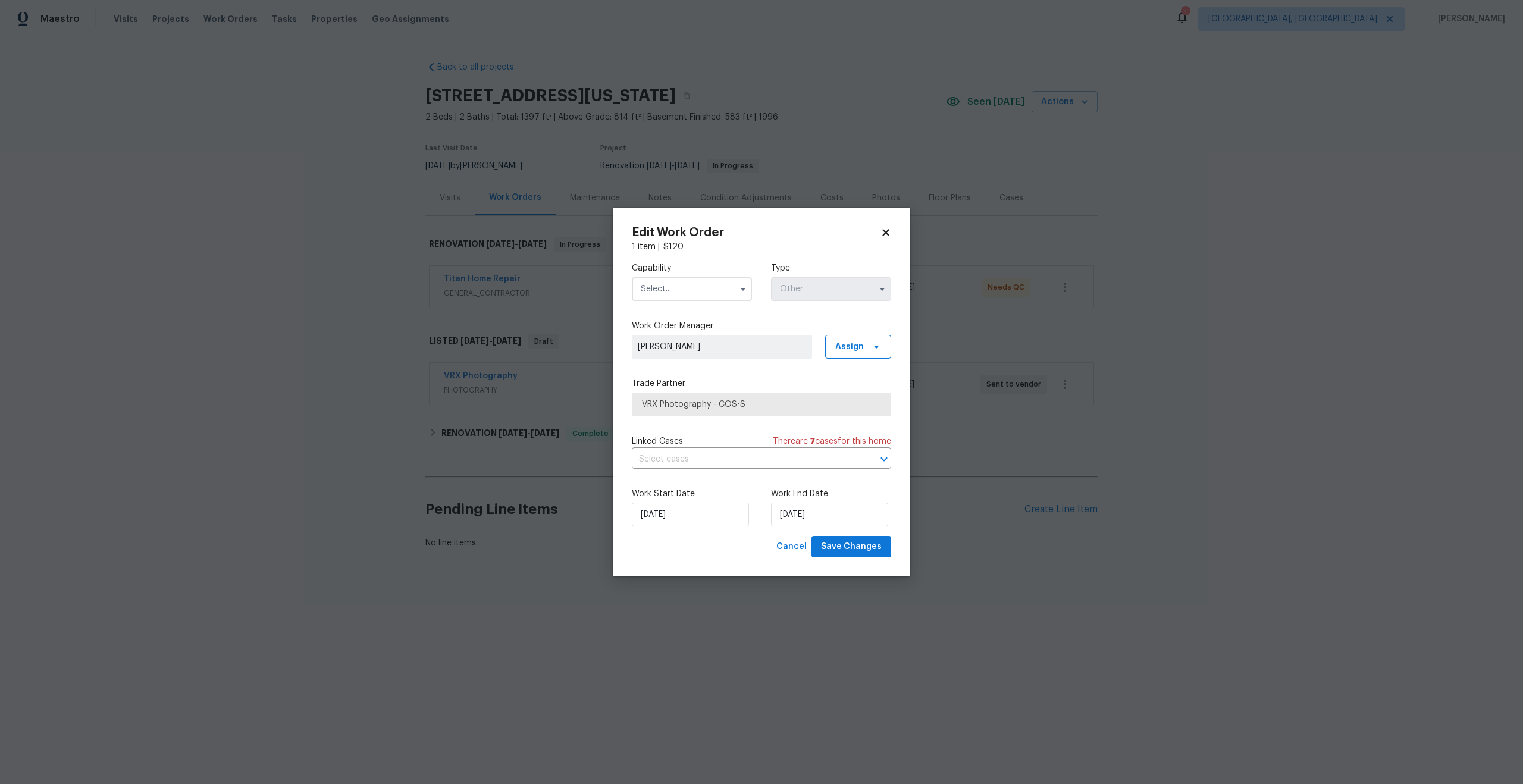
click at [885, 231] on icon at bounding box center [885, 232] width 6 height 6
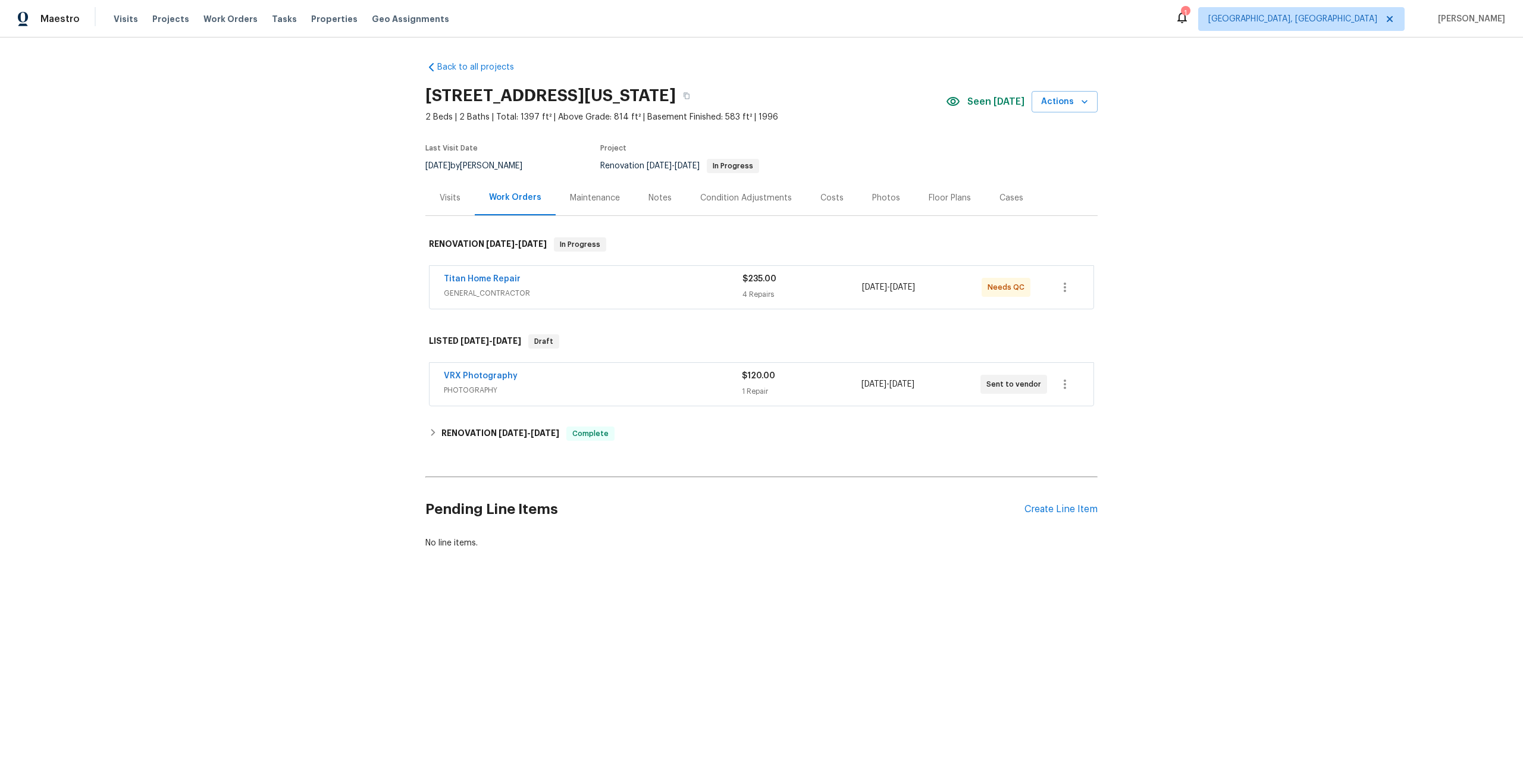
click at [704, 364] on div "VRX Photography PHOTOGRAPHY $120.00 1 Repair [DATE] - [DATE] Sent to vendor" at bounding box center [761, 384] width 664 height 43
click at [704, 372] on div "VRX Photography" at bounding box center [593, 377] width 298 height 14
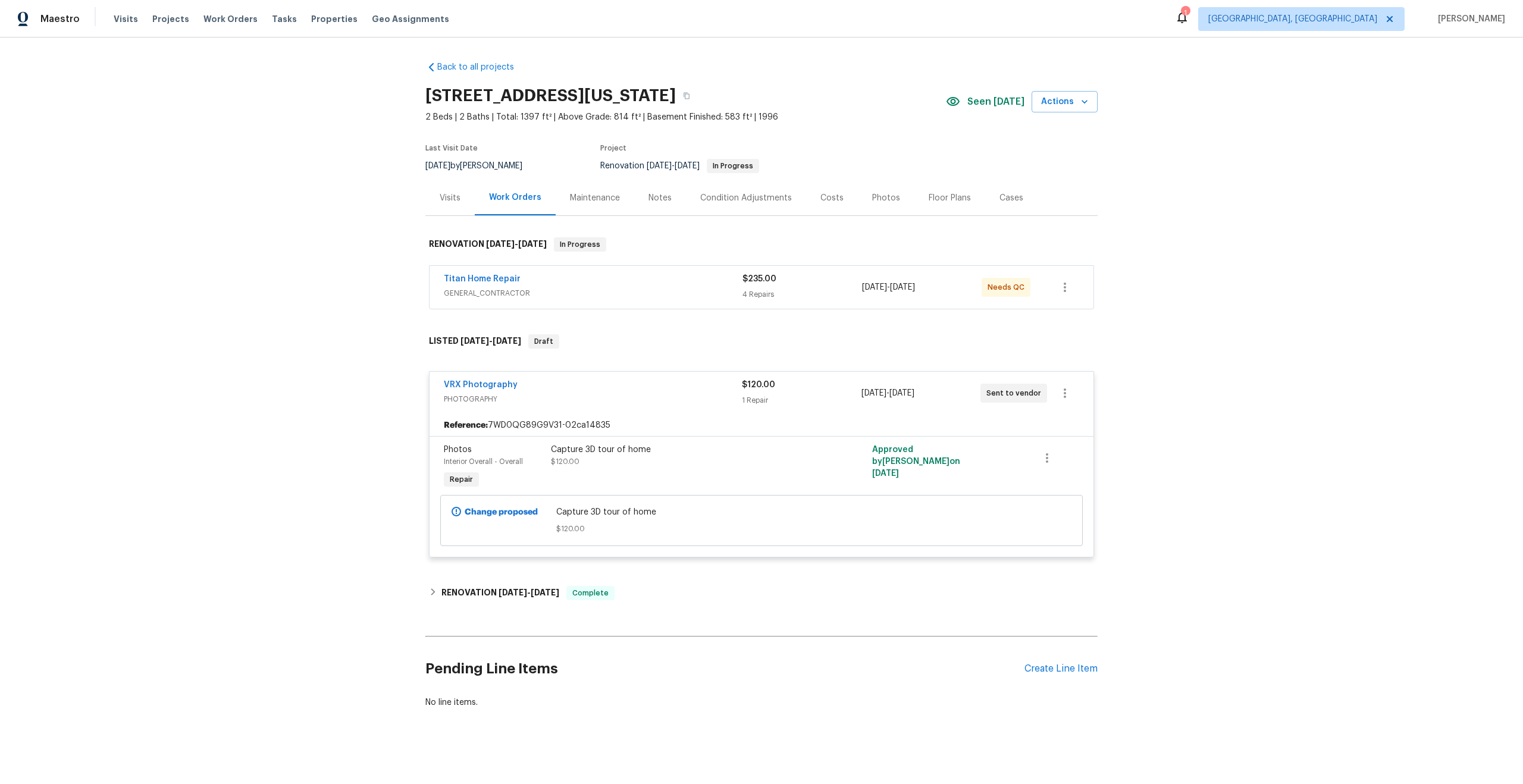
click at [1116, 371] on div "Back to all projects [STREET_ADDRESS][US_STATE] 2 Beds | 2 Baths | Total: 1397 …" at bounding box center [761, 411] width 1523 height 746
click at [731, 453] on div "Capture 3D tour of home" at bounding box center [681, 449] width 261 height 12
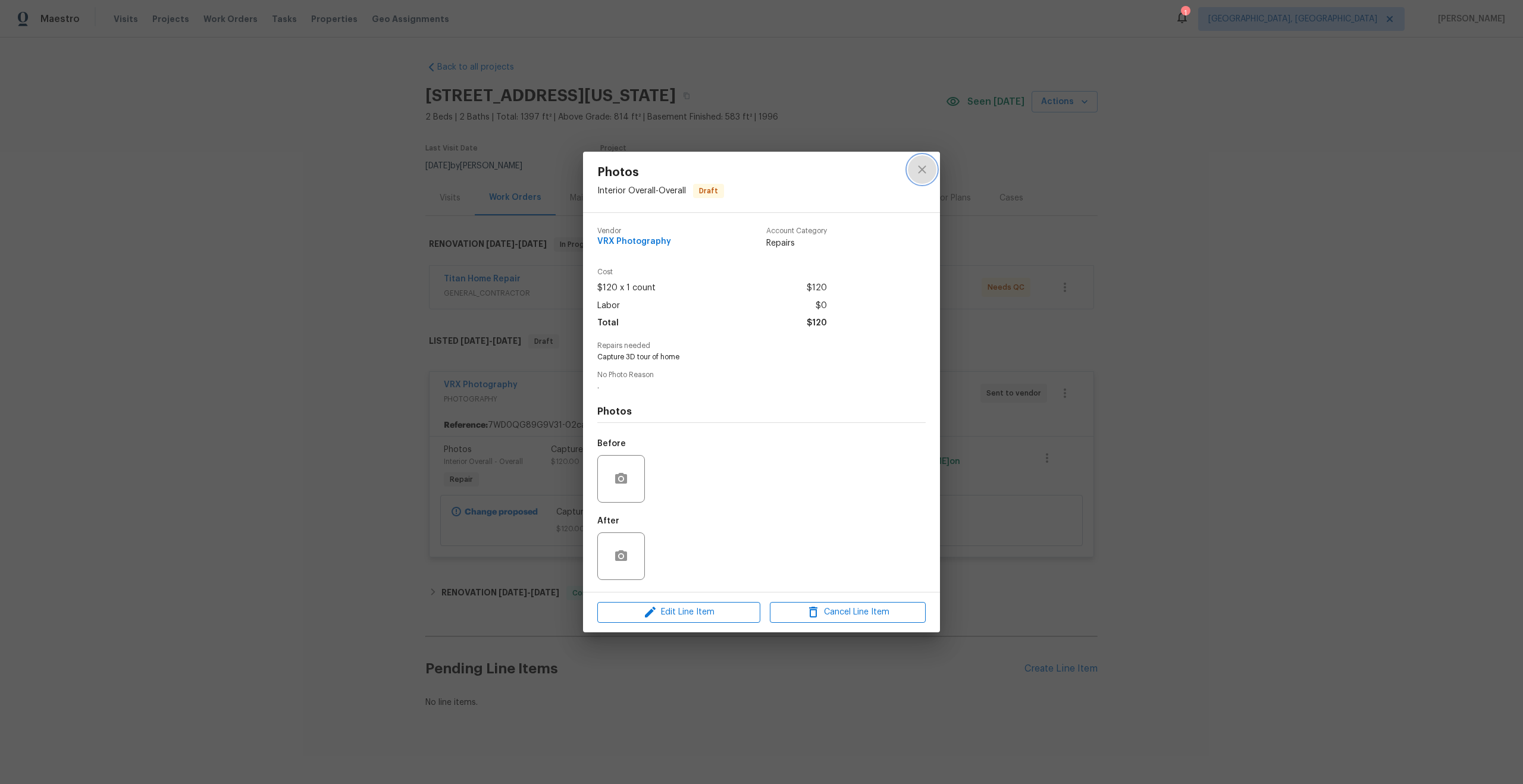
click at [924, 169] on icon "close" at bounding box center [922, 170] width 14 height 14
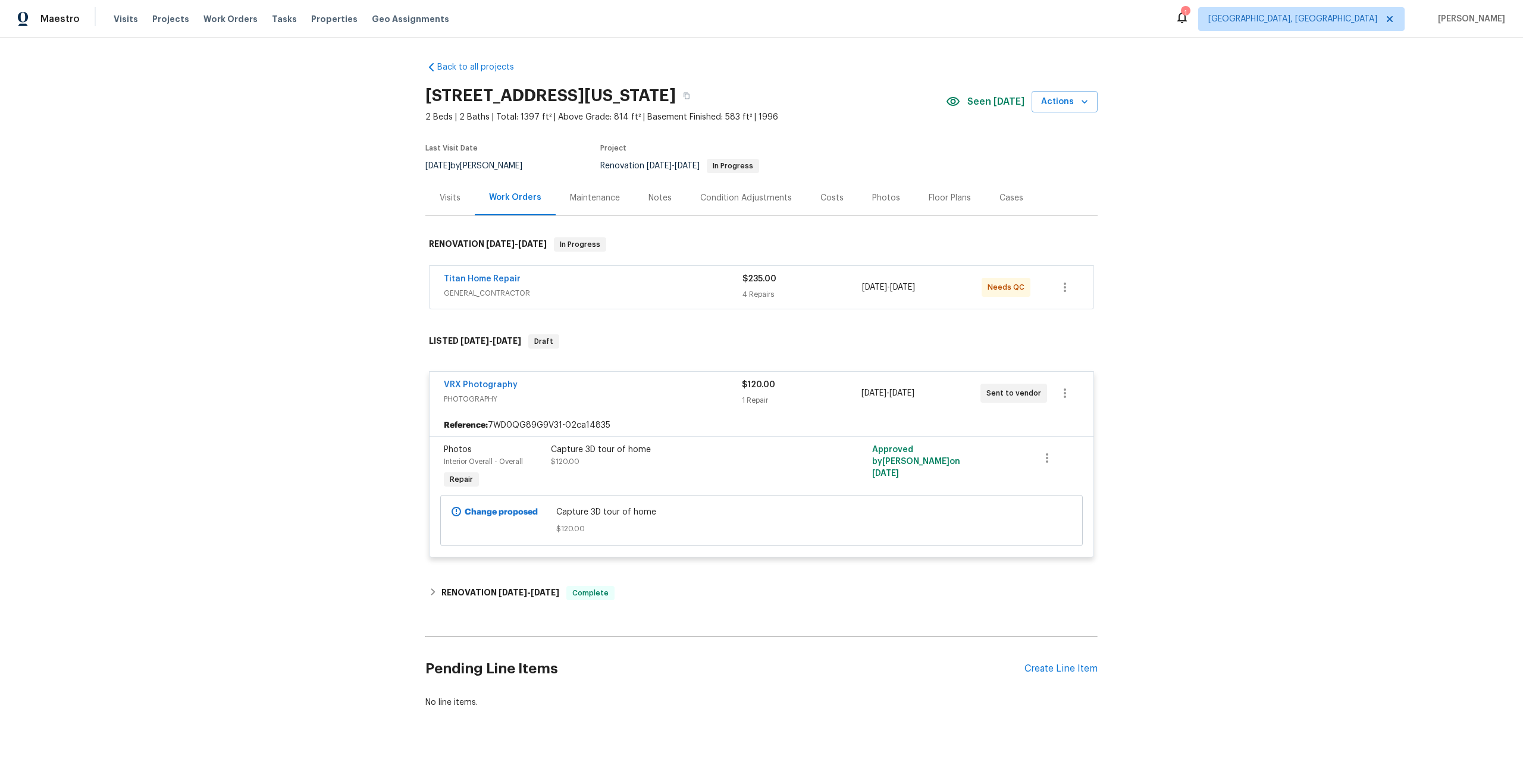
click at [677, 390] on div "VRX Photography" at bounding box center [593, 386] width 298 height 14
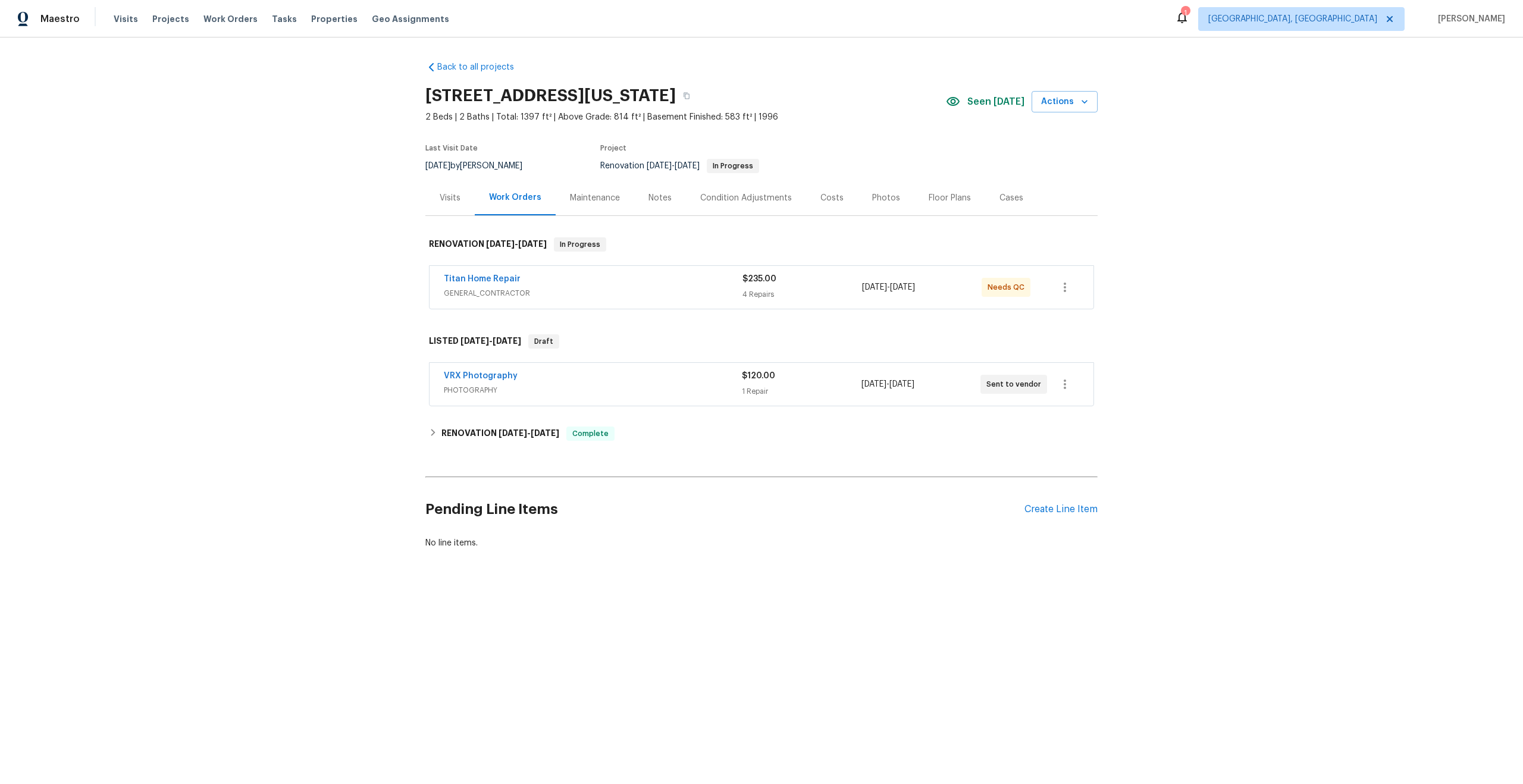
click at [661, 406] on div "VRX Photography PHOTOGRAPHY $120.00 1 Repair [DATE] - [DATE] Sent to vendor" at bounding box center [761, 384] width 665 height 44
click at [681, 392] on span "PHOTOGRAPHY" at bounding box center [593, 390] width 298 height 12
